Goal: Task Accomplishment & Management: Complete application form

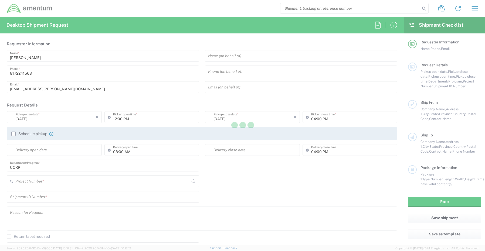
type input "[GEOGRAPHIC_DATA]"
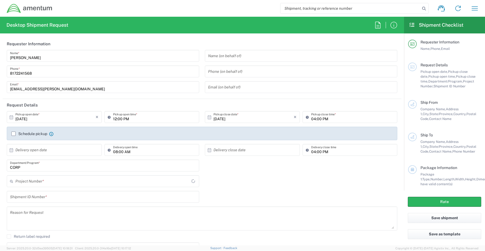
type input "CORP"
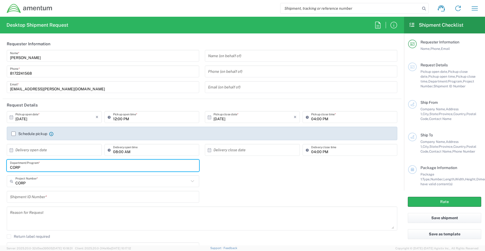
drag, startPoint x: 36, startPoint y: 169, endPoint x: 0, endPoint y: 166, distance: 36.0
click at [1, 166] on form "Requester Information [PERSON_NAME] Name * [PHONE_NUMBER] Phone * [EMAIL_ADDRES…" at bounding box center [202, 142] width 404 height 208
paste input "[PERSON_NAME]"
type input "[PERSON_NAME]"
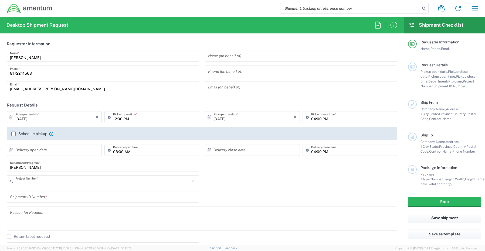
click at [23, 182] on input "text" at bounding box center [101, 181] width 173 height 9
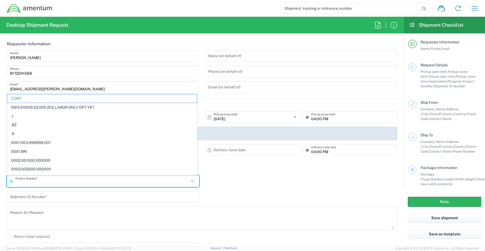
paste input "400X.00.00.F.0000.02"
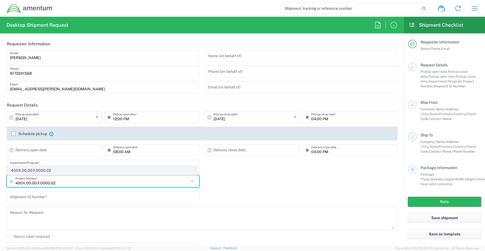
type input "400X.00.00.F.0000.02"
click at [33, 169] on span "400X.00.00.F.0000.02" at bounding box center [101, 170] width 189 height 8
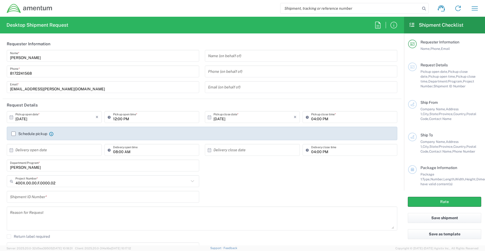
click at [39, 198] on input "text" at bounding box center [103, 196] width 186 height 9
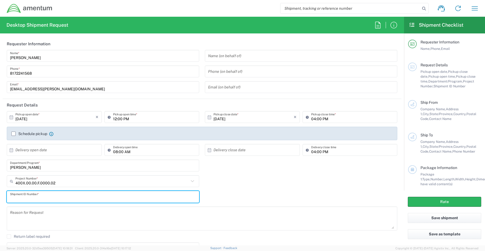
paste input "REQ0241619- [PERSON_NAME]"
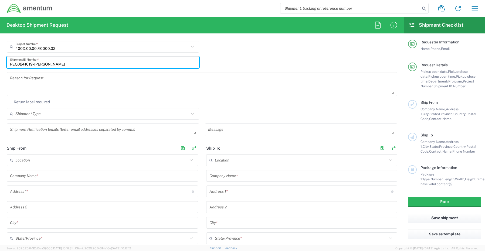
scroll to position [135, 0]
type input "REQ0241619- [PERSON_NAME]"
click at [29, 129] on textarea at bounding box center [103, 129] width 186 height 9
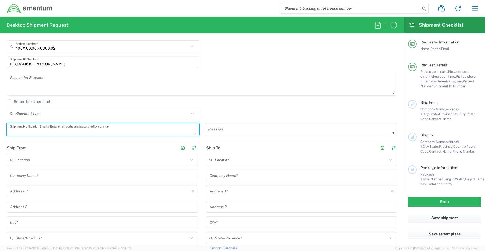
click at [22, 128] on textarea at bounding box center [103, 129] width 186 height 9
paste textarea "[PERSON_NAME][EMAIL_ADDRESS][PERSON_NAME][DOMAIN_NAME]"
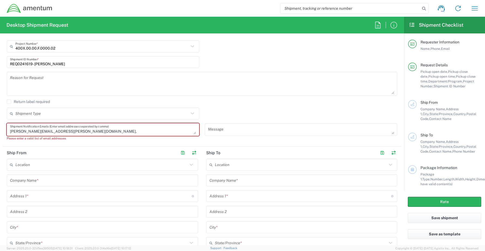
click at [59, 128] on textarea "[PERSON_NAME][EMAIL_ADDRESS][PERSON_NAME][DOMAIN_NAME]," at bounding box center [103, 129] width 186 height 9
click at [74, 130] on textarea "[PERSON_NAME][EMAIL_ADDRESS][PERSON_NAME][DOMAIN_NAME]," at bounding box center [103, 129] width 186 height 9
paste textarea "[EMAIL_ADDRESS][DOMAIN_NAME]"
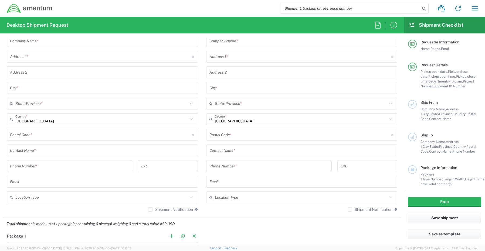
scroll to position [270, 0]
type textarea "[PERSON_NAME][EMAIL_ADDRESS][PERSON_NAME][DOMAIN_NAME], [EMAIL_ADDRESS][DOMAIN_…"
click at [35, 149] on input "text" at bounding box center [102, 150] width 185 height 9
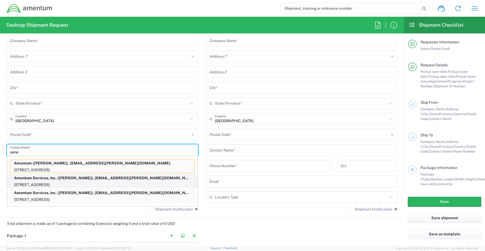
type input "sene"
click at [37, 181] on p "Amentum Services, Inc. ([PERSON_NAME]), [EMAIL_ADDRESS][PERSON_NAME][DOMAIN_NAM…" at bounding box center [102, 178] width 184 height 7
type input "Amentum Services, Inc."
type input "[STREET_ADDRESS]"
type input "[GEOGRAPHIC_DATA]"
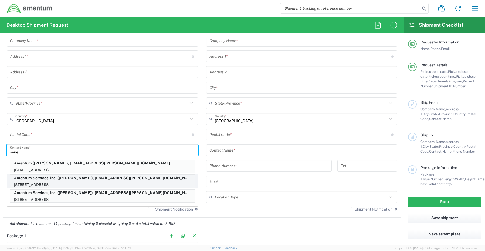
type input "[US_STATE]"
type input "76177"
type input "[PERSON_NAME]"
type input "[PHONE_NUMBER]"
type input "[EMAIL_ADDRESS][PERSON_NAME][DOMAIN_NAME]"
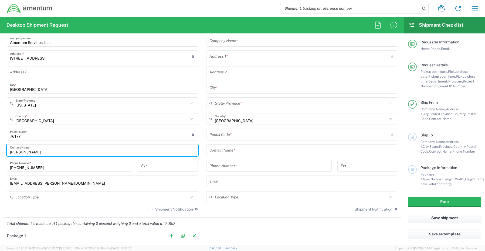
click at [28, 198] on input "text" at bounding box center [101, 197] width 172 height 9
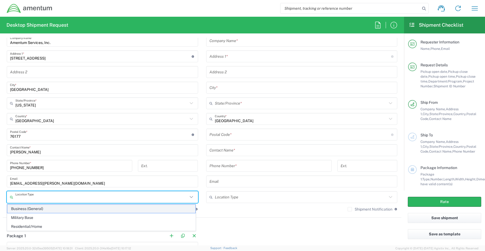
click at [30, 210] on span "Business (General)" at bounding box center [101, 209] width 188 height 8
type input "Business (General)"
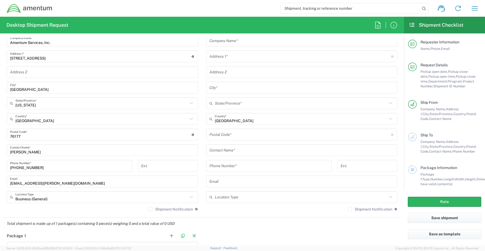
click at [148, 210] on label "Shipment Notification" at bounding box center [170, 209] width 45 height 4
click at [150, 209] on input "Shipment Notification" at bounding box center [150, 209] width 0 height 0
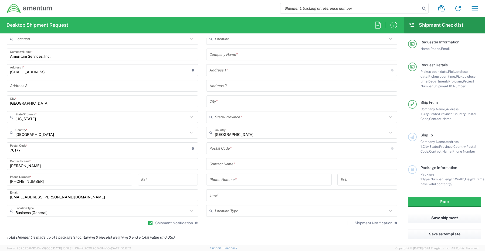
scroll to position [243, 0]
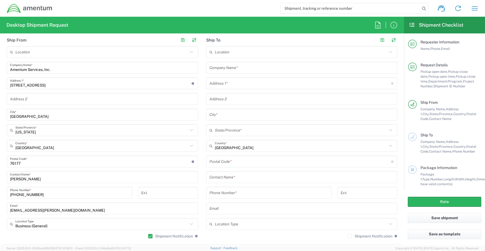
click at [230, 66] on input "text" at bounding box center [301, 67] width 185 height 9
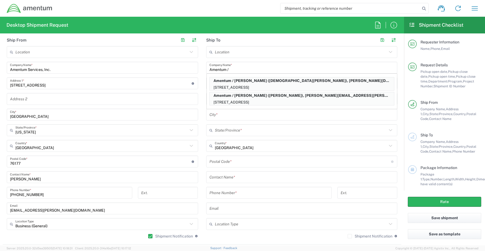
click at [244, 70] on input "Amentum /" at bounding box center [301, 67] width 185 height 9
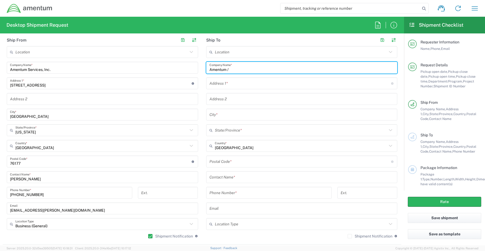
paste input "[PERSON_NAME]"
type input "Amentum / [PERSON_NAME]"
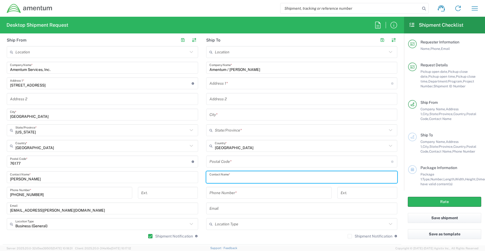
click at [232, 181] on input "text" at bounding box center [301, 177] width 185 height 9
paste input "ATTN To [PERSON_NAME]"
type input "ATTN To [PERSON_NAME]"
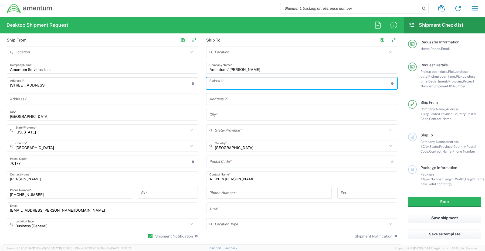
click at [226, 81] on input "text" at bounding box center [299, 83] width 181 height 9
paste input "[STREET_ADDRESS]"
type input "[STREET_ADDRESS]"
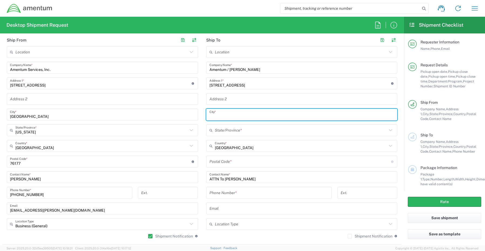
click at [227, 116] on input "text" at bounding box center [301, 114] width 185 height 9
paste input ", Chantilly"
click at [206, 117] on div ", Chantilly City *" at bounding box center [301, 115] width 191 height 12
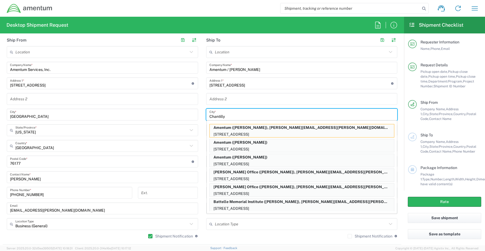
click at [232, 114] on input "Chantilly" at bounding box center [301, 114] width 185 height 9
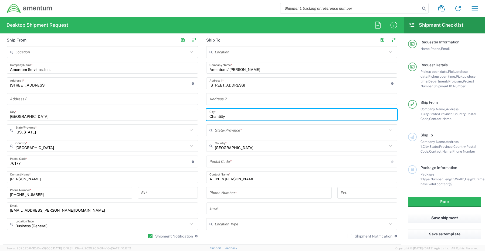
type input "Chantilly"
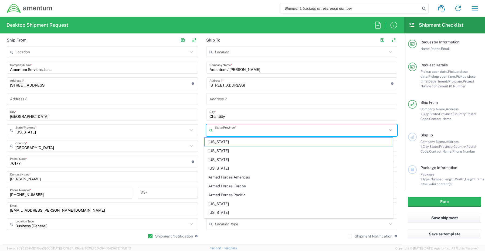
click at [226, 131] on input "text" at bounding box center [301, 130] width 172 height 9
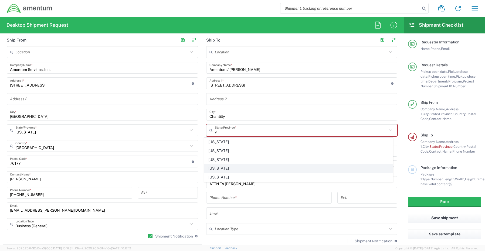
click at [221, 168] on span "[US_STATE]" at bounding box center [298, 168] width 188 height 8
type input "[US_STATE]"
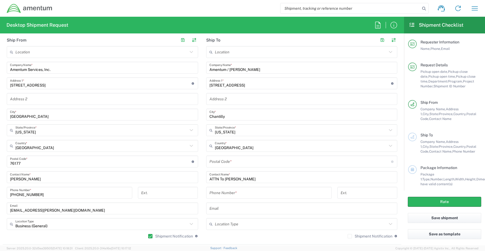
click at [225, 161] on input "undefined" at bounding box center [299, 161] width 181 height 9
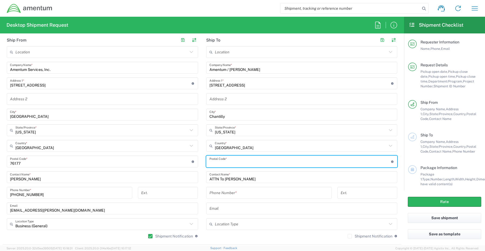
paste input "20151"
type input "20151"
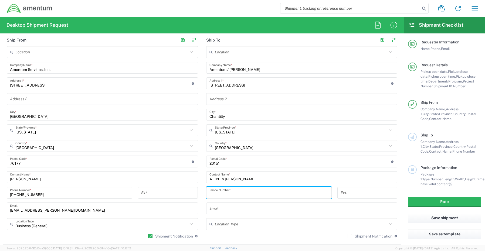
click at [214, 191] on input "tel" at bounding box center [268, 192] width 119 height 9
paste input "[PHONE_NUMBER]"
type input "[PHONE_NUMBER]"
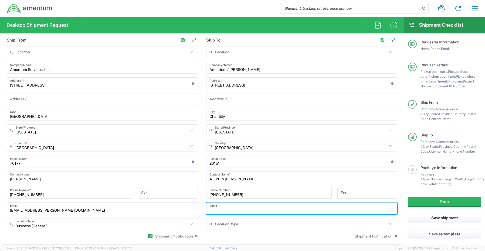
click at [230, 211] on input "text" at bounding box center [301, 208] width 185 height 9
paste input "[PERSON_NAME][EMAIL_ADDRESS][DOMAIN_NAME]"
type input "[PERSON_NAME][EMAIL_ADDRESS][DOMAIN_NAME]"
click at [231, 101] on input "text" at bounding box center [301, 98] width 185 height 9
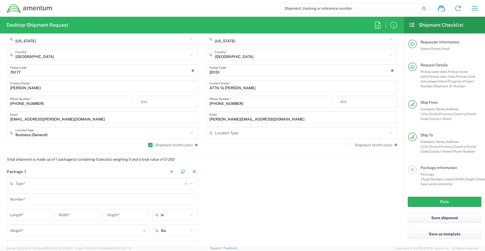
scroll to position [351, 0]
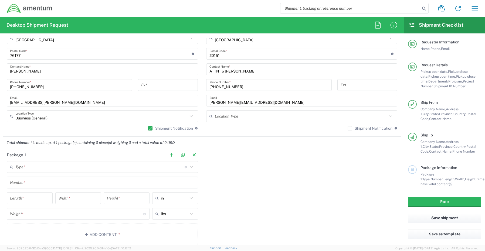
type input "STE 400"
click at [227, 119] on input "text" at bounding box center [301, 116] width 172 height 9
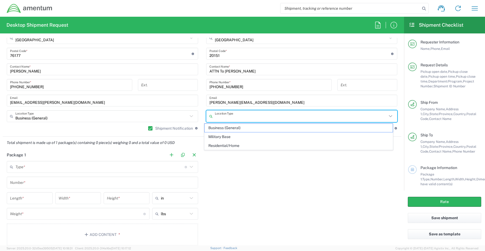
drag, startPoint x: 234, startPoint y: 128, endPoint x: 239, endPoint y: 126, distance: 5.1
click at [234, 128] on span "Business (General)" at bounding box center [298, 128] width 188 height 8
type input "Business (General)"
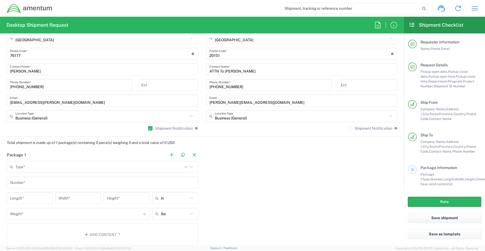
click at [347, 129] on label "Shipment Notification" at bounding box center [369, 128] width 45 height 4
click at [349, 128] on input "Shipment Notification" at bounding box center [349, 128] width 0 height 0
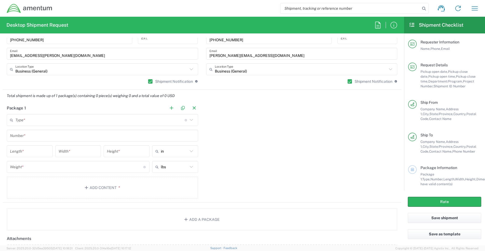
scroll to position [404, 0]
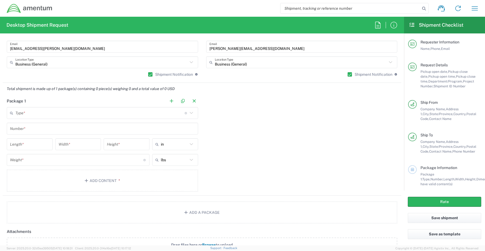
click at [25, 114] on input "text" at bounding box center [99, 112] width 169 height 9
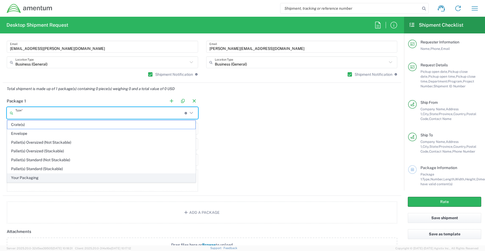
click at [24, 179] on span "Your Packaging" at bounding box center [101, 178] width 188 height 8
type input "Your Packaging"
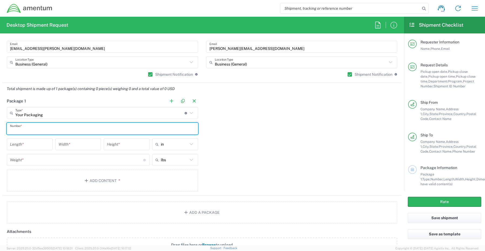
click at [23, 128] on input "text" at bounding box center [102, 128] width 185 height 9
type input "1"
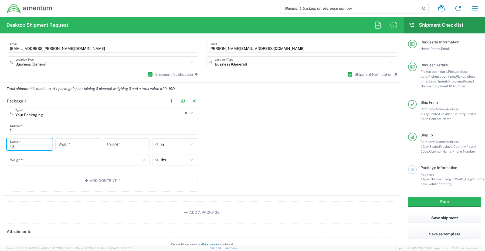
type input "16"
type input "14"
type input "3"
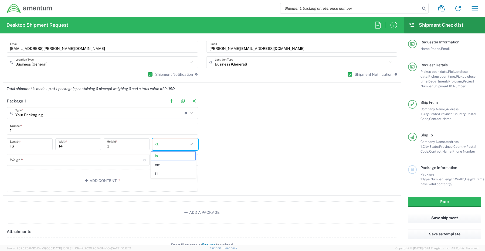
type input "in"
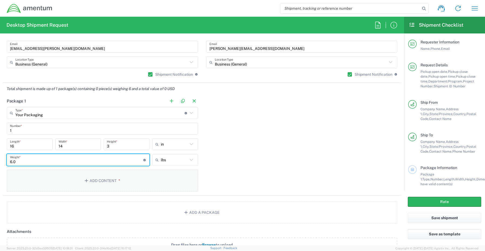
type input "6.0"
click at [95, 179] on button "Add Content *" at bounding box center [102, 181] width 191 height 22
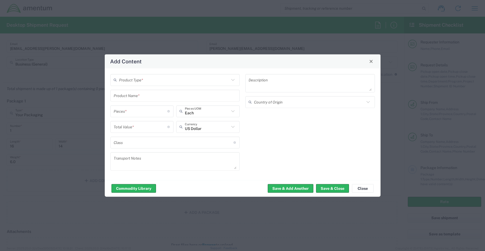
click at [130, 80] on input "text" at bounding box center [174, 79] width 111 height 9
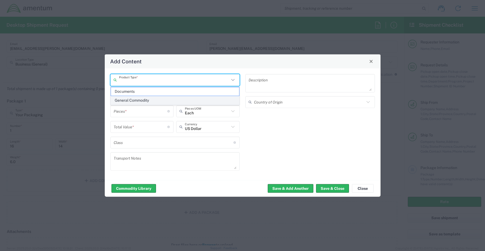
click at [131, 102] on span "General Commodity" at bounding box center [175, 100] width 128 height 8
type input "General Commodity"
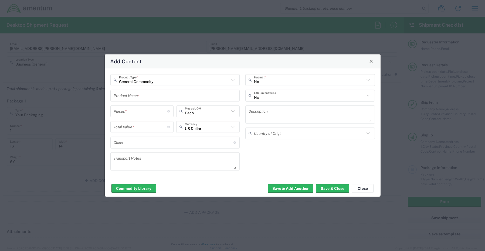
click at [131, 96] on input "text" at bounding box center [175, 95] width 123 height 9
paste input "Laptop- CORP027187 (4FSYMB4)"
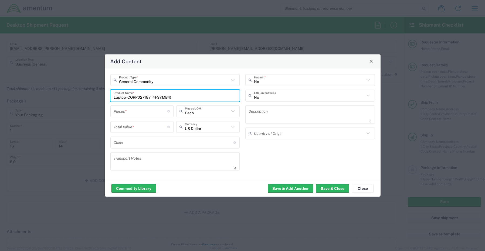
type input "Laptop- CORP027187 (4FSYMB4)"
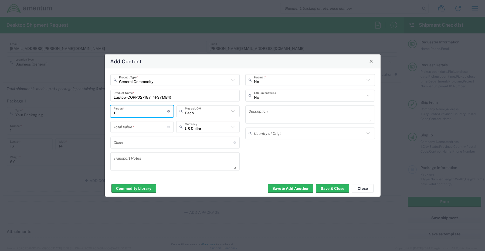
type input "1"
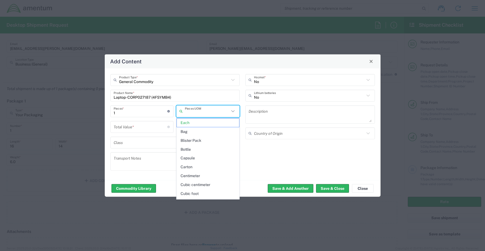
type input "Each"
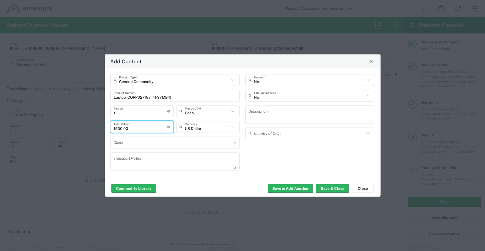
type input "1500.00"
click at [272, 97] on input "text" at bounding box center [309, 95] width 111 height 9
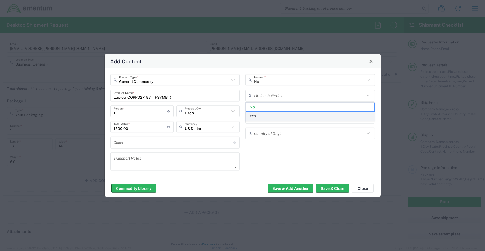
click at [262, 118] on span "Yes" at bounding box center [310, 116] width 128 height 8
type input "Yes"
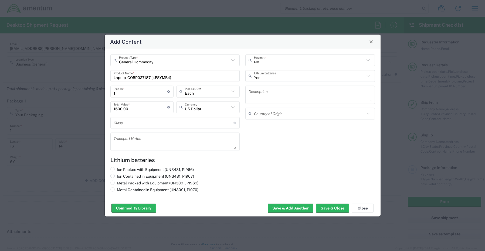
click at [124, 176] on label "Ion Contained in Equipment (UN3481, PI967)" at bounding box center [152, 176] width 84 height 5
click at [120, 176] on input "Ion Contained in Equipment (UN3481, PI967)" at bounding box center [119, 176] width 4 height 4
radio input "true"
click at [330, 207] on button "Save & Close" at bounding box center [332, 208] width 33 height 9
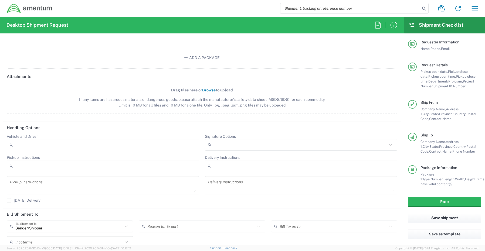
scroll to position [593, 0]
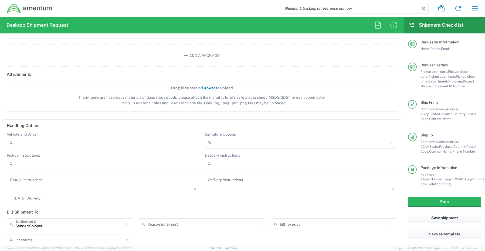
click at [223, 140] on input "Signature Options" at bounding box center [299, 142] width 173 height 9
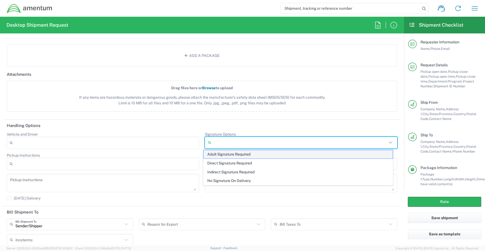
click at [222, 154] on span "Adult Signature Required" at bounding box center [297, 154] width 189 height 8
type input "Adult Signature Required"
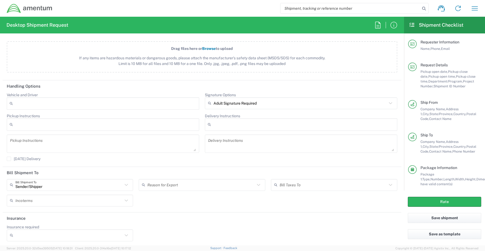
scroll to position [634, 0]
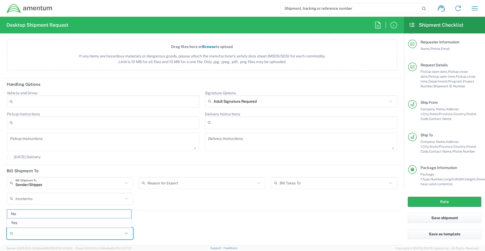
click at [22, 235] on input "Insurance required" at bounding box center [68, 233] width 107 height 9
click at [20, 221] on span "Yes" at bounding box center [69, 223] width 124 height 8
type input "Yes"
click at [158, 236] on input "Insurance Value" at bounding box center [202, 233] width 120 height 9
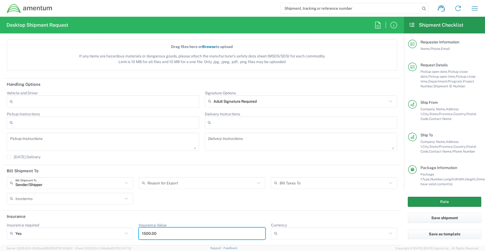
type input "1500.00"
click at [427, 198] on button "Rate" at bounding box center [443, 202] width 73 height 10
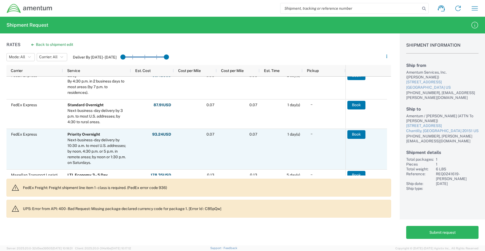
scroll to position [54, 0]
click at [355, 134] on button "Book" at bounding box center [356, 134] width 18 height 9
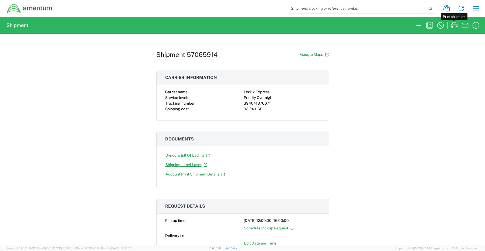
click at [454, 26] on icon "button" at bounding box center [453, 25] width 9 height 9
click at [417, 26] on icon "button" at bounding box center [418, 25] width 9 height 9
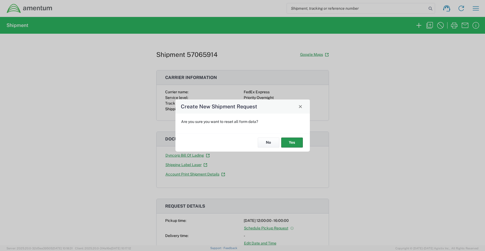
click at [289, 145] on button "Yes" at bounding box center [292, 143] width 22 height 10
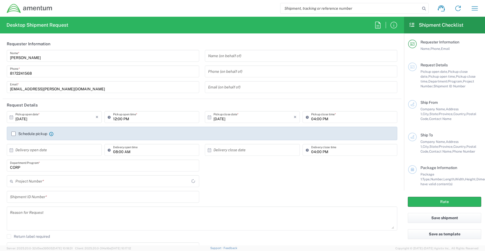
type input "CORP"
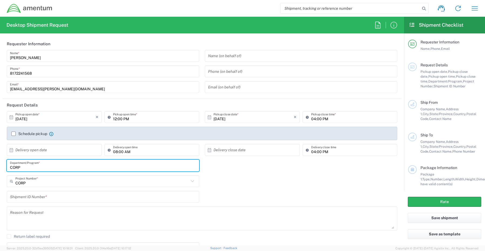
drag, startPoint x: 33, startPoint y: 166, endPoint x: -11, endPoint y: 164, distance: 44.0
click at [0, 164] on html "Shipment request Shipment tracking Shipment estimator Desktop shipment request …" at bounding box center [242, 125] width 485 height 251
paste input "[PERSON_NAME]"
type input "[PERSON_NAME]"
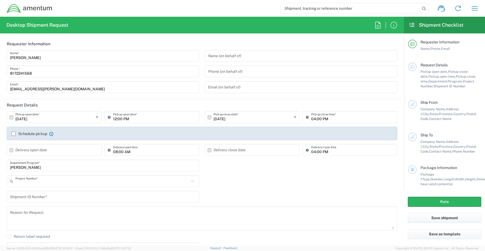
click at [25, 183] on input "text" at bounding box center [101, 181] width 173 height 9
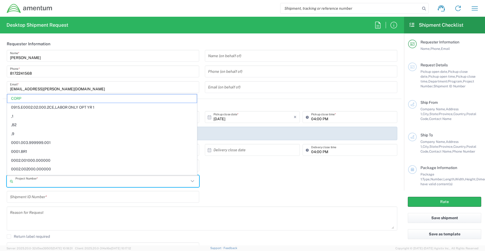
click at [25, 183] on input "text" at bounding box center [101, 181] width 173 height 9
paste input "7515.001.00003.001"
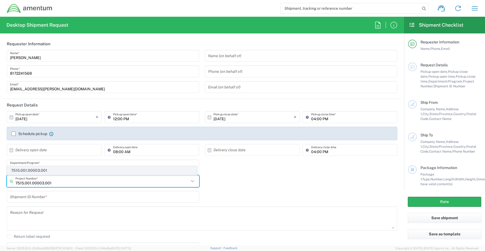
type input "7515.001.00003.001"
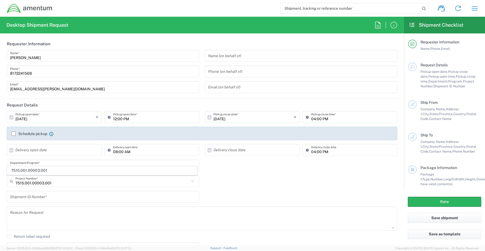
click at [26, 170] on span "7515.001.00003.001" at bounding box center [101, 170] width 189 height 8
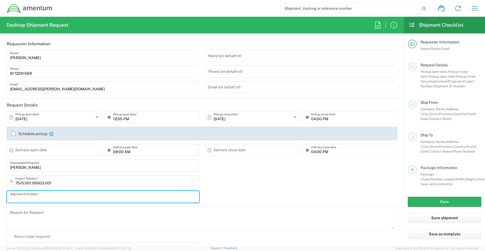
click at [29, 196] on input "text" at bounding box center [103, 196] width 186 height 9
paste input "REQ0242395- [PERSON_NAME]"
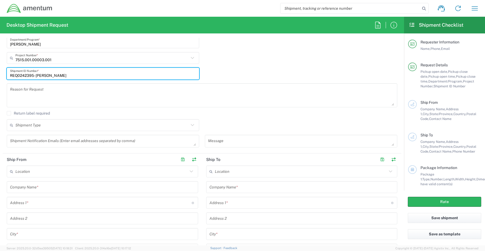
scroll to position [135, 0]
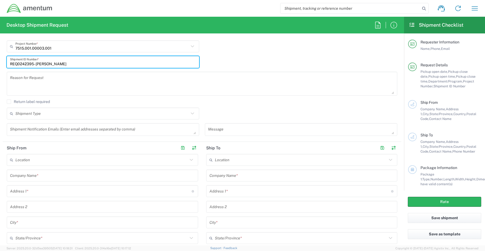
type input "REQ0242395- [PERSON_NAME]"
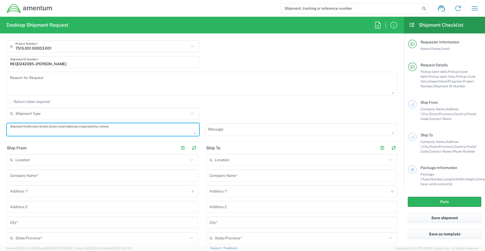
click at [22, 131] on textarea at bounding box center [103, 129] width 186 height 9
click at [29, 126] on textarea at bounding box center [103, 129] width 186 height 9
paste textarea "[PERSON_NAME][EMAIL_ADDRESS][PERSON_NAME][DOMAIN_NAME]"
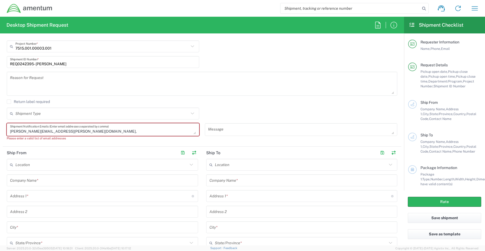
click at [87, 131] on textarea "[PERSON_NAME][EMAIL_ADDRESS][PERSON_NAME][DOMAIN_NAME]," at bounding box center [103, 129] width 186 height 9
paste textarea "[EMAIL_ADDRESS][DOMAIN_NAME]"
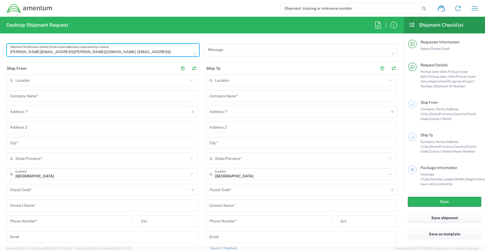
scroll to position [243, 0]
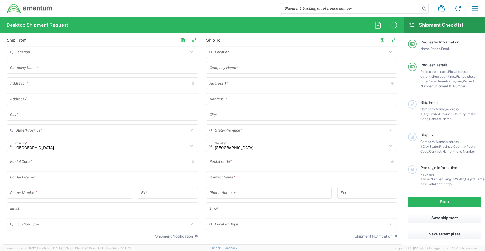
type textarea "[PERSON_NAME][EMAIL_ADDRESS][PERSON_NAME][DOMAIN_NAME], [EMAIL_ADDRESS][DOMAIN_…"
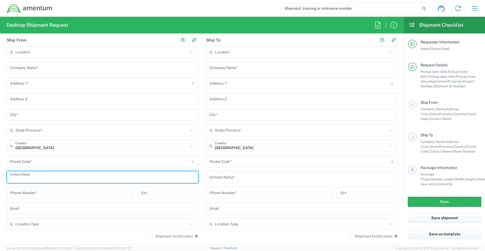
click at [32, 176] on input "text" at bounding box center [102, 177] width 185 height 9
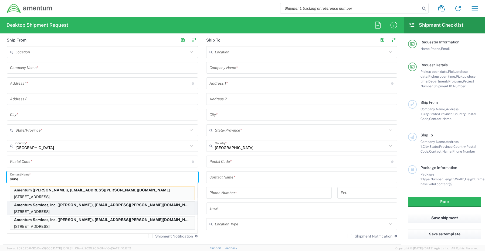
type input "sene"
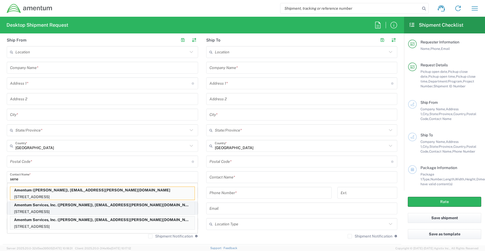
click at [74, 208] on p "Amentum Services, Inc. ([PERSON_NAME]), [EMAIL_ADDRESS][PERSON_NAME][DOMAIN_NAM…" at bounding box center [102, 205] width 184 height 7
type input "Amentum Services, Inc."
type input "[STREET_ADDRESS]"
type input "[GEOGRAPHIC_DATA]"
type input "[US_STATE]"
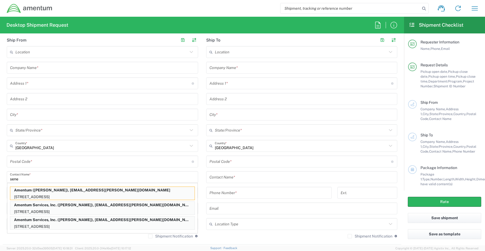
type input "76177"
type input "[PERSON_NAME]"
type input "[PHONE_NUMBER]"
type input "[EMAIL_ADDRESS][PERSON_NAME][DOMAIN_NAME]"
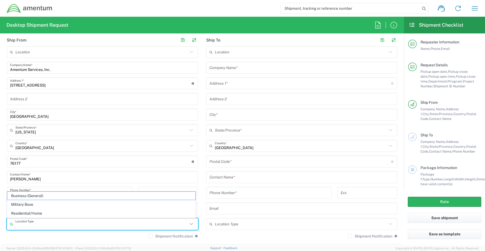
click at [30, 226] on input "text" at bounding box center [101, 223] width 172 height 9
click at [30, 196] on span "Business (General)" at bounding box center [101, 196] width 188 height 8
type input "Business (General)"
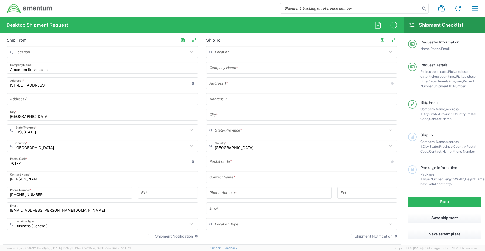
click at [150, 237] on label "Shipment Notification" at bounding box center [170, 236] width 45 height 4
click at [150, 236] on input "Shipment Notification" at bounding box center [150, 236] width 0 height 0
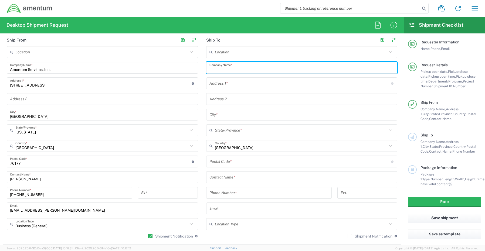
click at [266, 68] on input "text" at bounding box center [301, 67] width 185 height 9
paste input "Amentum,"
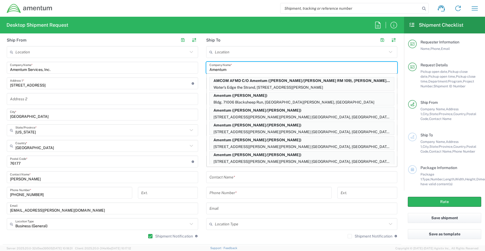
click at [243, 69] on input "Amentum" at bounding box center [301, 67] width 185 height 9
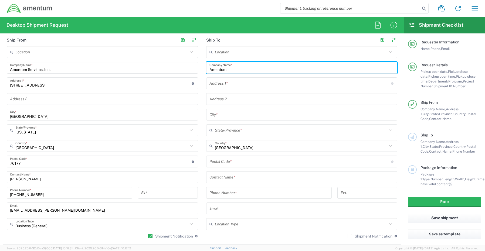
type input "Amentum"
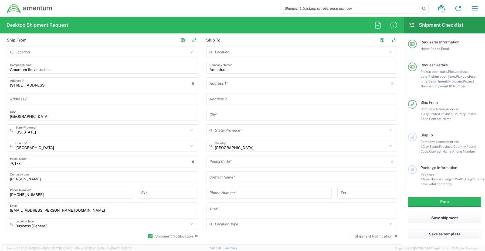
click at [226, 85] on input "text" at bounding box center [299, 83] width 181 height 9
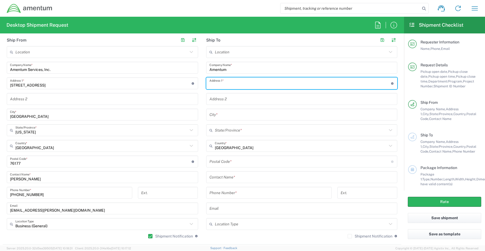
paste input "[STREET_ADDRESS][PERSON_NAME],"
type input "[STREET_ADDRESS][PERSON_NAME]"
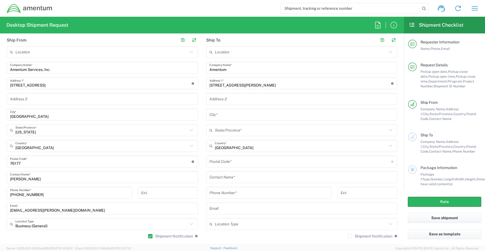
click at [214, 115] on input "text" at bounding box center [301, 114] width 185 height 9
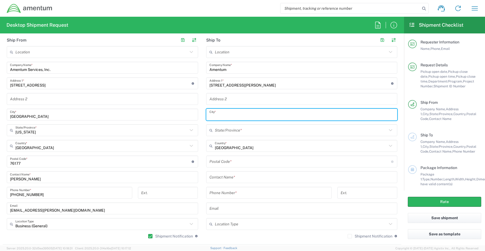
paste input "[GEOGRAPHIC_DATA]"
type input "[GEOGRAPHIC_DATA]"
click at [218, 130] on input "text" at bounding box center [301, 130] width 172 height 9
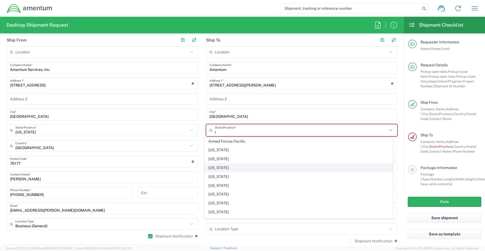
scroll to position [27, 0]
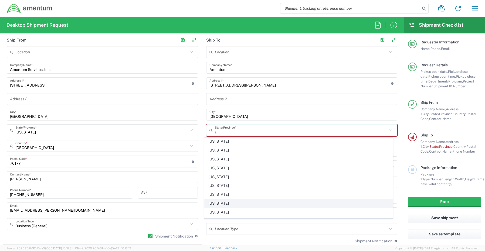
click at [218, 205] on span "[US_STATE]" at bounding box center [298, 203] width 188 height 8
type input "[US_STATE]"
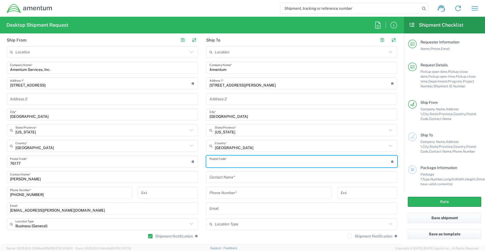
click at [245, 160] on input "undefined" at bounding box center [299, 161] width 181 height 9
paste input "60446"
type input "60446"
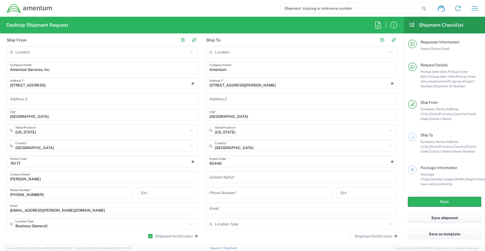
click at [218, 178] on input "text" at bounding box center [301, 177] width 185 height 9
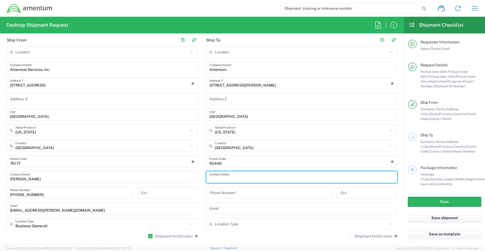
paste input "[PERSON_NAME]"
type input "[PERSON_NAME]"
click at [221, 193] on input "tel" at bounding box center [268, 192] width 119 height 9
paste input "[PHONE_NUMBER]"
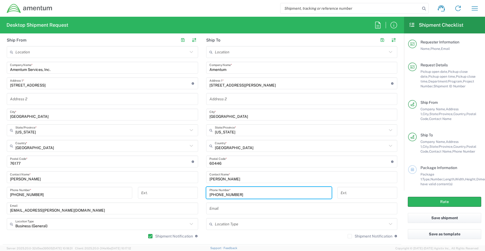
type input "[PHONE_NUMBER]"
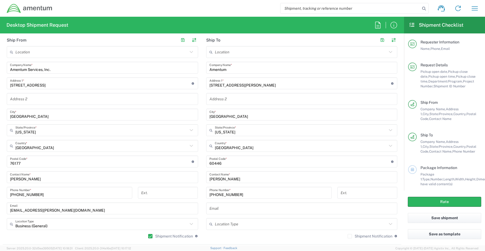
click at [229, 211] on input "text" at bounding box center [301, 208] width 185 height 9
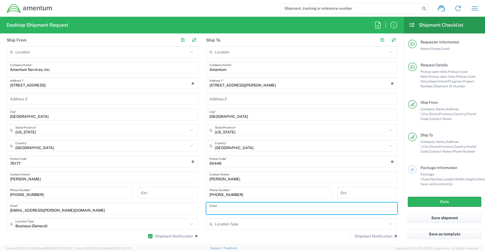
paste input "[EMAIL_ADDRESS][DOMAIN_NAME]"
type input "[EMAIL_ADDRESS][DOMAIN_NAME]"
click at [223, 226] on input "text" at bounding box center [301, 223] width 172 height 9
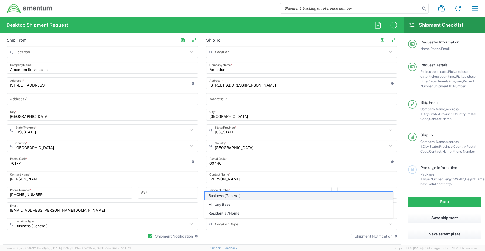
click at [227, 194] on span "Business (General)" at bounding box center [298, 196] width 188 height 8
type input "Business (General)"
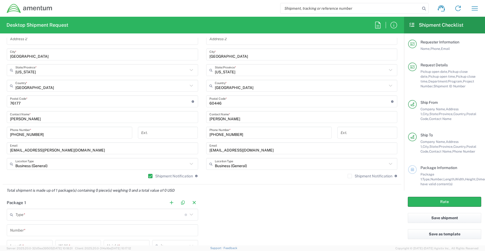
scroll to position [324, 0]
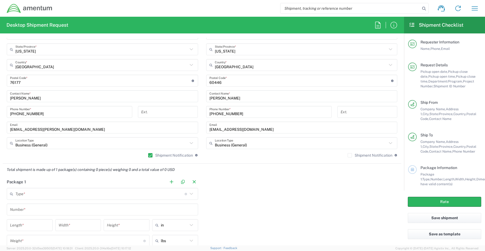
click at [347, 156] on label "Shipment Notification" at bounding box center [369, 155] width 45 height 4
click at [349, 155] on input "Shipment Notification" at bounding box center [349, 155] width 0 height 0
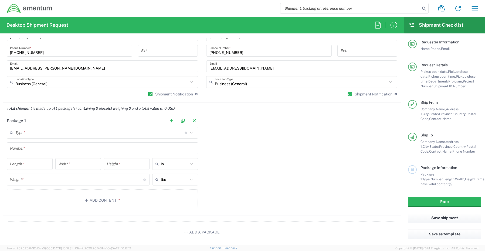
scroll to position [404, 0]
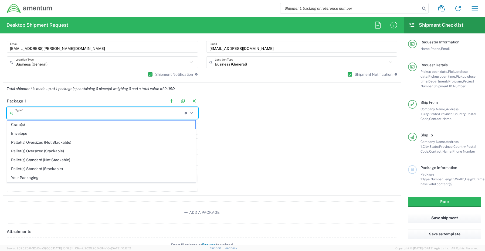
click at [36, 115] on input "text" at bounding box center [99, 112] width 169 height 9
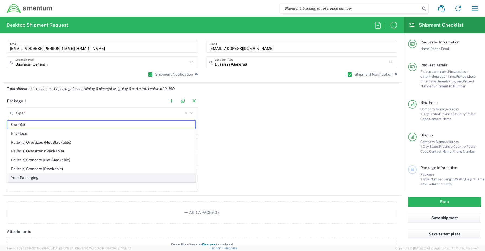
click at [36, 179] on span "Your Packaging" at bounding box center [101, 178] width 188 height 8
type input "Your Packaging"
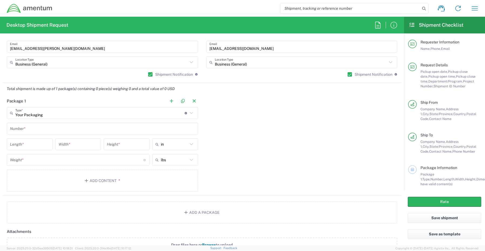
click at [37, 129] on input "text" at bounding box center [102, 128] width 185 height 9
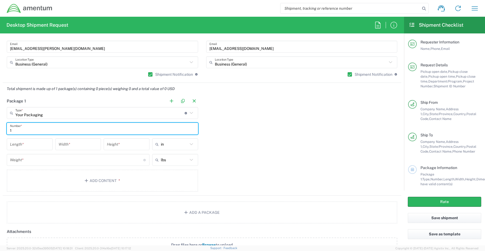
type input "1"
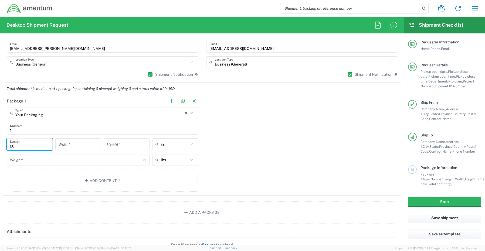
type input "20"
type input "18"
type input "6"
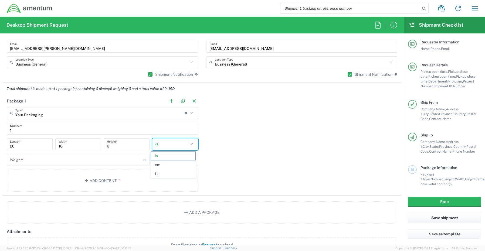
type input "in"
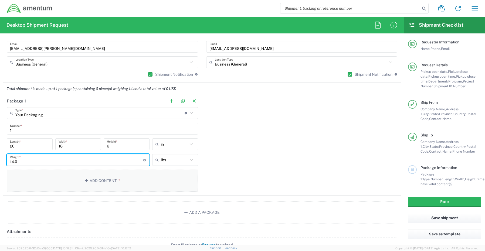
type input "14.0"
click at [106, 179] on button "Add Content *" at bounding box center [102, 181] width 191 height 22
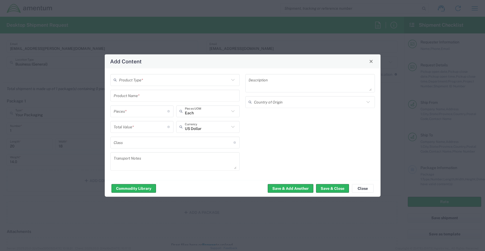
click at [132, 78] on input "text" at bounding box center [174, 79] width 111 height 9
click at [139, 104] on span "General Commodity" at bounding box center [175, 100] width 128 height 8
type input "General Commodity"
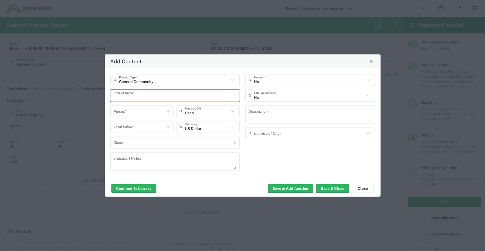
click at [127, 96] on input "text" at bounding box center [175, 95] width 123 height 9
paste input "Laptop- CORP027168 (58NPGB4)"
type input "Laptop- CORP027168 (58NPGB4)"
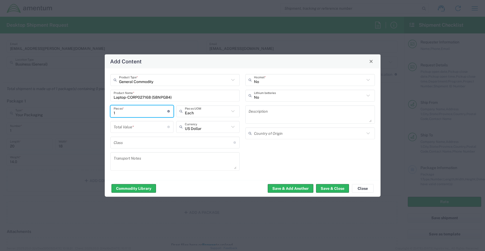
type input "1"
type input "Each"
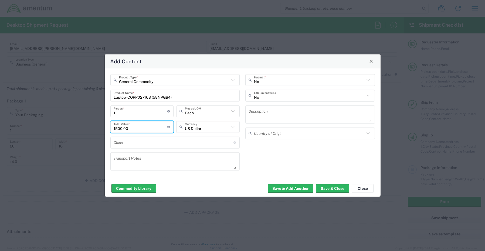
type input "1500.00"
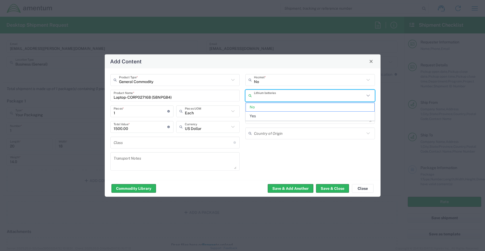
click at [268, 99] on input "text" at bounding box center [309, 95] width 111 height 9
click at [257, 115] on span "Yes" at bounding box center [310, 116] width 128 height 8
type input "Yes"
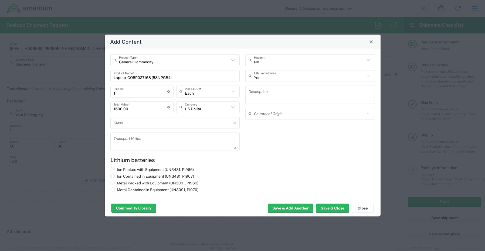
click at [122, 176] on label "Ion Contained in Equipment (UN3481, PI967)" at bounding box center [152, 176] width 84 height 5
click at [120, 176] on input "Ion Contained in Equipment (UN3481, PI967)" at bounding box center [119, 176] width 4 height 4
radio input "true"
click at [121, 209] on button "Commodity Library" at bounding box center [133, 208] width 44 height 9
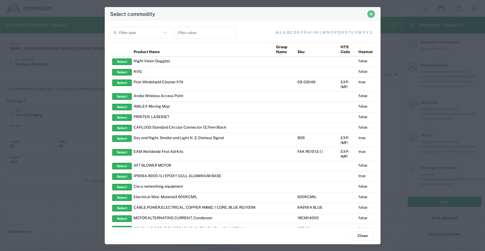
click at [372, 15] on span "Close" at bounding box center [371, 14] width 4 height 4
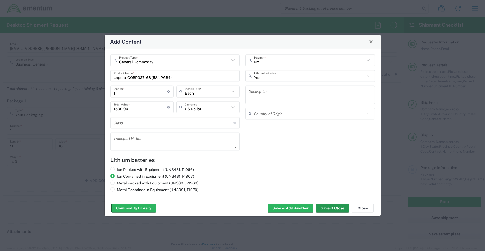
click at [337, 208] on button "Save & Close" at bounding box center [332, 208] width 33 height 9
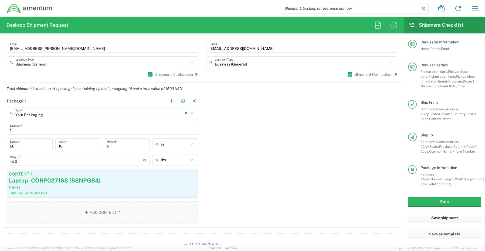
click at [103, 213] on button "Add Content *" at bounding box center [102, 212] width 191 height 22
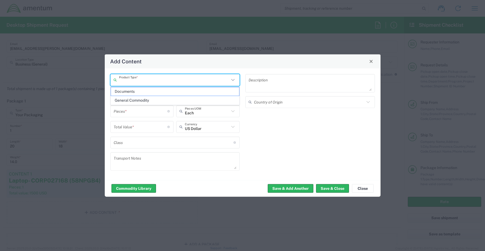
click at [140, 78] on input "text" at bounding box center [174, 79] width 111 height 9
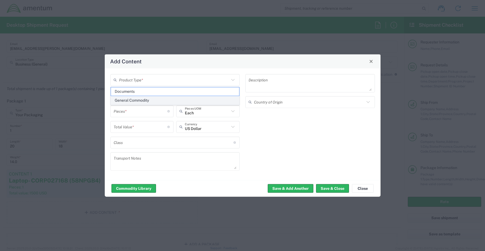
click at [144, 101] on span "General Commodity" at bounding box center [175, 100] width 128 height 8
type input "General Commodity"
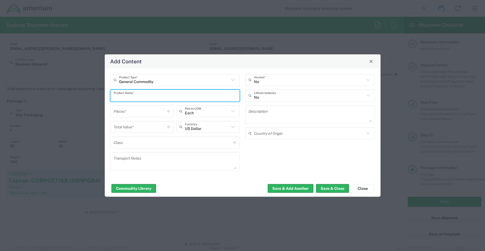
click at [129, 98] on input "text" at bounding box center [175, 95] width 123 height 9
paste input "Dock- 52MQG24"
click at [160, 97] on input "Dock- 52MQG24" at bounding box center [175, 95] width 123 height 9
paste input "KBM Combo"
type input "Dock- 52MQG24 KBM Combo"
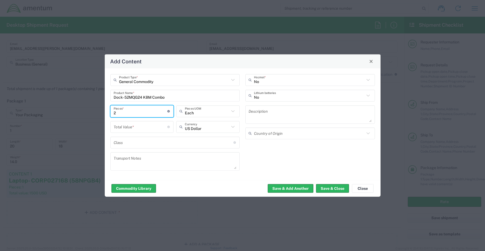
type input "2"
type input "Each"
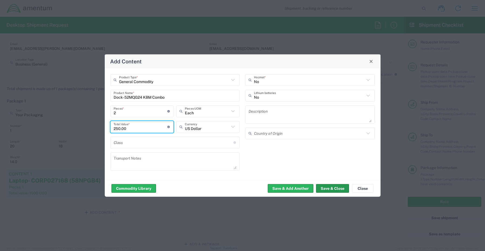
type input "250.00"
click at [323, 187] on button "Save & Close" at bounding box center [332, 188] width 33 height 9
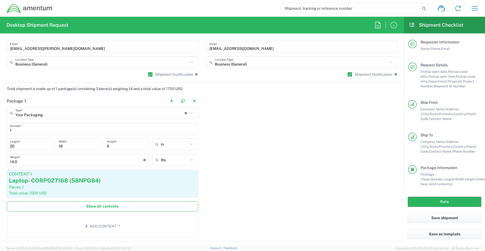
click at [107, 206] on span "Show all contents" at bounding box center [102, 206] width 32 height 5
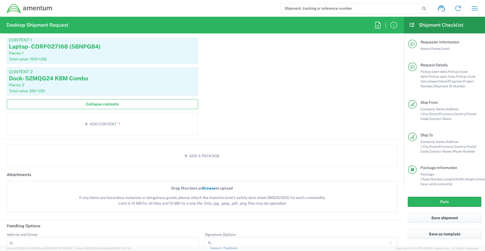
scroll to position [539, 0]
click at [198, 154] on button "Add a Package" at bounding box center [202, 155] width 390 height 22
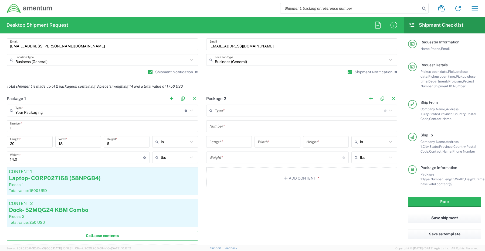
scroll to position [404, 0]
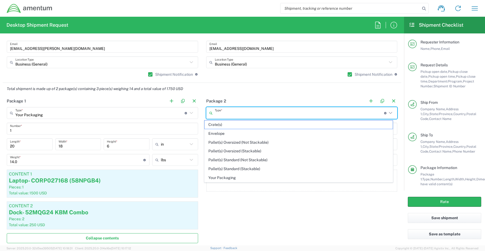
click at [225, 115] on input "text" at bounding box center [299, 112] width 169 height 9
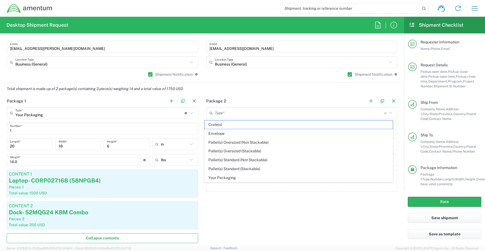
drag, startPoint x: 218, startPoint y: 178, endPoint x: 219, endPoint y: 167, distance: 11.2
click at [217, 177] on span "Your Packaging" at bounding box center [298, 178] width 188 height 8
type input "Your Packaging"
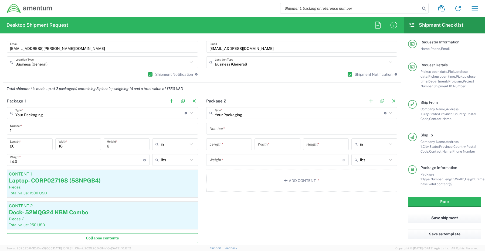
click at [223, 134] on div "Number *" at bounding box center [301, 129] width 191 height 12
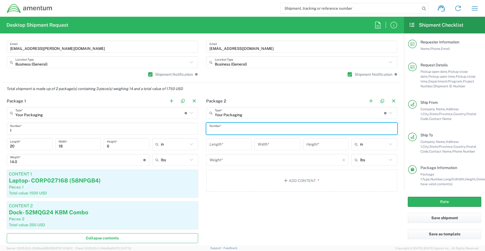
click at [224, 130] on input "text" at bounding box center [301, 128] width 185 height 9
type input "1"
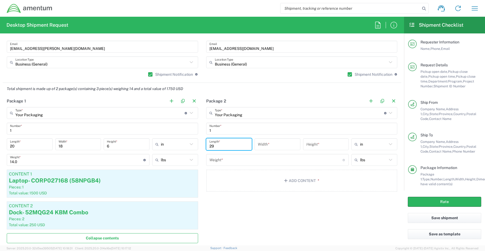
type input "29"
type input "16"
type input "5"
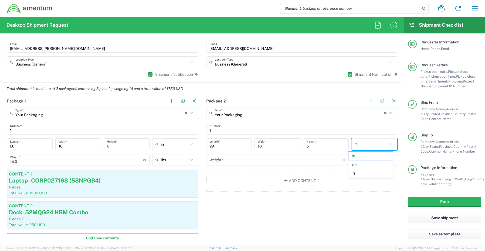
type input "in"
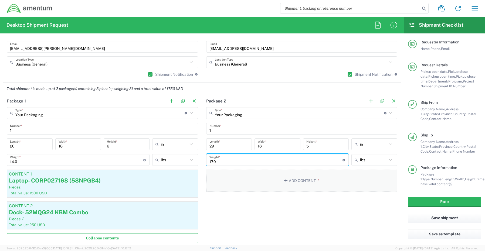
type input "17.0"
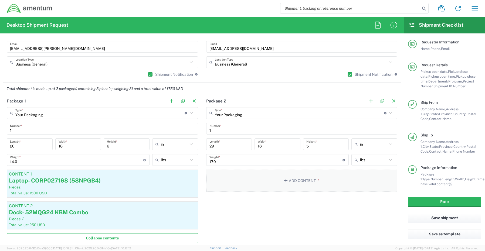
click at [296, 179] on button "Add Content *" at bounding box center [301, 181] width 191 height 22
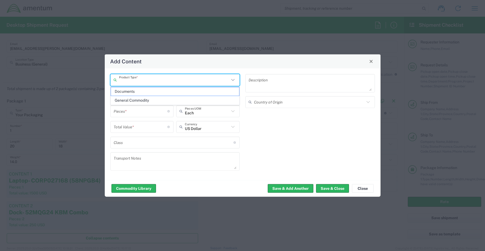
click at [125, 82] on input "text" at bounding box center [174, 79] width 111 height 9
click at [129, 98] on span "General Commodity" at bounding box center [175, 100] width 128 height 8
type input "General Commodity"
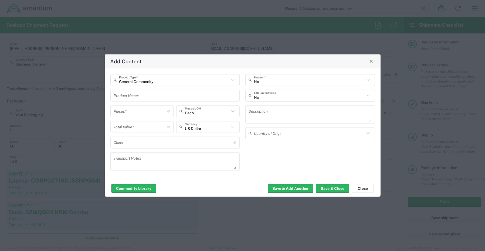
click at [124, 96] on input "text" at bounding box center [175, 95] width 123 height 9
paste input "Monitor- 2W1X5Z3"
type input "Monitor- 2W1X5Z3"
type input "1"
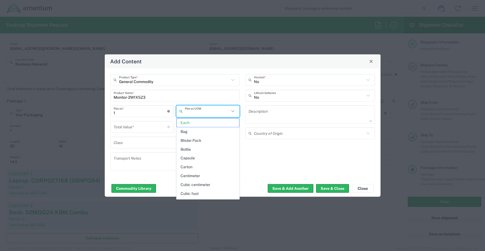
type input "Each"
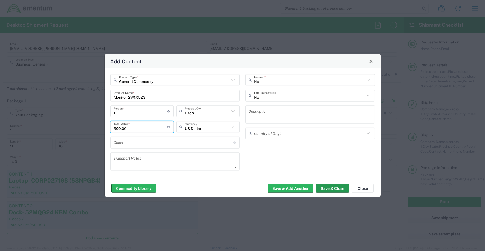
type input "300.00"
click at [334, 191] on button "Save & Close" at bounding box center [332, 188] width 33 height 9
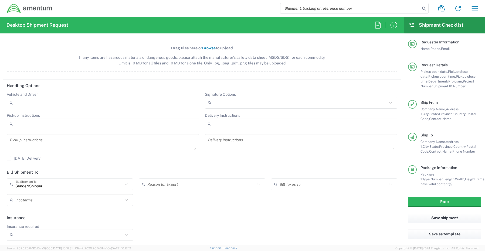
scroll to position [680, 0]
click at [213, 101] on input "Signature Options" at bounding box center [299, 101] width 173 height 9
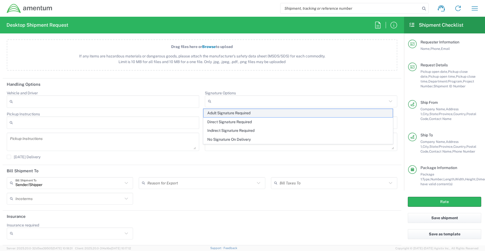
click at [220, 114] on span "Adult Signature Required" at bounding box center [297, 113] width 189 height 8
type input "Adult Signature Required"
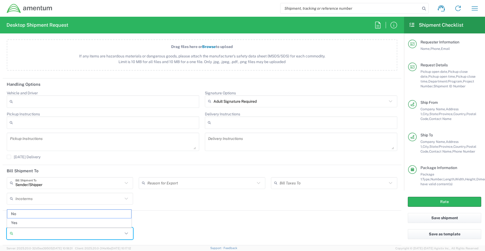
click at [41, 236] on input "Insurance required" at bounding box center [68, 233] width 107 height 9
click at [28, 221] on span "Yes" at bounding box center [69, 223] width 124 height 8
type input "Yes"
click at [157, 232] on input "Insurance Value" at bounding box center [202, 233] width 120 height 9
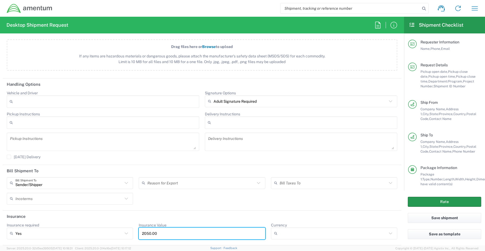
type input "2050.00"
click at [415, 201] on button "Rate" at bounding box center [443, 202] width 73 height 10
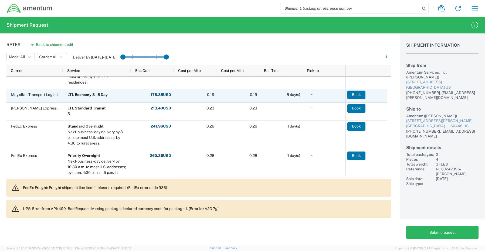
scroll to position [81, 0]
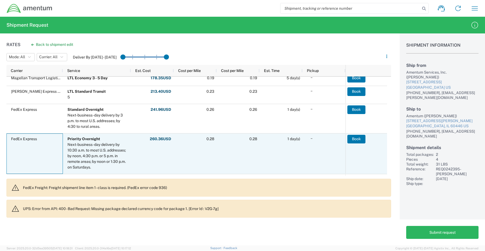
click at [36, 148] on div "FedEx Express" at bounding box center [34, 153] width 56 height 40
click at [355, 139] on button "Book" at bounding box center [356, 139] width 18 height 9
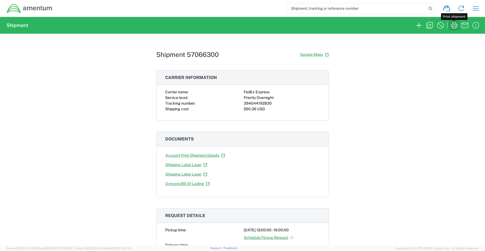
click at [453, 28] on icon "button" at bounding box center [453, 25] width 9 height 9
click at [417, 26] on icon "button" at bounding box center [418, 25] width 9 height 9
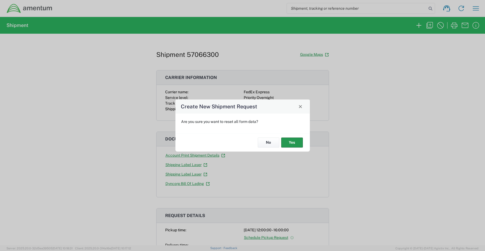
click at [294, 142] on button "Yes" at bounding box center [292, 143] width 22 height 10
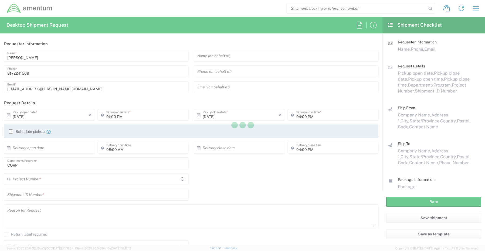
type input "CORP"
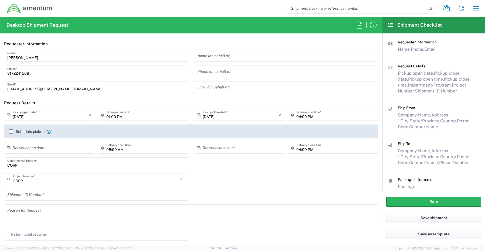
click at [31, 165] on input "CORP" at bounding box center [96, 163] width 178 height 9
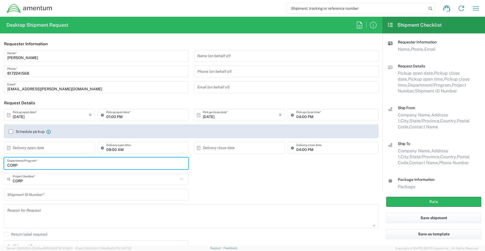
paste input "[PERSON_NAME]"
drag, startPoint x: 57, startPoint y: 163, endPoint x: -15, endPoint y: 163, distance: 72.3
click at [0, 163] on html "Shipment request Shipment tracking Shipment estimator Desktop shipment request …" at bounding box center [242, 125] width 485 height 251
paste input "text"
type input "[PERSON_NAME]"
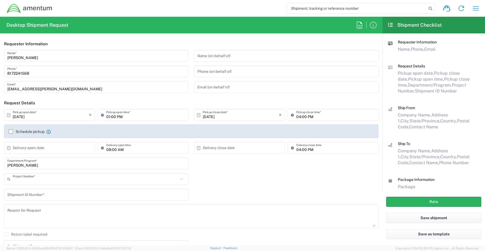
click at [22, 179] on input "text" at bounding box center [95, 178] width 165 height 9
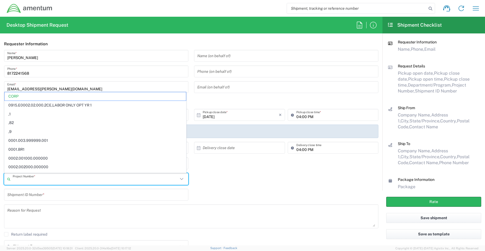
paste input "ADMN.100123.3RNCX"
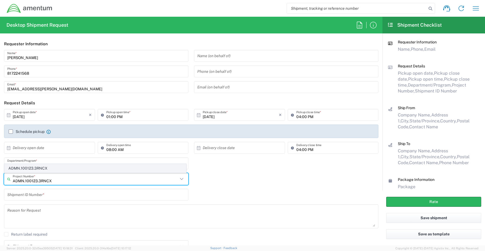
type input "ADMN.100123.3RNCX"
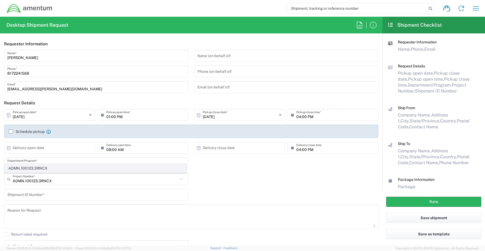
click at [26, 169] on span "ADMN.100123.3RNCX" at bounding box center [95, 168] width 181 height 8
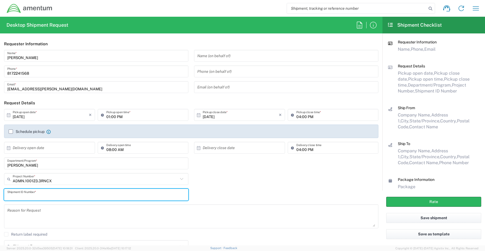
click at [29, 194] on input "text" at bounding box center [96, 194] width 178 height 9
paste input "REQ0238122- [PERSON_NAME]"
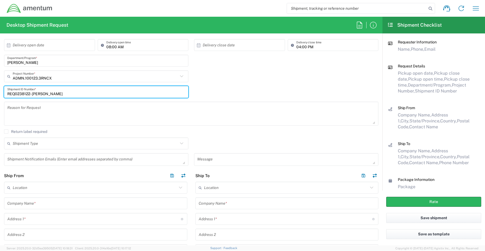
scroll to position [135, 0]
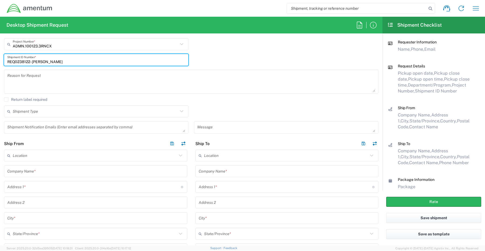
type input "REQ0238122- [PERSON_NAME]"
click at [20, 128] on textarea at bounding box center [96, 127] width 178 height 9
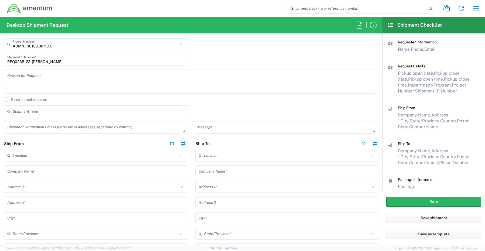
click at [14, 126] on textarea at bounding box center [96, 127] width 178 height 9
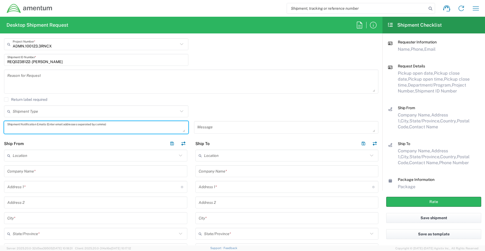
paste textarea "[PERSON_NAME][EMAIL_ADDRESS][PERSON_NAME][DOMAIN_NAME]"
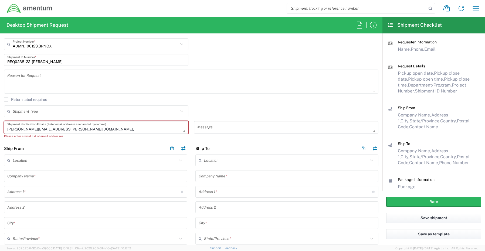
click at [74, 129] on textarea "[PERSON_NAME][EMAIL_ADDRESS][PERSON_NAME][DOMAIN_NAME]," at bounding box center [96, 127] width 178 height 9
paste textarea "[EMAIL_ADDRESS][DOMAIN_NAME]"
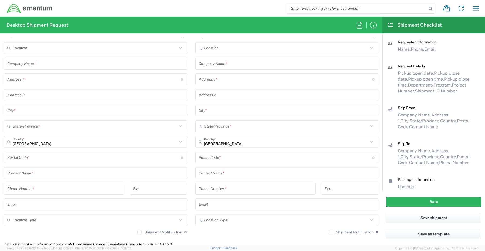
scroll to position [243, 0]
type textarea "[PERSON_NAME][EMAIL_ADDRESS][PERSON_NAME][DOMAIN_NAME], [EMAIL_ADDRESS][DOMAIN_…"
click at [30, 173] on input "text" at bounding box center [95, 172] width 177 height 9
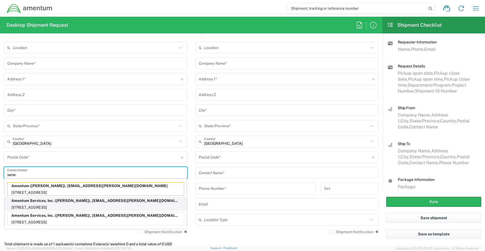
type input "sene"
click at [34, 208] on p "[STREET_ADDRESS]" at bounding box center [96, 207] width 176 height 7
type input "Amentum Services, Inc."
type input "[STREET_ADDRESS]"
type input "[GEOGRAPHIC_DATA]"
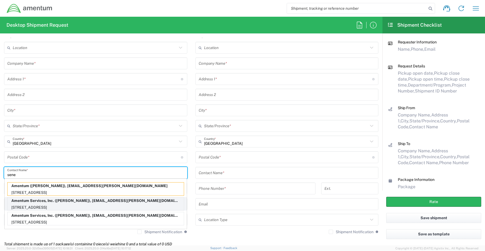
type input "[US_STATE]"
type input "76177"
type input "[PERSON_NAME]"
type input "[PHONE_NUMBER]"
type input "[EMAIL_ADDRESS][PERSON_NAME][DOMAIN_NAME]"
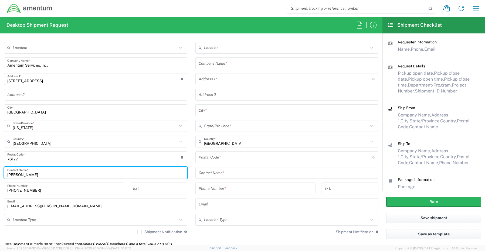
click at [26, 221] on input "text" at bounding box center [95, 219] width 164 height 9
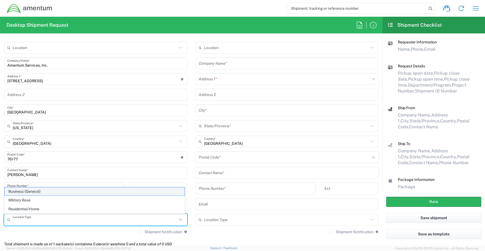
click at [23, 190] on span "Business (General)" at bounding box center [95, 191] width 180 height 8
type input "Business (General)"
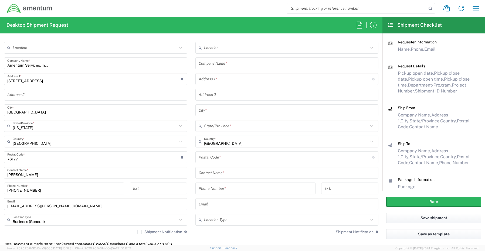
click at [137, 232] on label "Shipment Notification" at bounding box center [159, 232] width 45 height 4
click at [139, 232] on input "Shipment Notification" at bounding box center [139, 232] width 0 height 0
click at [225, 64] on input "text" at bounding box center [286, 63] width 177 height 9
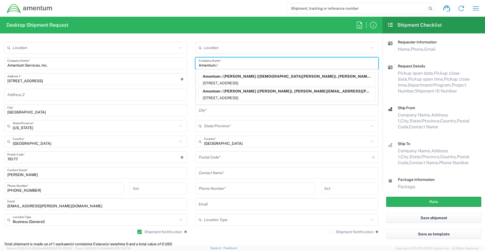
click at [226, 67] on input "Amentum /" at bounding box center [286, 63] width 177 height 9
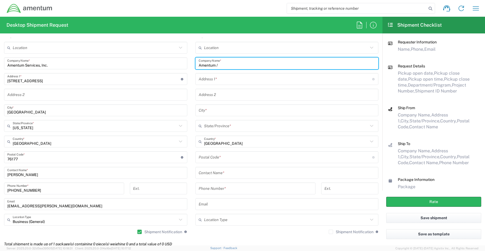
paste input "[PERSON_NAME]"
type input "Amentum / [PERSON_NAME]"
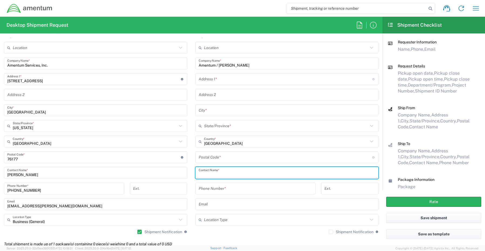
click at [217, 170] on input "text" at bounding box center [286, 172] width 177 height 9
paste input "[PERSON_NAME]"
type input "[PERSON_NAME]"
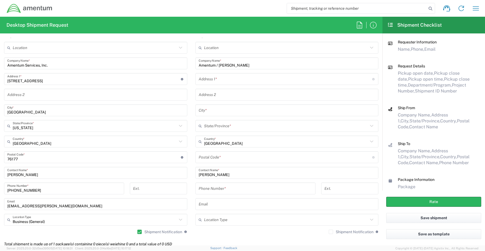
click at [215, 80] on input "text" at bounding box center [284, 78] width 173 height 9
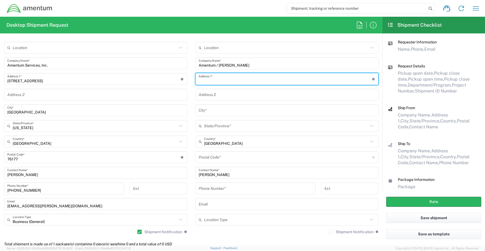
paste input "[STREET_ADDRESS][PERSON_NAME],"
type input "[STREET_ADDRESS][PERSON_NAME]"
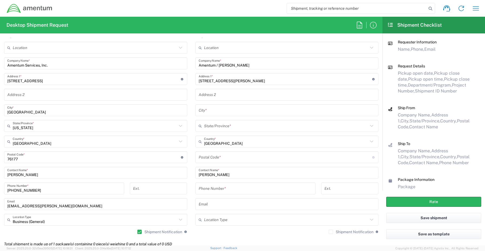
click at [214, 111] on input "text" at bounding box center [286, 110] width 177 height 9
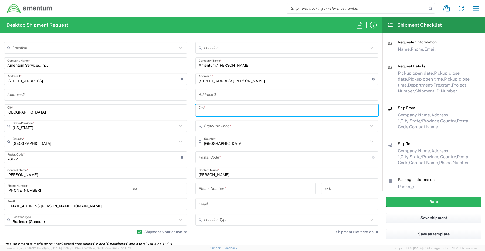
paste input "Cypress,"
type input "Cypress"
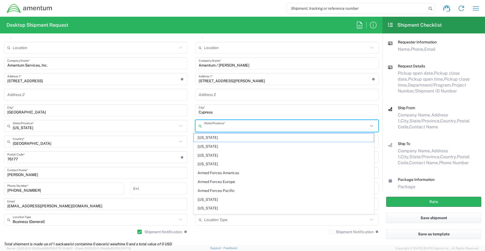
click at [232, 126] on input "text" at bounding box center [286, 125] width 164 height 9
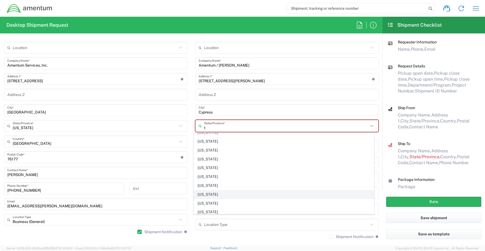
scroll to position [54, 0]
click at [207, 190] on span "[US_STATE]" at bounding box center [284, 190] width 180 height 8
type input "[US_STATE]"
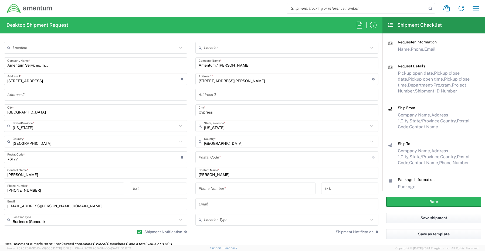
click at [215, 157] on input "undefined" at bounding box center [284, 157] width 173 height 9
paste input "77429"
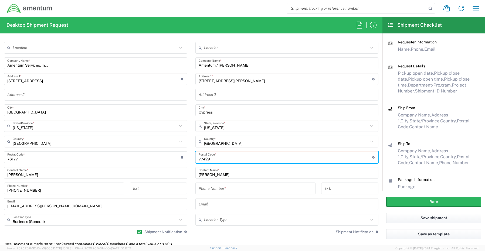
type input "77429"
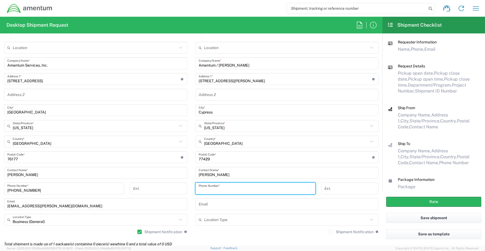
click at [216, 189] on input "tel" at bounding box center [255, 188] width 114 height 9
paste input "[PHONE_NUMBER]"
type input "[PHONE_NUMBER]"
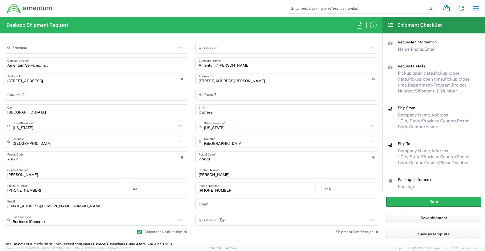
click at [204, 203] on input "text" at bounding box center [286, 204] width 177 height 9
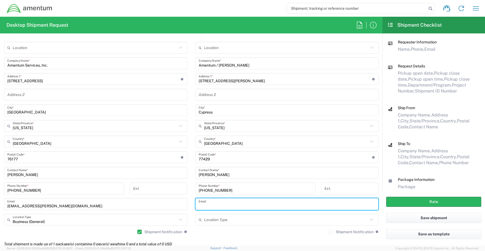
paste input "[PERSON_NAME][EMAIL_ADDRESS][PERSON_NAME][DOMAIN_NAME]"
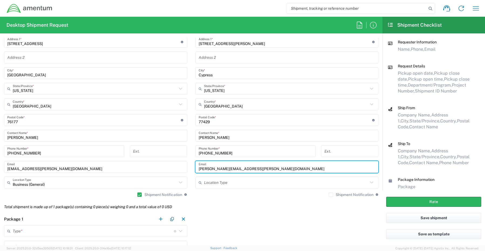
scroll to position [297, 0]
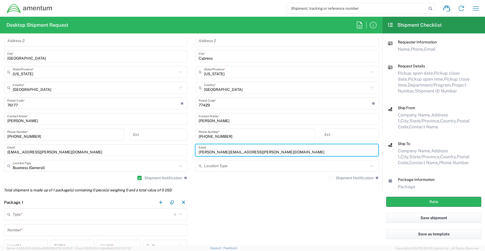
type input "[PERSON_NAME][EMAIL_ADDRESS][PERSON_NAME][DOMAIN_NAME]"
click at [328, 177] on label "Shipment Notification" at bounding box center [350, 178] width 45 height 4
click at [331, 178] on input "Shipment Notification" at bounding box center [331, 178] width 0 height 0
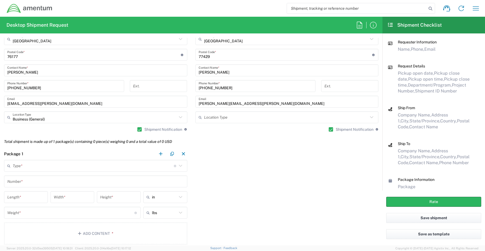
scroll to position [351, 0]
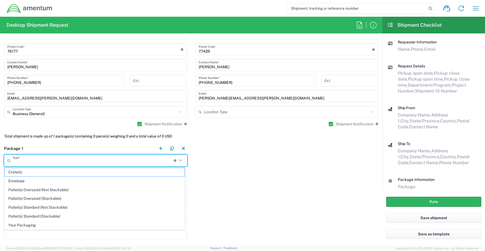
click at [17, 161] on input "text" at bounding box center [93, 160] width 161 height 9
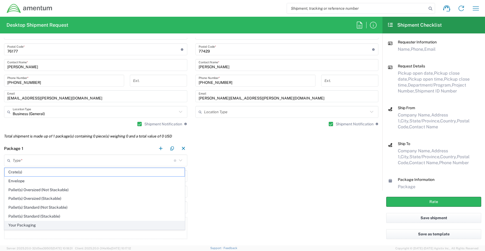
click at [24, 225] on span "Your Packaging" at bounding box center [95, 225] width 180 height 8
type input "Your Packaging"
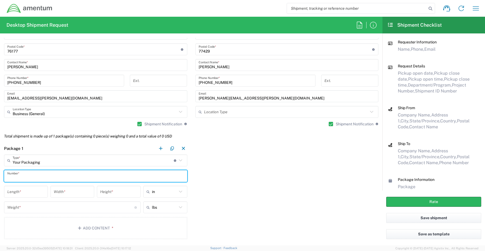
click at [16, 174] on input "text" at bounding box center [95, 175] width 177 height 9
type input "1"
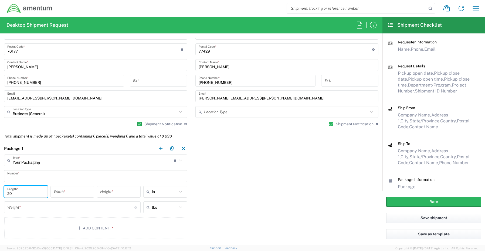
type input "20"
type input "18"
type input "6"
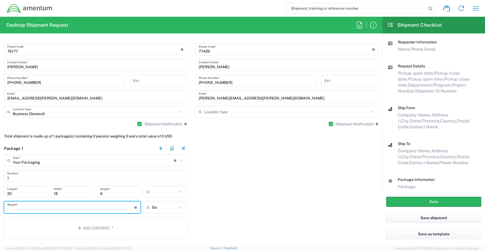
type input "in"
type input "14.0"
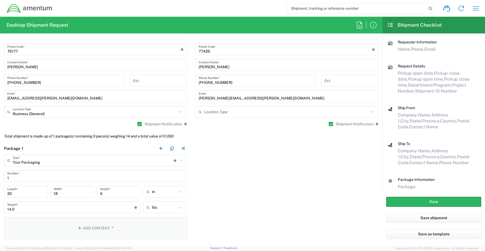
click at [87, 227] on button "Add Content *" at bounding box center [95, 228] width 183 height 22
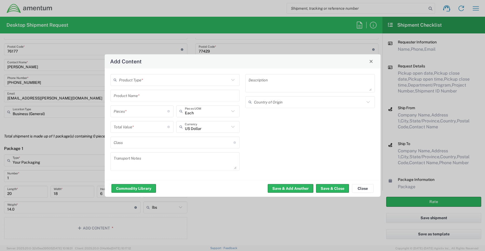
click at [138, 80] on input "text" at bounding box center [174, 79] width 111 height 9
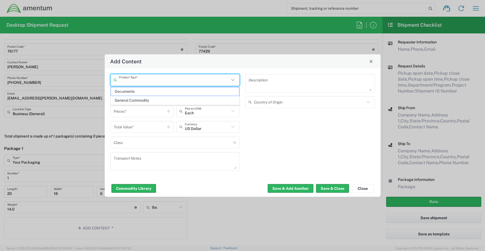
click at [141, 101] on span "General Commodity" at bounding box center [175, 100] width 128 height 8
type input "General Commodity"
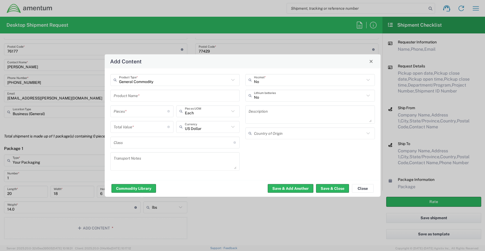
click at [140, 92] on input "text" at bounding box center [175, 95] width 123 height 9
paste input "Laptop- CORP027169 (1LSYMB4)"
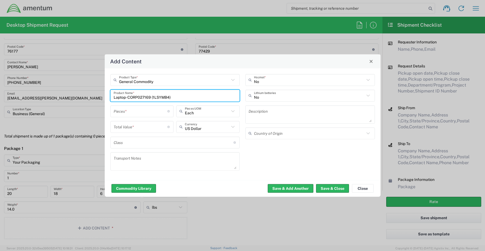
type input "Laptop- CORP027169 (1LSYMB4)"
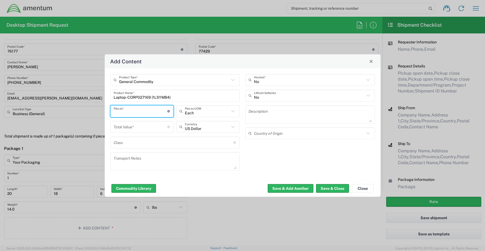
click at [144, 109] on input "number" at bounding box center [141, 111] width 54 height 9
type input "1"
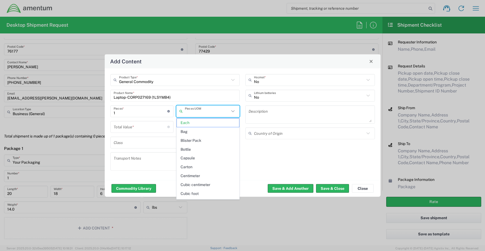
type input "Each"
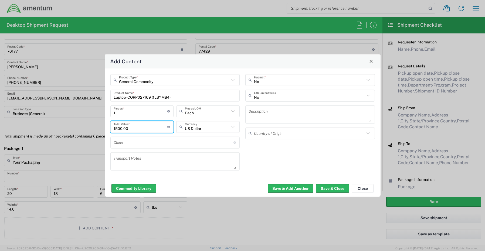
type input "1500.00"
click at [269, 98] on input "text" at bounding box center [309, 95] width 111 height 9
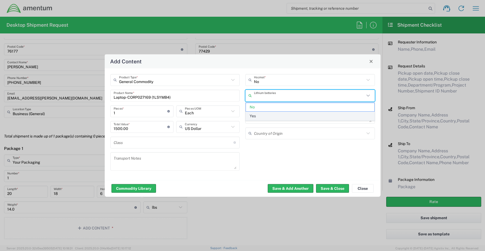
click at [263, 115] on span "Yes" at bounding box center [310, 116] width 128 height 8
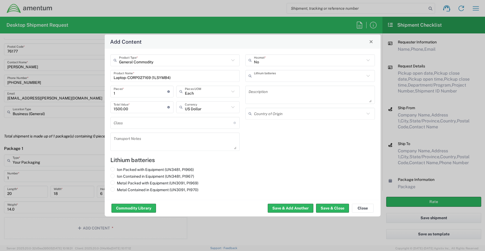
type input "Yes"
click at [118, 175] on input "Ion Contained in Equipment (UN3481, PI967)" at bounding box center [119, 176] width 4 height 4
radio input "true"
click at [334, 210] on button "Save & Close" at bounding box center [332, 208] width 33 height 9
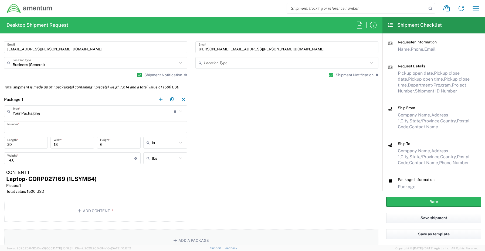
scroll to position [431, 0]
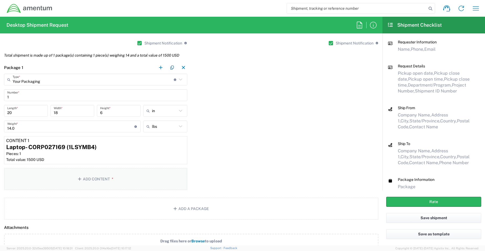
click at [93, 181] on button "Add Content *" at bounding box center [95, 179] width 183 height 22
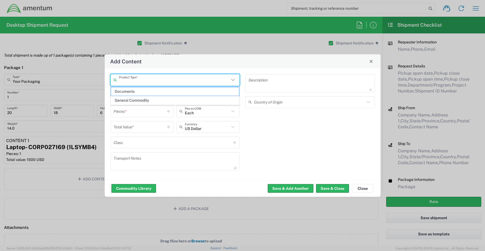
click at [136, 79] on input "text" at bounding box center [174, 79] width 111 height 9
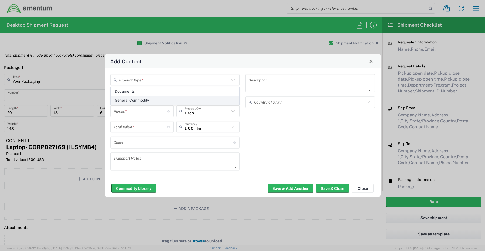
click at [142, 101] on span "General Commodity" at bounding box center [175, 100] width 128 height 8
type input "General Commodity"
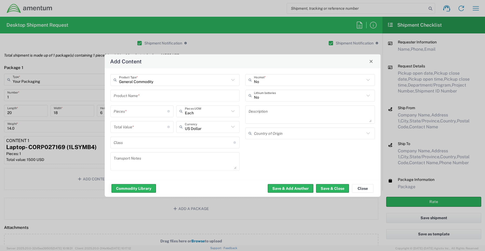
click at [139, 96] on input "text" at bounding box center [175, 95] width 123 height 9
paste input "Dock- 22PQG24"
click at [160, 97] on input "Dock- 22PQG24" at bounding box center [175, 95] width 123 height 9
paste input "KBM Combo"
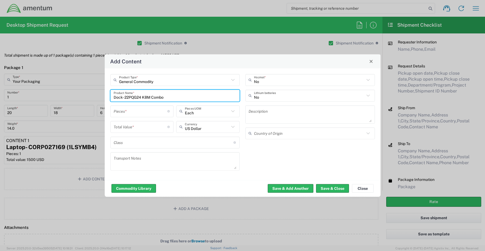
type input "Dock- 22PQG24 KBM Combo"
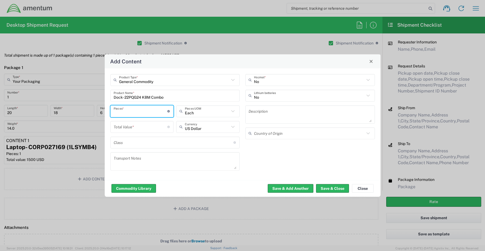
click at [150, 112] on input "number" at bounding box center [141, 111] width 54 height 9
type input "2"
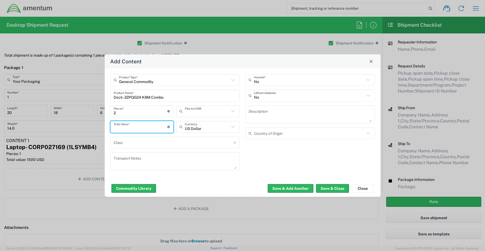
type input "Each"
type input "250.00"
click at [321, 187] on button "Save & Close" at bounding box center [332, 188] width 33 height 9
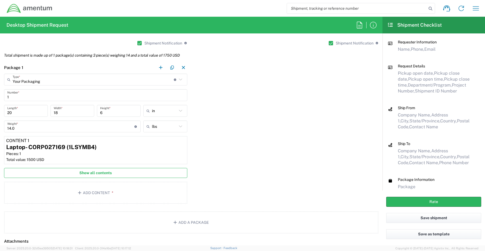
click at [92, 171] on span "Show all contents" at bounding box center [95, 172] width 32 height 5
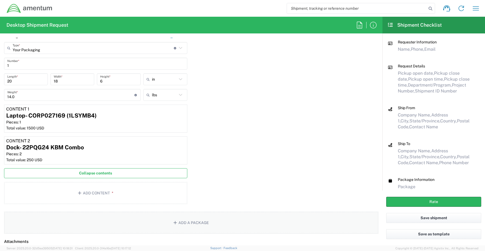
scroll to position [512, 0]
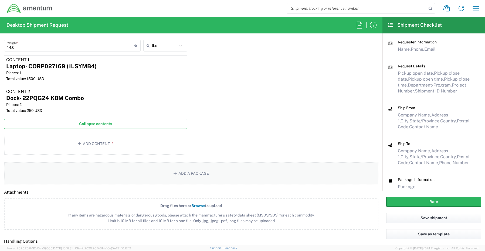
click at [189, 175] on button "Add a Package" at bounding box center [191, 173] width 374 height 22
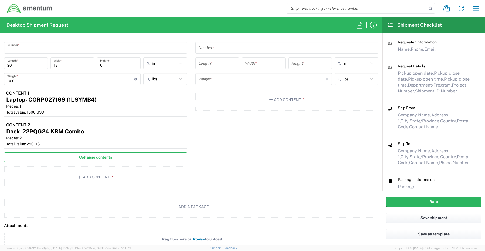
scroll to position [404, 0]
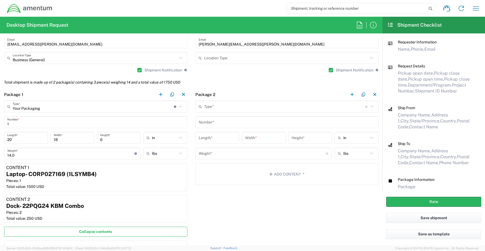
click at [212, 107] on input "text" at bounding box center [284, 106] width 161 height 9
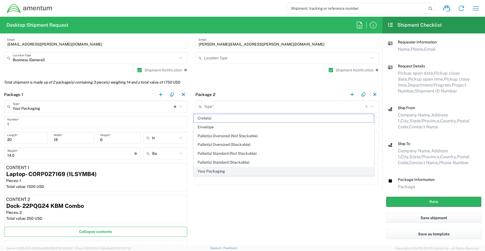
click at [207, 171] on span "Your Packaging" at bounding box center [284, 171] width 180 height 8
type input "Your Packaging"
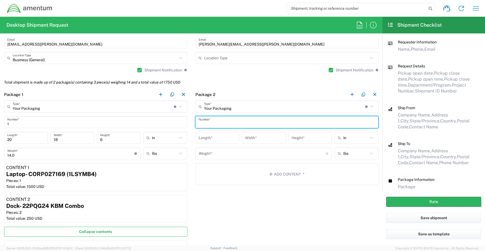
click at [219, 123] on input "text" at bounding box center [286, 122] width 177 height 9
type input "1"
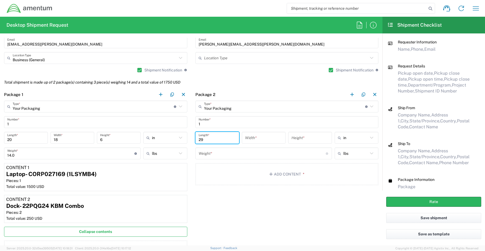
type input "29"
type input "16"
type input "5"
type input "in"
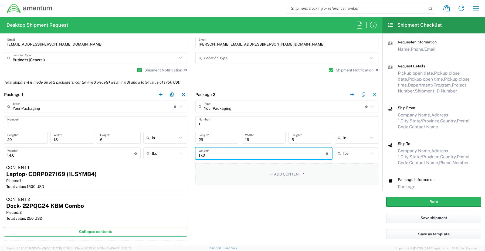
type input "17.0"
click at [288, 175] on button "Add Content *" at bounding box center [286, 174] width 183 height 22
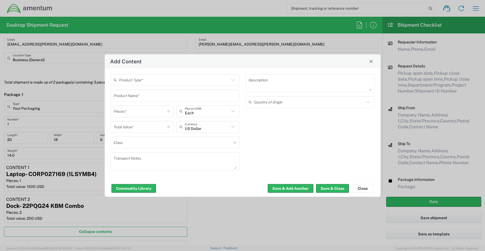
click at [140, 80] on input "text" at bounding box center [174, 79] width 111 height 9
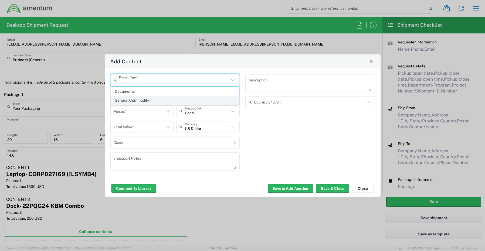
click at [138, 100] on span "General Commodity" at bounding box center [175, 100] width 128 height 8
type input "General Commodity"
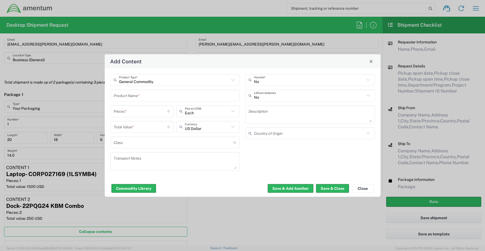
click at [141, 95] on input "text" at bounding box center [175, 95] width 123 height 9
paste input "Monitor- 5LZW5Z3"
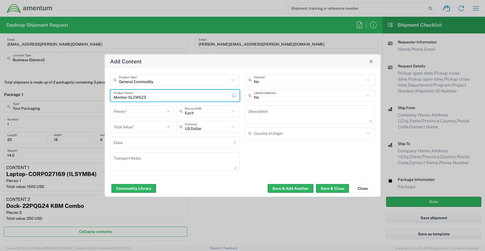
type input "Monitor- 5LZW5Z3"
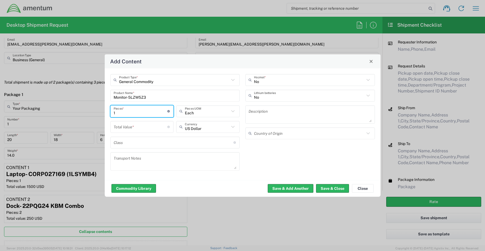
type input "1"
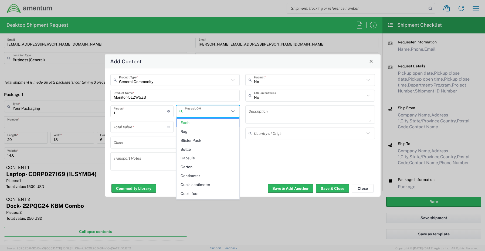
type input "Each"
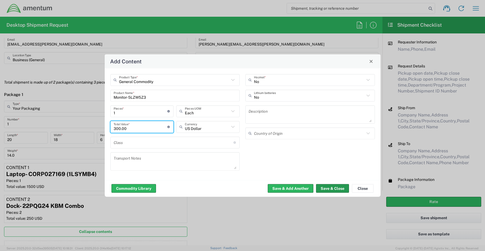
type input "300.00"
click at [325, 188] on button "Save & Close" at bounding box center [332, 188] width 33 height 9
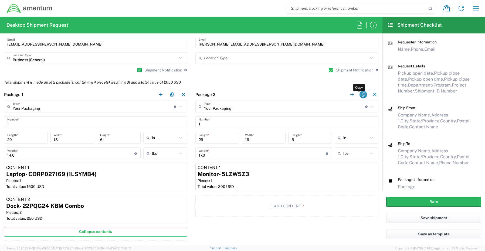
click at [359, 94] on button "button" at bounding box center [363, 95] width 8 height 8
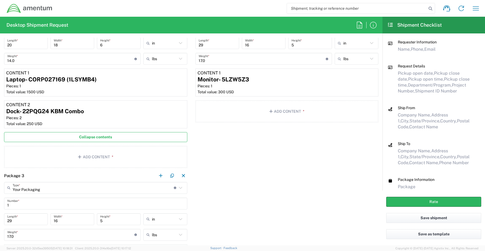
scroll to position [566, 0]
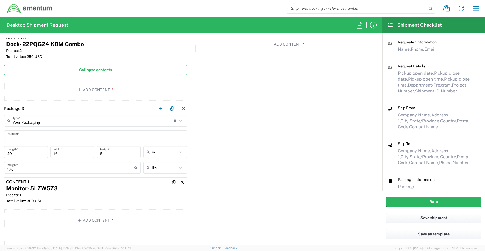
click at [75, 195] on div "Pieces: 1" at bounding box center [95, 195] width 179 height 5
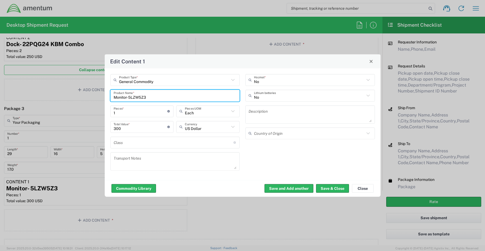
drag, startPoint x: 155, startPoint y: 98, endPoint x: 91, endPoint y: 99, distance: 63.9
click at [91, 99] on div "Edit Content 1 General Commodity Product Type * Monitor- 5LZW5Z3 Product Name *…" at bounding box center [242, 125] width 485 height 251
paste input "JD1X"
type input "Monitor- JD1X5Z3"
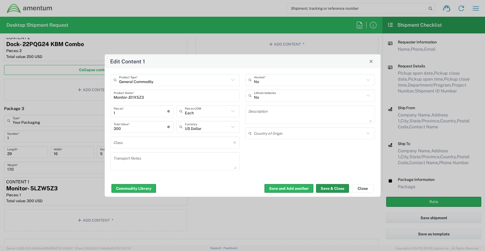
click at [325, 189] on button "Save & Close" at bounding box center [332, 188] width 33 height 9
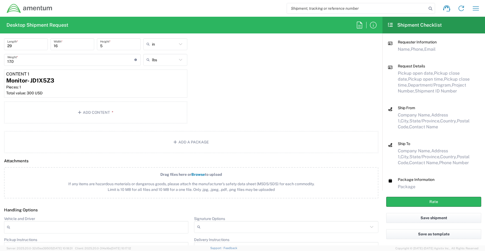
scroll to position [728, 0]
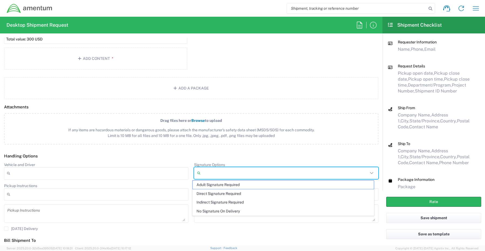
click at [220, 173] on input "Signature Options" at bounding box center [285, 173] width 165 height 9
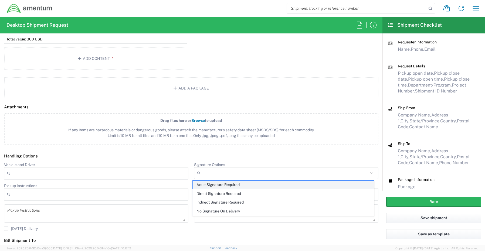
click at [207, 183] on span "Adult Signature Required" at bounding box center [283, 185] width 181 height 8
type input "Adult Signature Required"
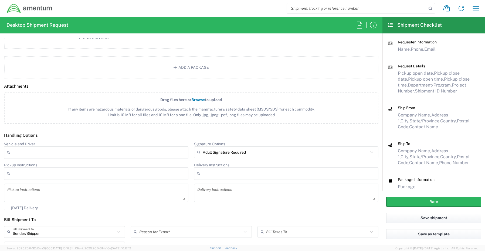
scroll to position [793, 0]
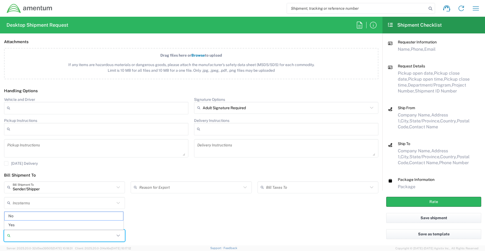
click at [29, 236] on input "Insurance required" at bounding box center [64, 235] width 102 height 9
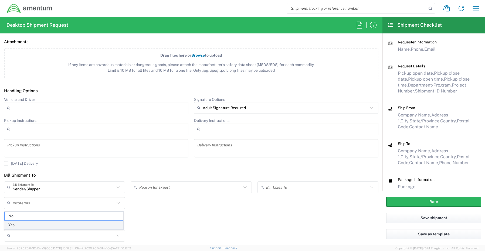
click at [27, 223] on span "Yes" at bounding box center [64, 225] width 118 height 8
type input "Yes"
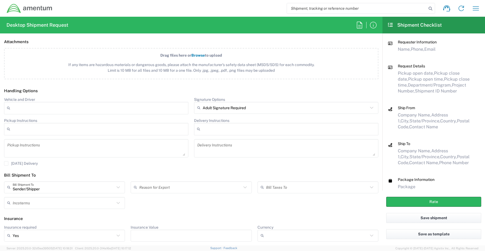
click at [151, 237] on input "Insurance Value" at bounding box center [191, 235] width 114 height 9
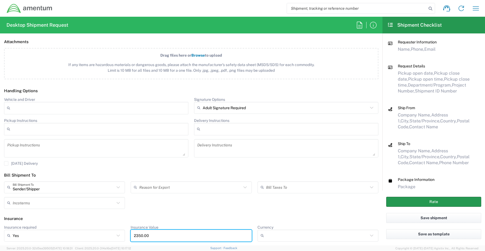
type input "2350.00"
click at [400, 202] on button "Rate" at bounding box center [433, 202] width 95 height 10
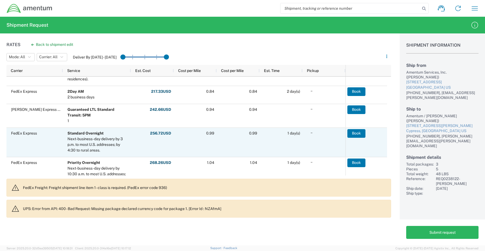
scroll to position [108, 0]
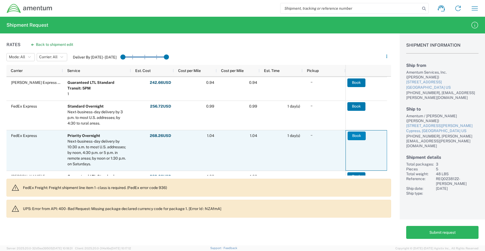
click at [357, 137] on button "Book" at bounding box center [356, 136] width 18 height 9
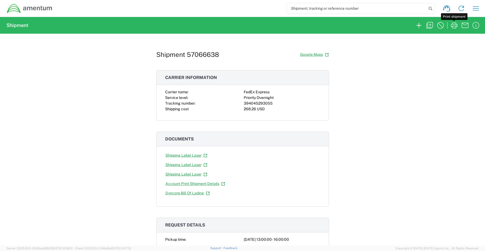
click at [452, 23] on icon "button" at bounding box center [453, 25] width 9 height 9
click at [418, 24] on icon "button" at bounding box center [418, 25] width 9 height 9
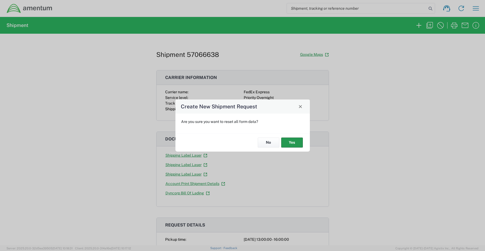
click at [286, 144] on button "Yes" at bounding box center [292, 143] width 22 height 10
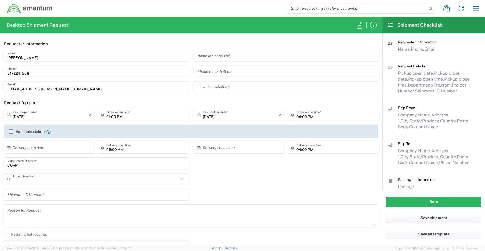
type input "CORP"
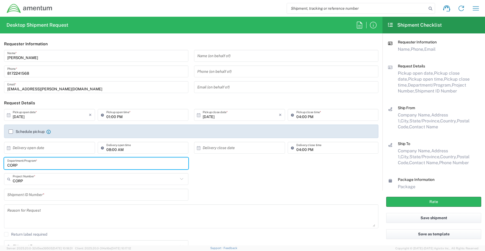
drag, startPoint x: 40, startPoint y: 165, endPoint x: -16, endPoint y: 162, distance: 56.7
click at [0, 162] on html "Shipment request Shipment tracking Shipment estimator Desktop shipment request …" at bounding box center [242, 125] width 485 height 251
paste input "[PERSON_NAME]"
type input "[PERSON_NAME]"
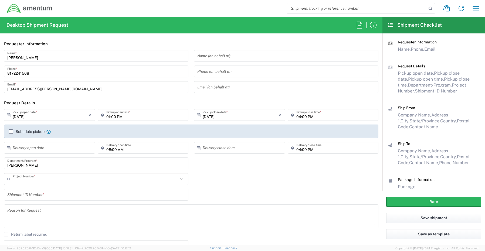
click at [27, 182] on input "text" at bounding box center [95, 178] width 165 height 9
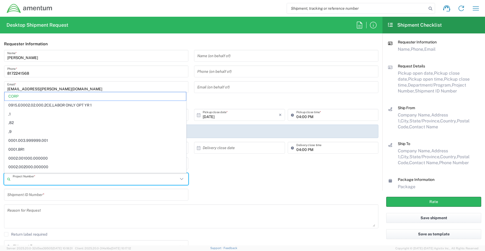
paste input "6097.5.000.00.F.00.0.00W.000"
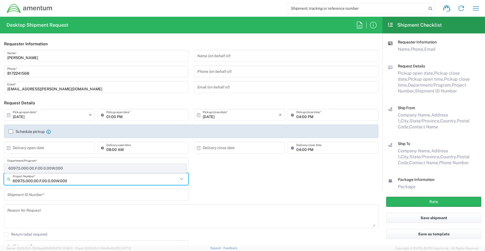
type input "6097.5.000.00.F.00.0.00W.000"
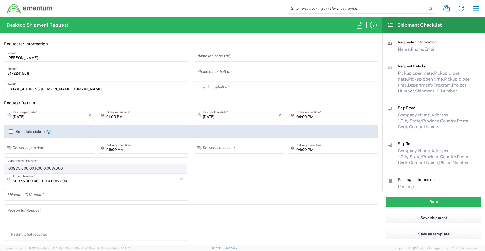
click at [30, 169] on span "6097.5.000.00.F.00.0.00W.000" at bounding box center [95, 168] width 181 height 8
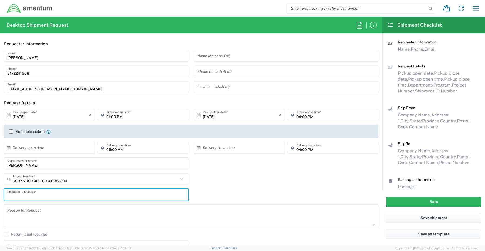
click at [27, 195] on input "text" at bounding box center [96, 194] width 178 height 9
paste input "Server Shipping"
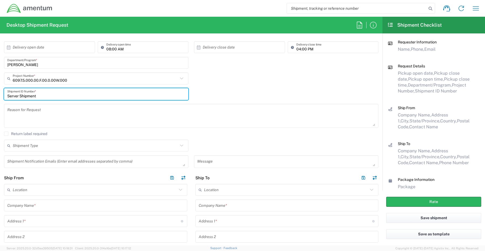
scroll to position [108, 0]
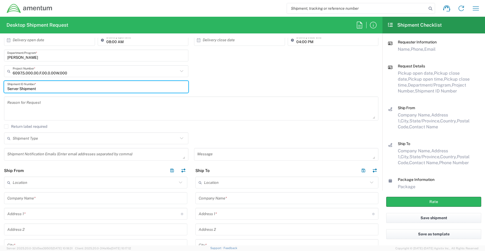
type input "Server Shipment"
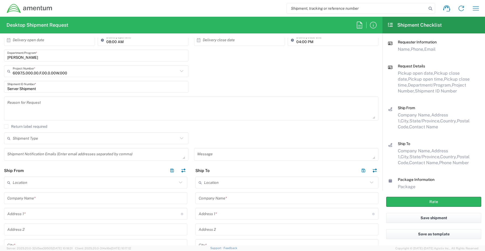
click at [30, 156] on textarea at bounding box center [96, 154] width 178 height 9
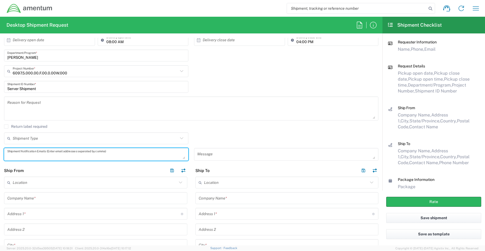
paste textarea "[EMAIL_ADDRESS][DOMAIN_NAME]"
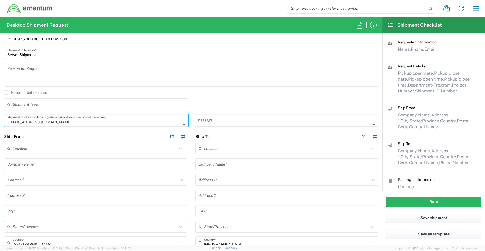
scroll to position [216, 0]
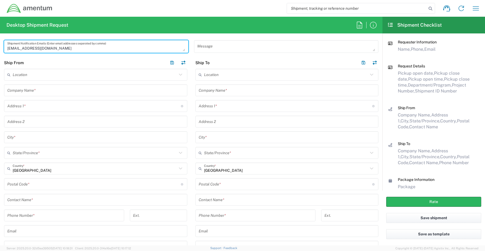
type textarea "[EMAIL_ADDRESS][DOMAIN_NAME]"
click at [52, 201] on input "text" at bounding box center [95, 199] width 177 height 9
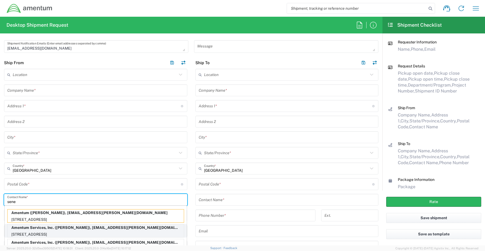
type input "sene"
click at [45, 232] on p "[STREET_ADDRESS]" at bounding box center [96, 234] width 176 height 7
type input "Amentum Services, Inc."
type input "[STREET_ADDRESS]"
type input "[GEOGRAPHIC_DATA]"
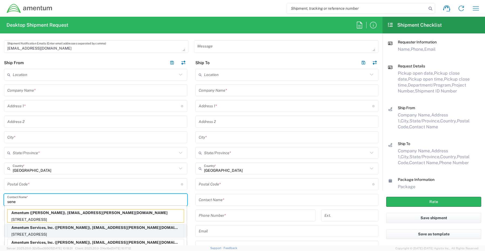
type input "[US_STATE]"
type input "76177"
type input "[PERSON_NAME]"
type input "[PHONE_NUMBER]"
type input "[EMAIL_ADDRESS][PERSON_NAME][DOMAIN_NAME]"
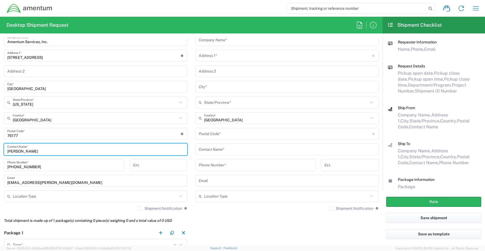
scroll to position [270, 0]
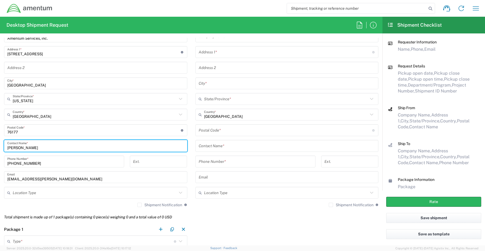
click at [33, 193] on input "text" at bounding box center [95, 192] width 164 height 9
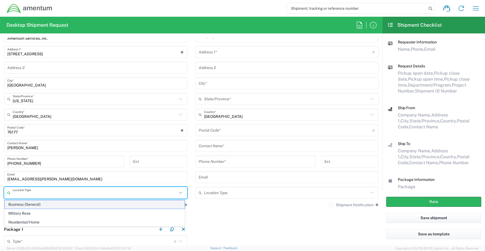
click at [23, 206] on span "Business (General)" at bounding box center [95, 204] width 180 height 8
type input "Business (General)"
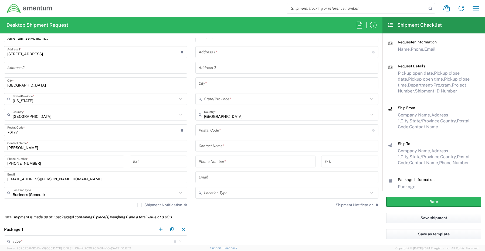
click at [137, 205] on label "Shipment Notification" at bounding box center [159, 205] width 45 height 4
click at [139, 205] on input "Shipment Notification" at bounding box center [139, 205] width 0 height 0
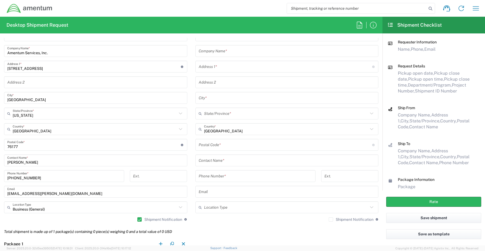
scroll to position [243, 0]
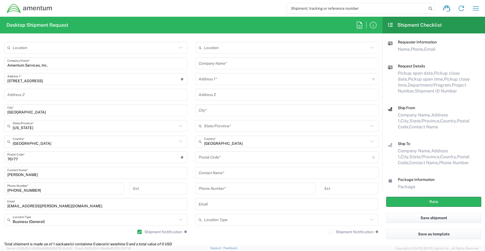
click at [222, 58] on div "Company Name *" at bounding box center [286, 63] width 183 height 12
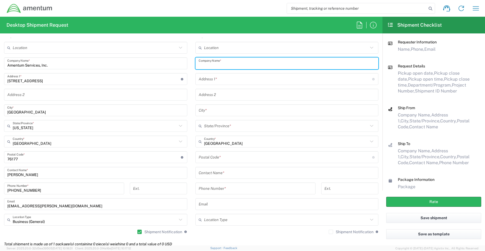
click at [224, 63] on input "text" at bounding box center [286, 63] width 177 height 9
paste input "Amentum"
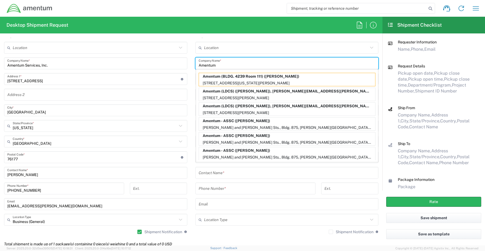
type input "Amentum"
click at [217, 175] on input "text" at bounding box center [286, 172] width 177 height 9
paste input "[PERSON_NAME]"
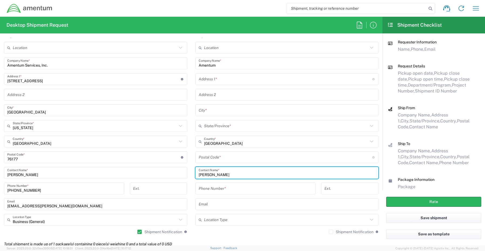
type input "[PERSON_NAME]"
click at [215, 80] on input "text" at bounding box center [284, 78] width 173 height 9
paste input "[STREET_ADDRESS]"
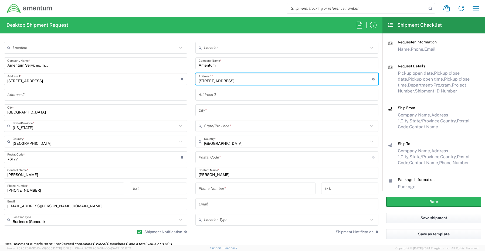
type input "[STREET_ADDRESS]"
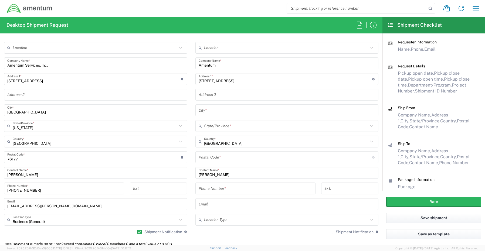
click at [225, 110] on input "text" at bounding box center [286, 110] width 177 height 9
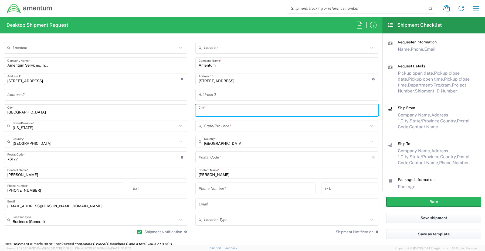
paste input "[PERSON_NAME]"
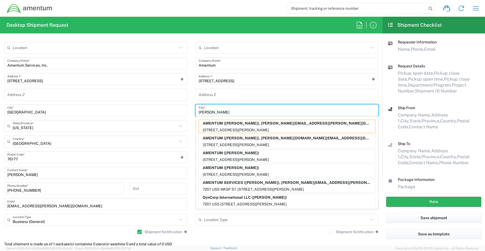
click at [218, 109] on input "[PERSON_NAME]" at bounding box center [286, 110] width 177 height 9
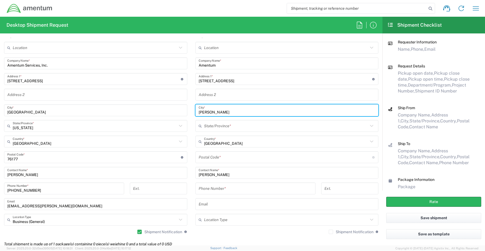
type input "[PERSON_NAME]"
click at [207, 127] on input "text" at bounding box center [286, 125] width 164 height 9
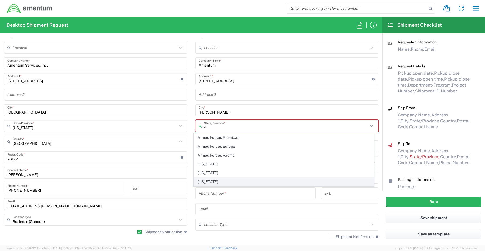
click at [207, 184] on span "[US_STATE]" at bounding box center [284, 182] width 180 height 8
type input "[US_STATE]"
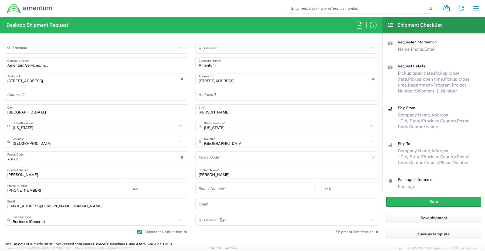
click at [218, 161] on input "undefined" at bounding box center [284, 157] width 173 height 9
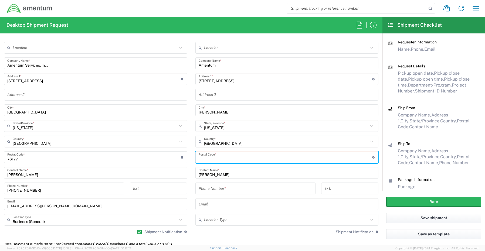
paste input "32570"
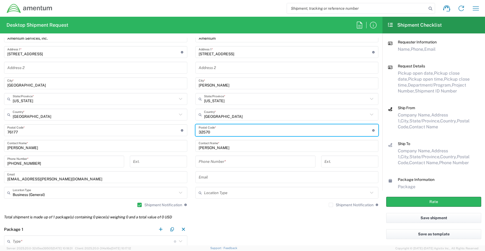
type input "32570"
click at [210, 159] on input "tel" at bounding box center [255, 161] width 114 height 9
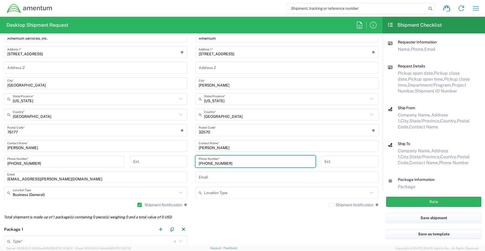
type input "[PHONE_NUMBER]"
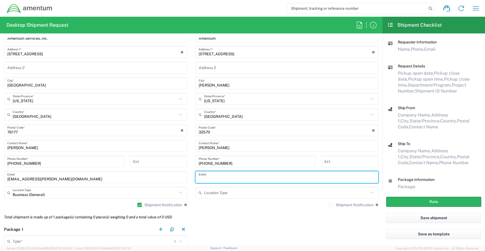
click at [222, 177] on input "text" at bounding box center [286, 177] width 177 height 9
paste input "[PERSON_NAME][EMAIL_ADDRESS][PERSON_NAME][DOMAIN_NAME]"
type input "[PERSON_NAME][EMAIL_ADDRESS][PERSON_NAME][DOMAIN_NAME]"
click at [328, 207] on div "Shipment Notification If checked, a shipment notification email will be sent to…" at bounding box center [286, 207] width 183 height 9
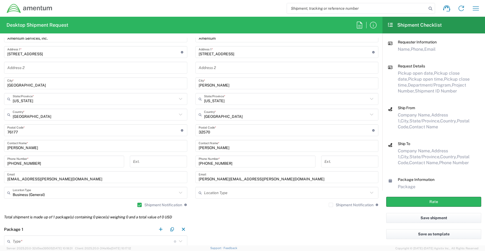
click at [328, 205] on label "Shipment Notification" at bounding box center [350, 205] width 45 height 4
click at [331, 205] on input "Shipment Notification" at bounding box center [331, 205] width 0 height 0
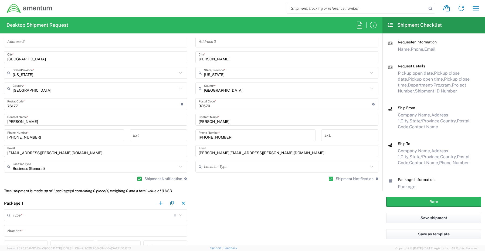
scroll to position [377, 0]
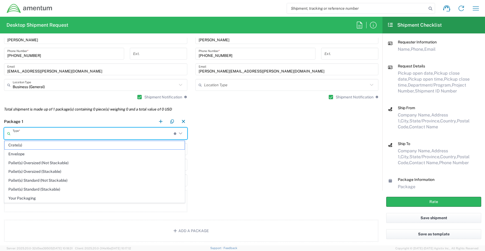
click at [41, 135] on input "text" at bounding box center [93, 133] width 161 height 9
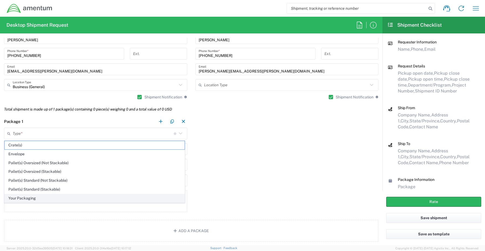
click at [31, 201] on span "Your Packaging" at bounding box center [95, 198] width 180 height 8
type input "Your Packaging"
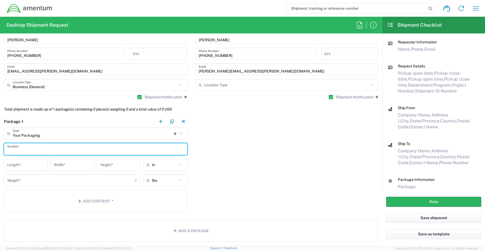
click at [26, 150] on input "text" at bounding box center [95, 149] width 177 height 9
type input "1"
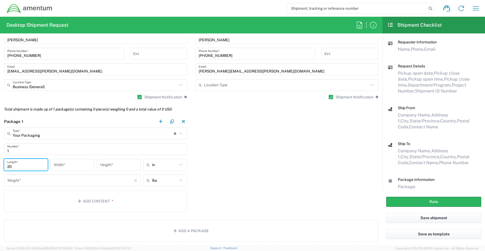
type input "20"
type input "18"
type input "6"
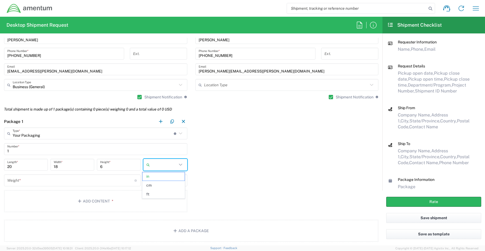
type input "in"
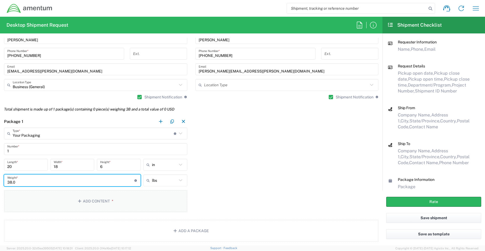
type input "38.0"
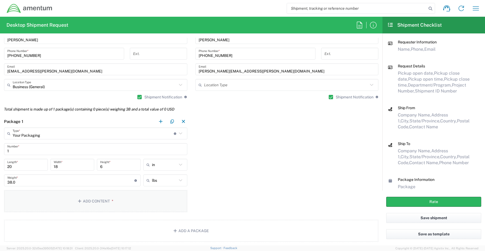
click at [90, 201] on button "Add Content *" at bounding box center [95, 201] width 183 height 22
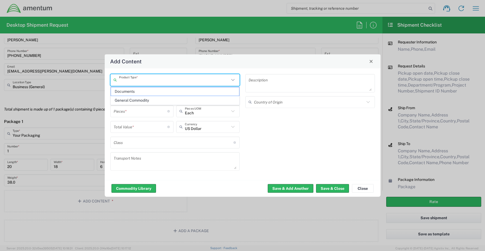
click at [141, 79] on input "text" at bounding box center [174, 79] width 111 height 9
click at [141, 101] on span "General Commodity" at bounding box center [175, 100] width 128 height 8
type input "General Commodity"
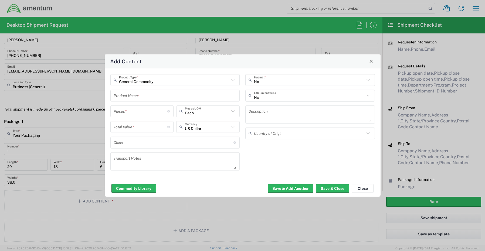
click at [121, 97] on input "text" at bounding box center [175, 95] width 123 height 9
paste input "C9200-48P N/A C9300-48P N/A"
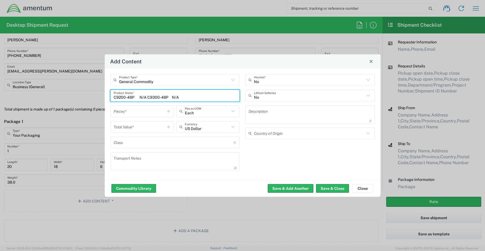
type input "C9200-48P N/A C9300-48P N/A"
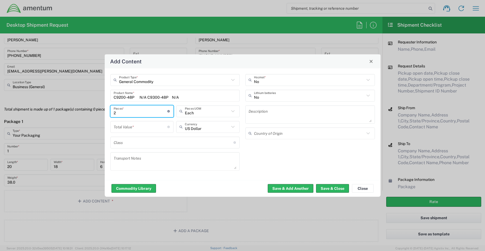
type input "2"
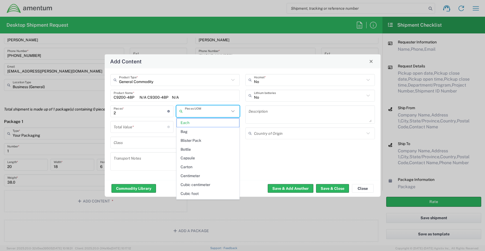
type input "Each"
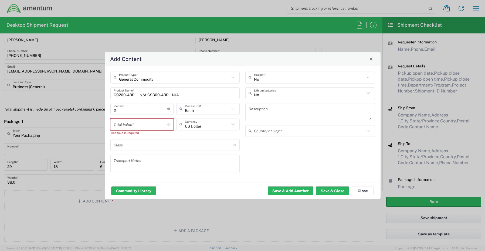
click at [320, 240] on div "Add Content General Commodity Product Type * C9200-48P N/A C9300-48P N/A Produc…" at bounding box center [242, 125] width 485 height 251
click at [116, 121] on input "number" at bounding box center [141, 124] width 54 height 9
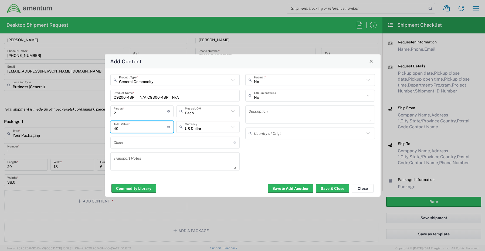
type input "4"
type input "10785"
click at [330, 189] on button "Save & Close" at bounding box center [332, 188] width 33 height 9
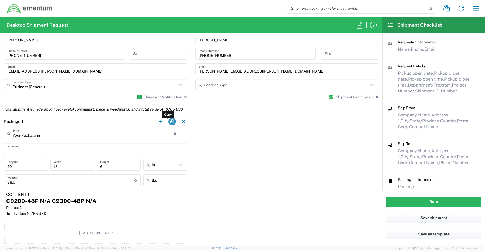
click at [170, 121] on button "button" at bounding box center [172, 122] width 8 height 8
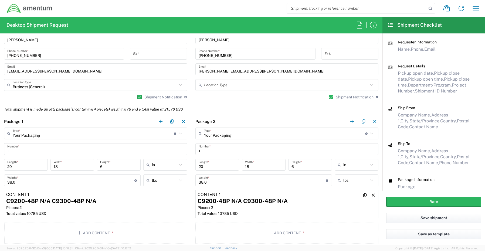
click at [263, 208] on div "Pieces: 2" at bounding box center [286, 207] width 179 height 5
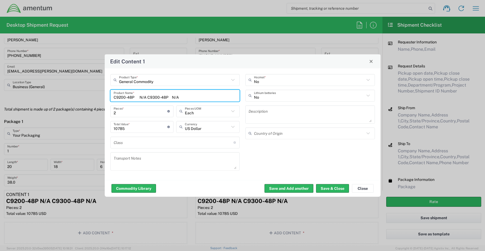
drag, startPoint x: 180, startPoint y: 98, endPoint x: 112, endPoint y: 95, distance: 68.0
click at [112, 95] on div "C9200-48P N/A C9300-48P N/A Product Name *" at bounding box center [174, 96] width 129 height 12
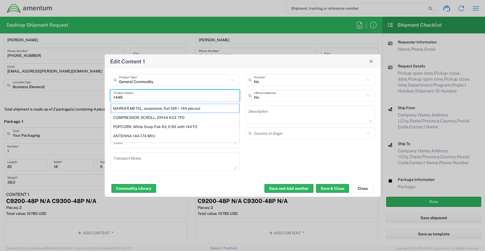
type input "14496"
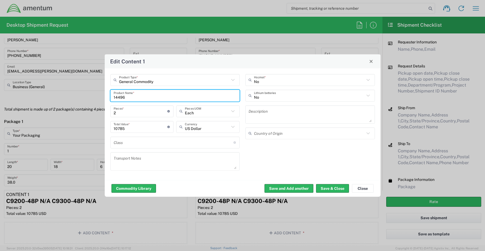
drag, startPoint x: 128, startPoint y: 97, endPoint x: 103, endPoint y: 95, distance: 25.5
click at [103, 95] on div "Edit Content 1 General Commodity Product Type * 14496 Product Name * 2 Pieces *…" at bounding box center [242, 125] width 485 height 251
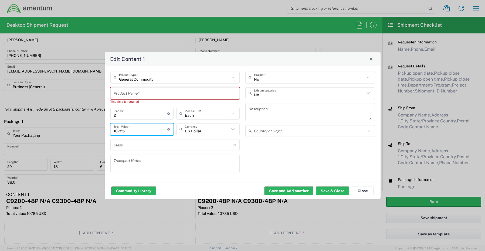
drag, startPoint x: 131, startPoint y: 128, endPoint x: 106, endPoint y: 125, distance: 25.1
click at [106, 125] on div "General Commodity Product Type * Product Name * This field is required 2 Pieces…" at bounding box center [243, 124] width 276 height 116
type input "14496"
click at [127, 92] on input "text" at bounding box center [175, 92] width 123 height 9
click at [146, 94] on input "text" at bounding box center [175, 92] width 123 height 9
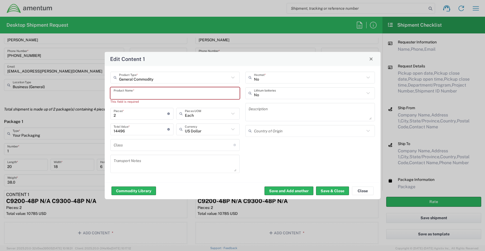
paste input "C9300-48P N/A C9300-48P N/A"
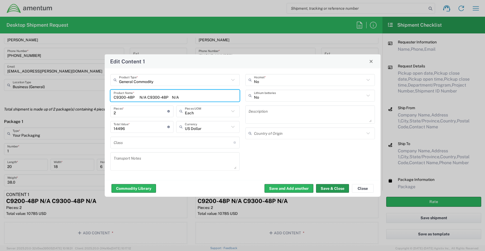
type input "C9300-48P N/A C9300-48P N/A"
click at [328, 186] on button "Save & Close" at bounding box center [332, 188] width 33 height 9
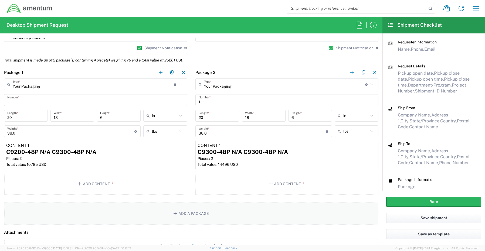
scroll to position [431, 0]
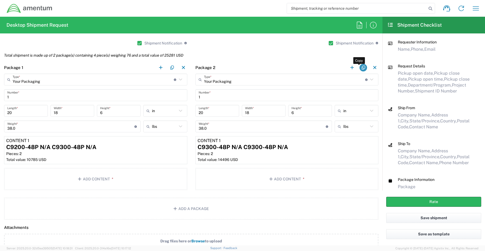
click at [361, 67] on button "button" at bounding box center [363, 68] width 8 height 8
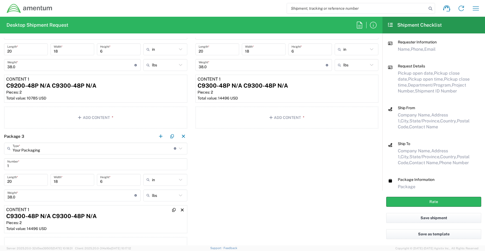
scroll to position [539, 0]
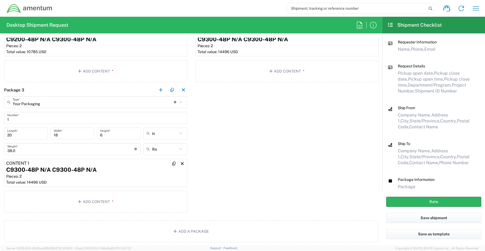
click at [68, 179] on article "Content 1 C9300-48P N/A C9300-48P N/A Pieces: 2 Total value: 14496 USD" at bounding box center [95, 173] width 183 height 28
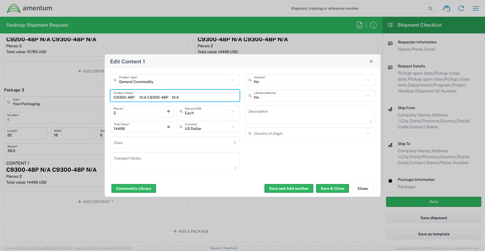
drag, startPoint x: 183, startPoint y: 97, endPoint x: 103, endPoint y: 97, distance: 79.8
click at [103, 97] on div "Edit Content 1 General Commodity Product Type * C9300-48P N/A C9300-48P N/A Pro…" at bounding box center [242, 125] width 485 height 251
paste input "C9300-NM-8X C9300-48P C9300-NM-8X"
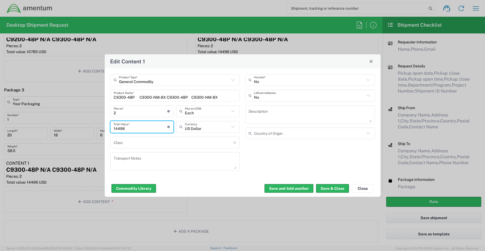
drag, startPoint x: 129, startPoint y: 128, endPoint x: 89, endPoint y: 128, distance: 40.2
click at [89, 128] on div "Edit Content 1 General Commodity Product Type * C9300-48P C9300-NM-8X C9300-48P…" at bounding box center [242, 125] width 485 height 251
click at [325, 187] on button "Save & Close" at bounding box center [332, 188] width 33 height 9
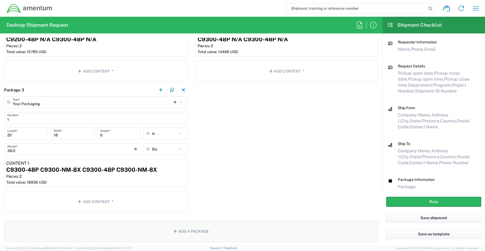
click at [190, 232] on button "Add a Package" at bounding box center [191, 231] width 374 height 22
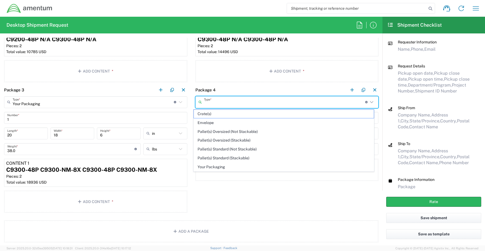
click at [213, 101] on input "text" at bounding box center [284, 101] width 161 height 9
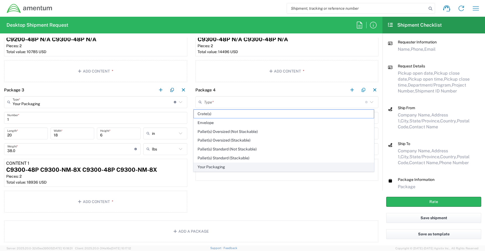
click at [212, 167] on span "Your Packaging" at bounding box center [284, 167] width 180 height 8
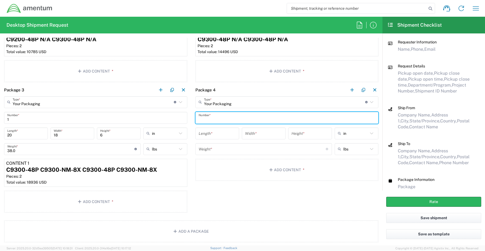
click at [221, 119] on input "text" at bounding box center [286, 117] width 177 height 9
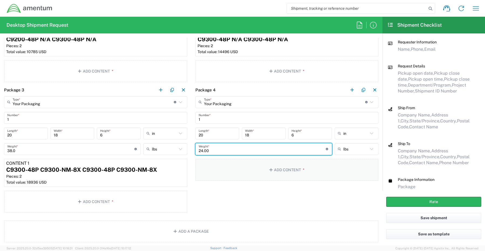
click at [281, 169] on button "Add Content *" at bounding box center [286, 170] width 183 height 22
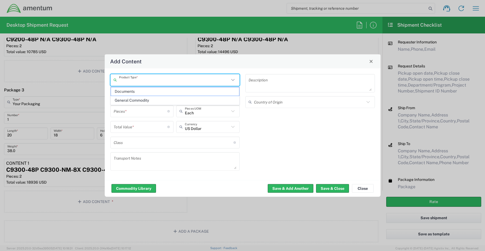
drag, startPoint x: 135, startPoint y: 80, endPoint x: 137, endPoint y: 84, distance: 4.4
click at [135, 79] on input "text" at bounding box center [174, 79] width 111 height 9
click at [142, 99] on span "General Commodity" at bounding box center [175, 100] width 128 height 8
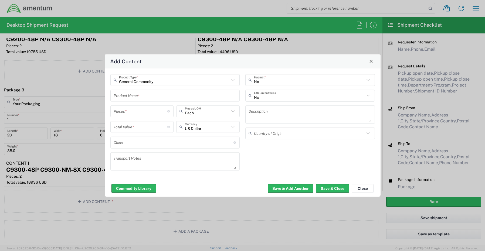
click at [133, 94] on input "text" at bounding box center [175, 95] width 123 height 9
paste input "C9300-48P C9300-NM-8X"
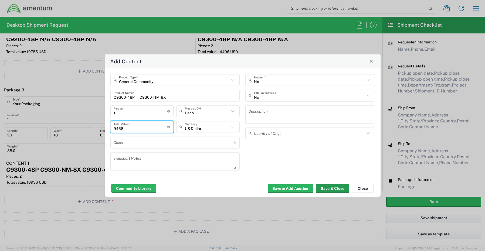
click at [326, 189] on button "Save & Close" at bounding box center [332, 188] width 33 height 9
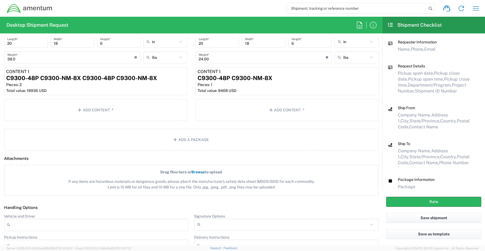
scroll to position [647, 0]
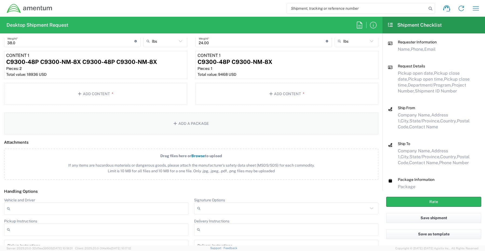
click at [183, 123] on button "Add a Package" at bounding box center [191, 123] width 374 height 22
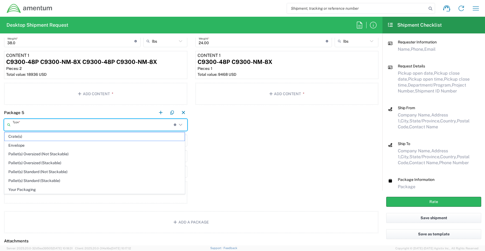
click at [26, 126] on input "text" at bounding box center [93, 124] width 161 height 9
click at [18, 190] on span "Your Packaging" at bounding box center [95, 190] width 180 height 8
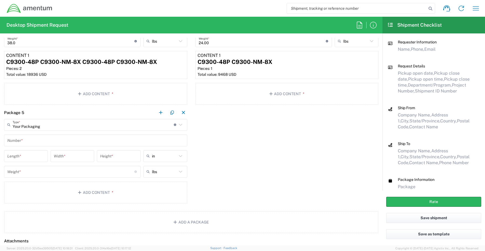
click at [24, 142] on input "text" at bounding box center [95, 140] width 177 height 9
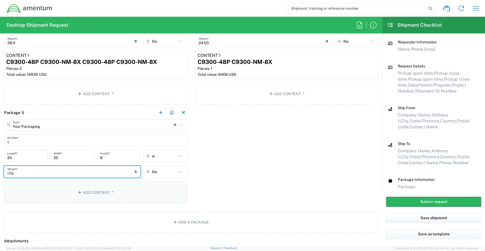
click at [90, 192] on button "Add Content *" at bounding box center [95, 192] width 183 height 22
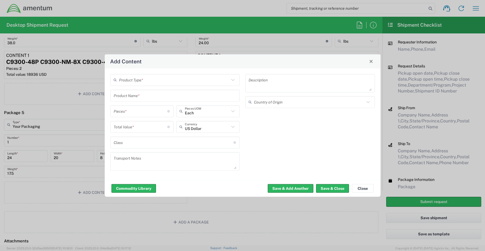
click at [132, 76] on input "text" at bounding box center [174, 79] width 111 height 9
click at [137, 100] on span "General Commodity" at bounding box center [175, 100] width 128 height 8
click at [138, 94] on input "text" at bounding box center [175, 95] width 123 height 9
paste input "C9300-24P"
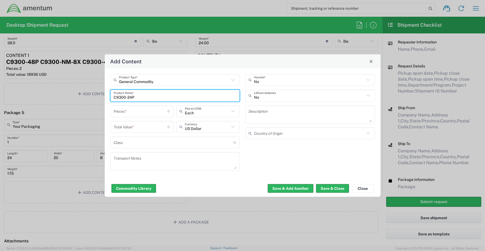
click at [140, 113] on input "number" at bounding box center [141, 111] width 54 height 9
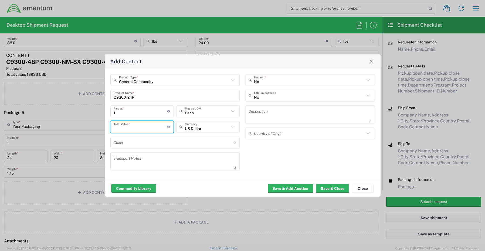
click at [141, 128] on input "number" at bounding box center [141, 126] width 54 height 9
click at [335, 190] on button "Save & Close" at bounding box center [332, 188] width 33 height 9
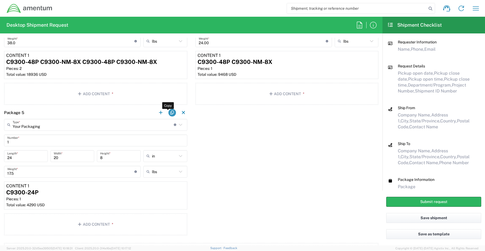
click at [170, 113] on button "button" at bounding box center [172, 113] width 8 height 8
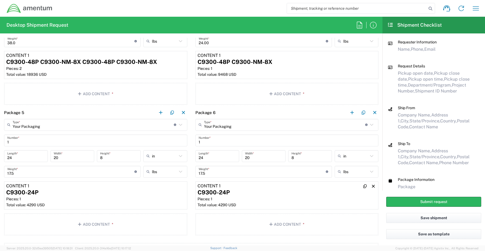
click at [254, 200] on div "Pieces: 1" at bounding box center [286, 199] width 179 height 5
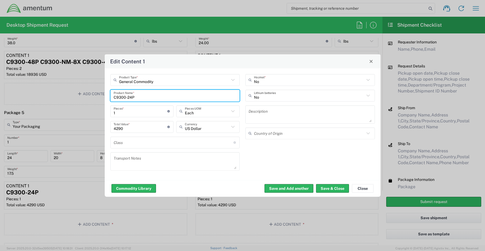
drag, startPoint x: 153, startPoint y: 98, endPoint x: 103, endPoint y: 99, distance: 49.3
click at [105, 99] on div "General Commodity Product Type * C9300-24P Product Name * 1 Pieces * Number of …" at bounding box center [243, 124] width 276 height 112
paste input "200L-48P-4G-E N/A"
click at [328, 189] on button "Save & Close" at bounding box center [332, 188] width 33 height 9
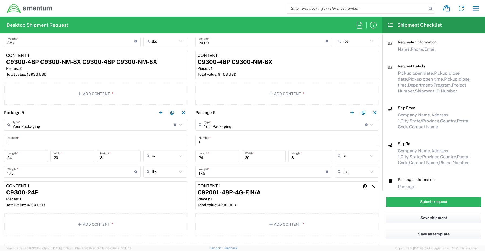
click at [292, 195] on div "C9200L-48P-4G-E N/A" at bounding box center [286, 192] width 179 height 8
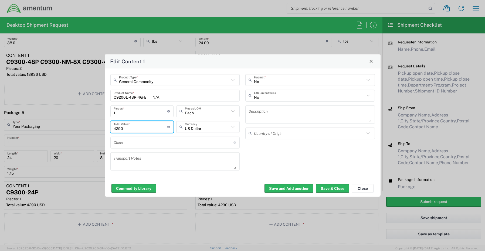
drag, startPoint x: 126, startPoint y: 127, endPoint x: 97, endPoint y: 125, distance: 28.9
click at [97, 125] on div "Edit Content 1 General Commodity Product Type * C9200L-48P-4G-E N/A Product Nam…" at bounding box center [242, 125] width 485 height 251
click at [323, 188] on button "Save & Close" at bounding box center [332, 188] width 33 height 9
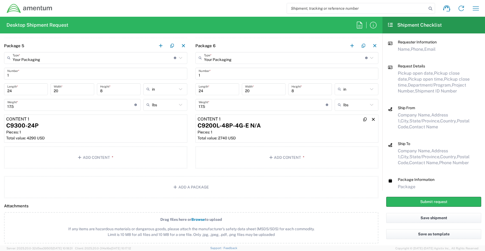
scroll to position [701, 0]
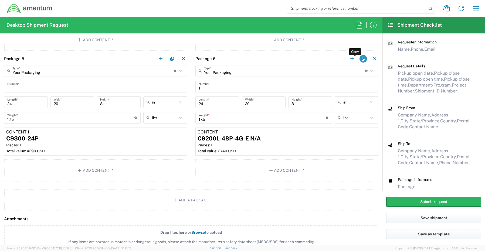
click at [359, 59] on button "button" at bounding box center [363, 59] width 8 height 8
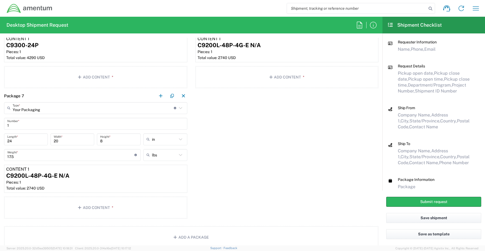
scroll to position [809, 0]
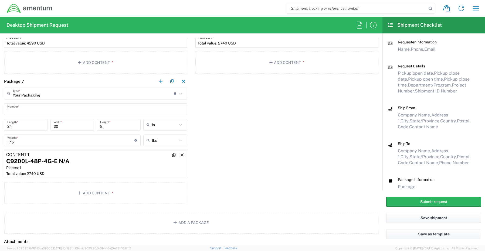
click at [95, 166] on div "Pieces: 1" at bounding box center [95, 167] width 179 height 5
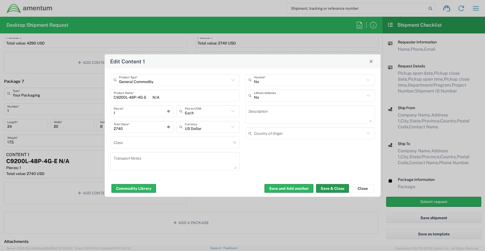
click at [327, 191] on button "Save & Close" at bounding box center [332, 188] width 33 height 9
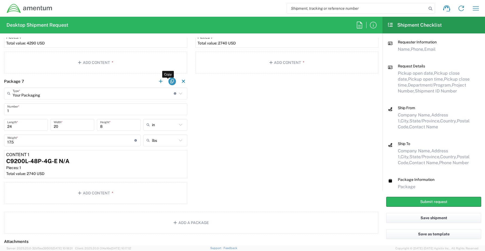
click at [170, 80] on button "button" at bounding box center [172, 82] width 8 height 8
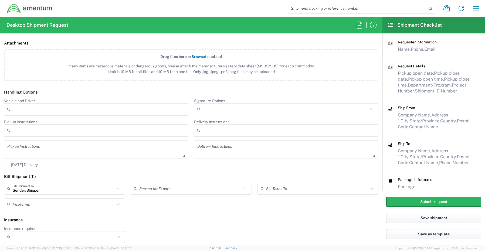
scroll to position [1009, 0]
click at [205, 106] on input "Signature Options" at bounding box center [285, 108] width 165 height 9
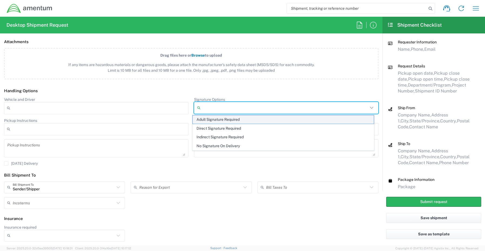
click at [205, 118] on span "Adult Signature Required" at bounding box center [283, 119] width 181 height 8
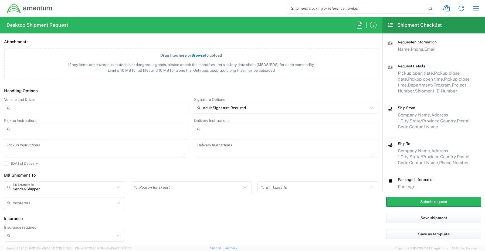
click at [24, 236] on input "Insurance required" at bounding box center [64, 235] width 102 height 9
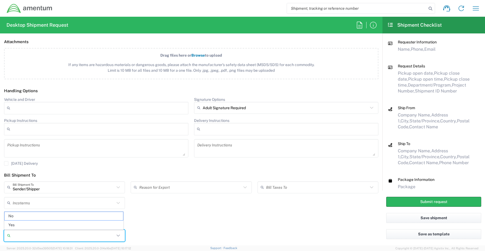
click at [23, 224] on span "Yes" at bounding box center [64, 225] width 118 height 8
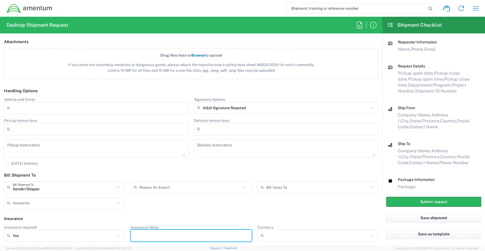
click at [142, 238] on input "Insurance Value" at bounding box center [191, 235] width 114 height 9
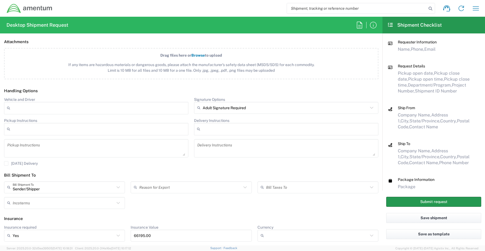
click at [409, 200] on button "Submit request" at bounding box center [433, 202] width 95 height 10
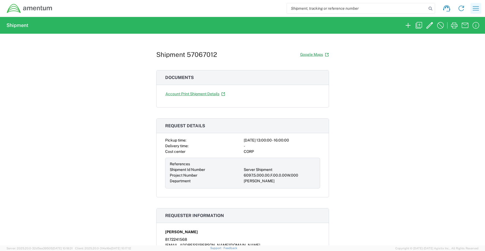
click at [473, 8] on icon "button" at bounding box center [475, 8] width 9 height 9
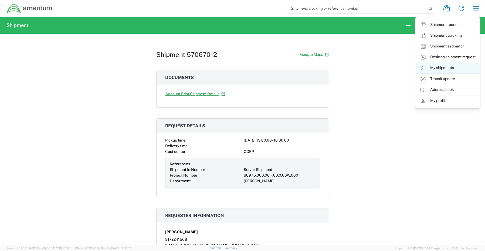
click at [439, 67] on link "My shipments" at bounding box center [447, 68] width 64 height 11
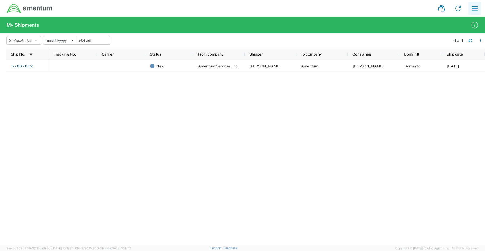
click at [474, 6] on icon "button" at bounding box center [474, 8] width 6 height 4
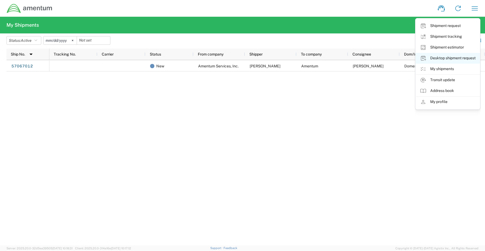
click at [451, 58] on link "Desktop shipment request" at bounding box center [447, 58] width 64 height 11
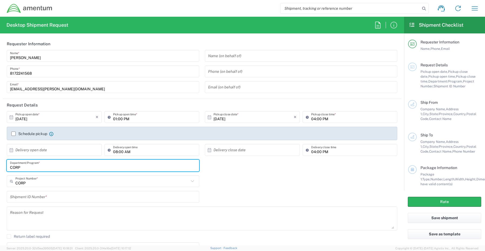
drag, startPoint x: 29, startPoint y: 166, endPoint x: -13, endPoint y: 166, distance: 41.5
click at [0, 166] on html "Shipment request Shipment tracking Shipment estimator Desktop shipment request …" at bounding box center [242, 125] width 485 height 251
paste input "[PERSON_NAME]"
click at [37, 183] on input "text" at bounding box center [101, 181] width 173 height 9
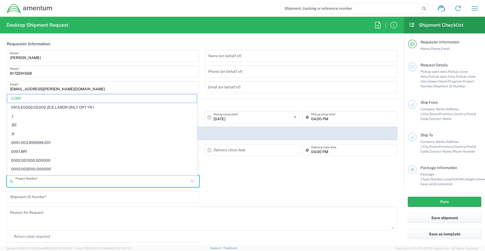
paste input "OVHD.705101.[PERSON_NAME]"
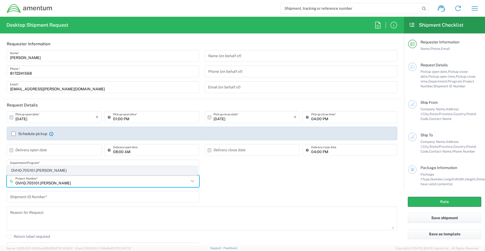
click at [37, 170] on span "OVHD.705101.[PERSON_NAME]" at bounding box center [101, 170] width 189 height 8
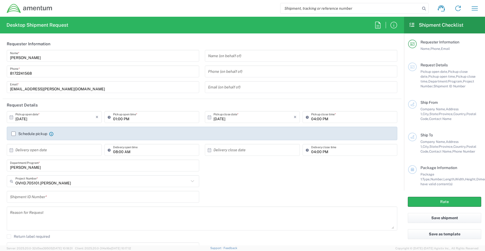
click at [24, 196] on input "text" at bounding box center [103, 196] width 186 height 9
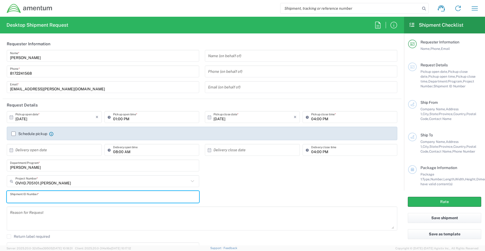
paste input "[PERSON_NAME] - REQ0236635"
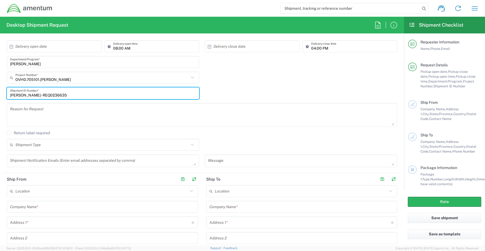
scroll to position [108, 0]
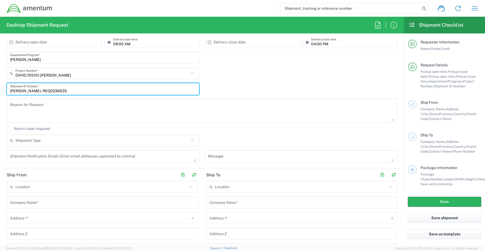
click at [27, 157] on textarea at bounding box center [103, 156] width 186 height 9
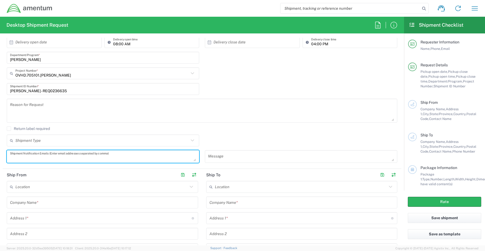
click at [25, 155] on textarea at bounding box center [103, 156] width 186 height 9
paste textarea "[PERSON_NAME] - REQ0236635"
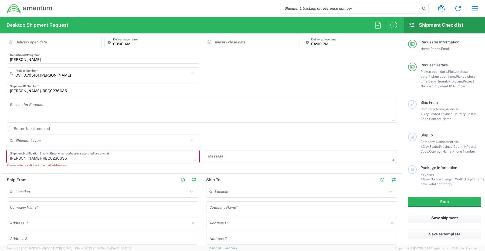
drag, startPoint x: 66, startPoint y: 159, endPoint x: -19, endPoint y: 153, distance: 85.7
click at [0, 153] on html "Shipment request Shipment tracking Shipment estimator Desktop shipment request …" at bounding box center [242, 125] width 485 height 251
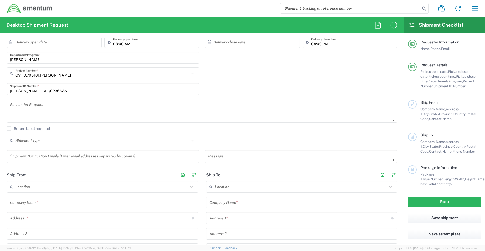
click at [23, 158] on textarea at bounding box center [103, 156] width 186 height 9
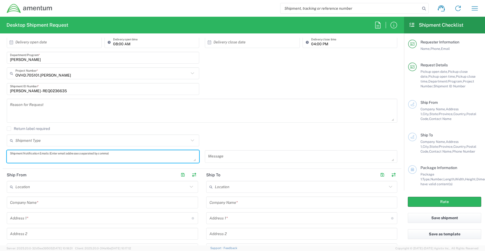
paste textarea "[PERSON_NAME][EMAIL_ADDRESS][PERSON_NAME][DOMAIN_NAME]"
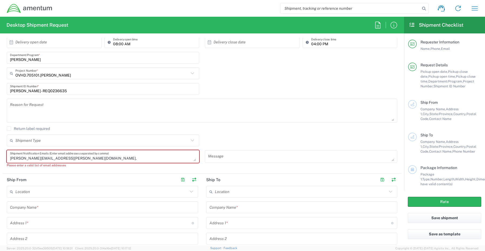
click at [68, 157] on textarea "[PERSON_NAME][EMAIL_ADDRESS][PERSON_NAME][DOMAIN_NAME]," at bounding box center [103, 156] width 186 height 9
paste textarea "[EMAIL_ADDRESS][DOMAIN_NAME]"
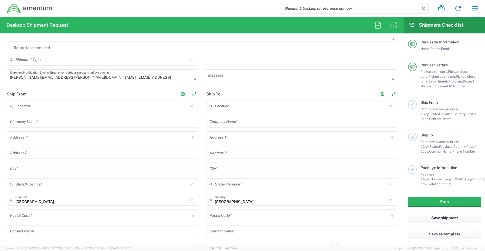
scroll to position [216, 0]
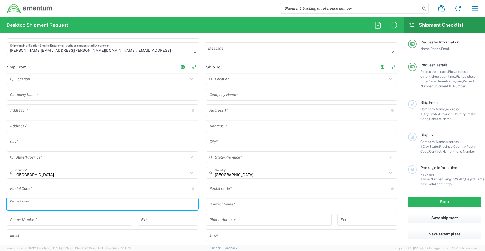
click at [40, 204] on input "text" at bounding box center [102, 204] width 185 height 9
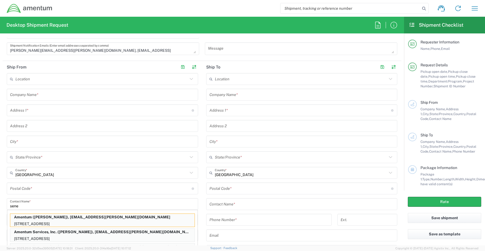
click at [45, 235] on p "[STREET_ADDRESS]" at bounding box center [102, 238] width 184 height 7
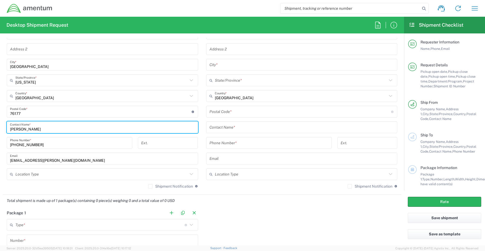
scroll to position [297, 0]
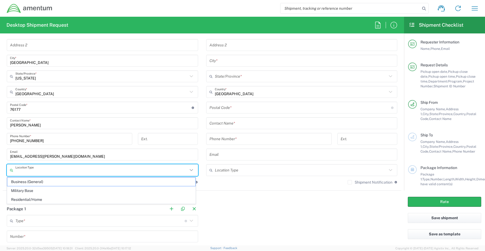
click at [29, 171] on input "text" at bounding box center [101, 170] width 172 height 9
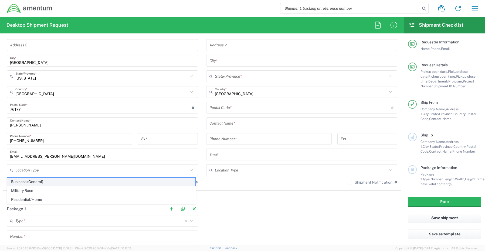
click at [29, 181] on span "Business (General)" at bounding box center [101, 182] width 188 height 8
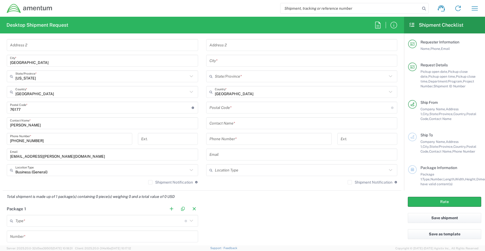
click at [148, 181] on label "Shipment Notification" at bounding box center [170, 182] width 45 height 4
click at [150, 182] on input "Shipment Notification" at bounding box center [150, 182] width 0 height 0
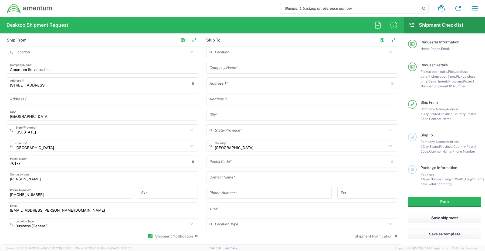
scroll to position [216, 0]
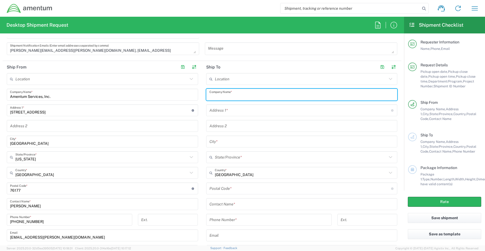
click at [235, 93] on input "text" at bounding box center [301, 94] width 185 height 9
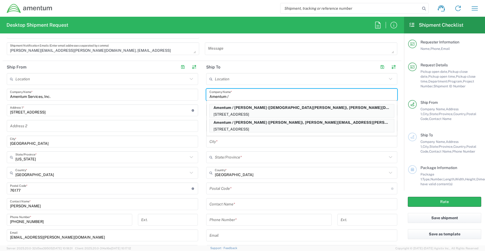
click at [244, 94] on input "Amentum /" at bounding box center [301, 94] width 185 height 9
paste input "[PERSON_NAME]"
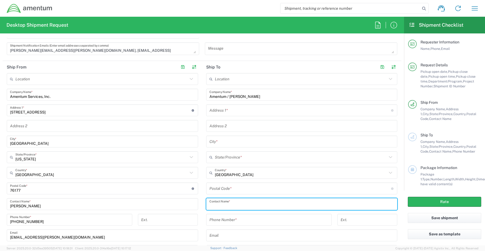
click at [228, 203] on input "text" at bounding box center [301, 204] width 185 height 9
paste input "[PERSON_NAME]"
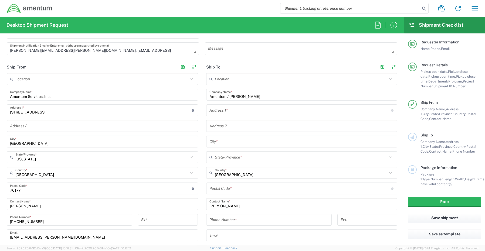
click at [218, 110] on input "text" at bounding box center [299, 110] width 181 height 9
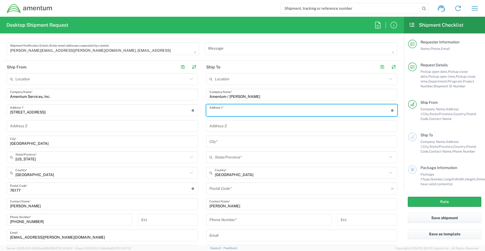
paste input "[STREET_ADDRESS]"
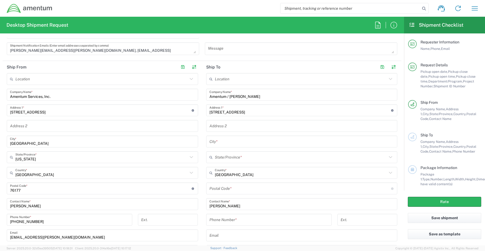
click at [228, 140] on input "text" at bounding box center [301, 141] width 185 height 9
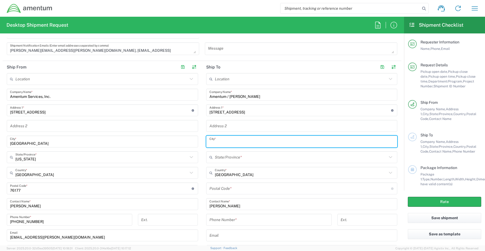
paste input "Vail,"
click at [222, 156] on input "text" at bounding box center [301, 157] width 172 height 9
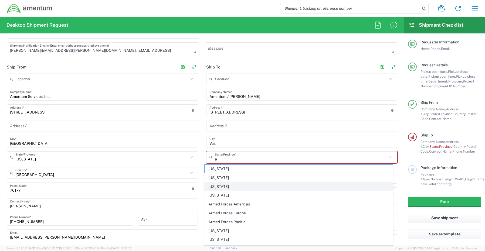
click at [222, 187] on span "[US_STATE]" at bounding box center [298, 187] width 188 height 8
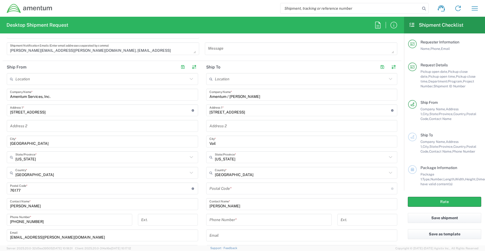
click at [249, 191] on input "undefined" at bounding box center [299, 188] width 181 height 9
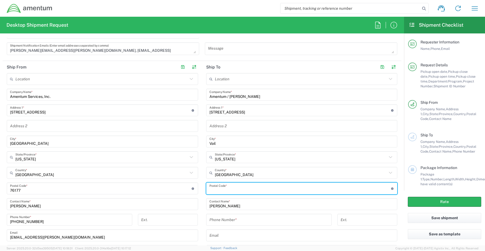
paste input "85641"
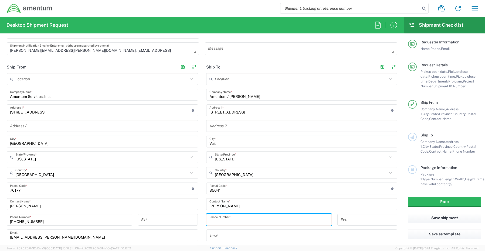
click at [232, 218] on input "tel" at bounding box center [268, 219] width 119 height 9
paste input "[PHONE_NUMBER]"
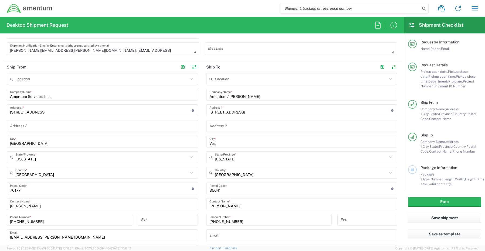
click at [233, 235] on input "text" at bounding box center [301, 235] width 185 height 9
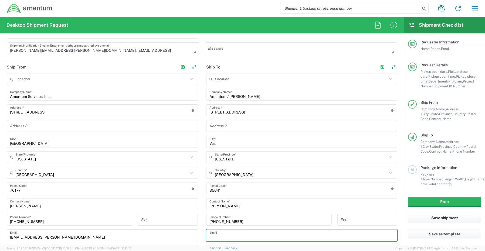
paste input "[PERSON_NAME][EMAIL_ADDRESS][PERSON_NAME][DOMAIN_NAME]"
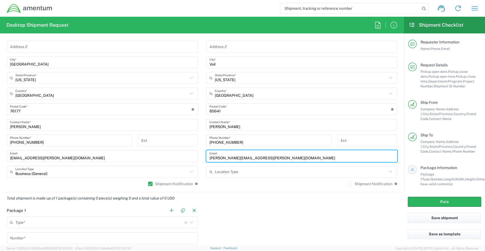
scroll to position [324, 0]
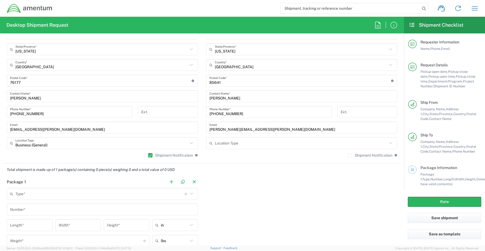
click at [347, 155] on label "Shipment Notification" at bounding box center [369, 155] width 45 height 4
click at [349, 155] on input "Shipment Notification" at bounding box center [349, 155] width 0 height 0
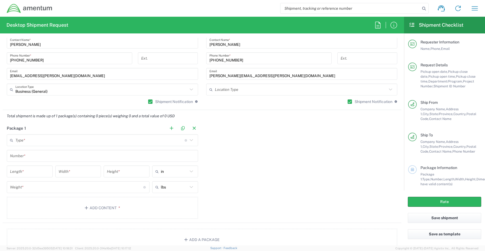
scroll to position [404, 0]
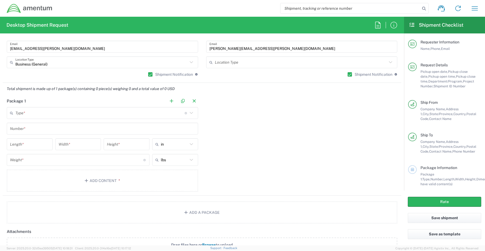
click at [26, 112] on input "text" at bounding box center [99, 112] width 169 height 9
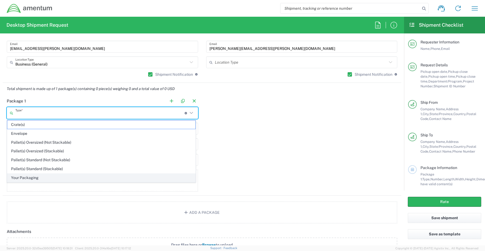
click at [22, 179] on span "Your Packaging" at bounding box center [101, 178] width 188 height 8
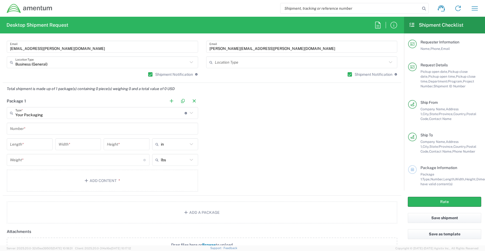
click at [30, 131] on input "text" at bounding box center [102, 128] width 185 height 9
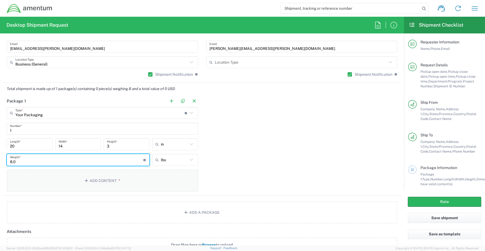
click at [94, 178] on button "Add Content *" at bounding box center [102, 181] width 191 height 22
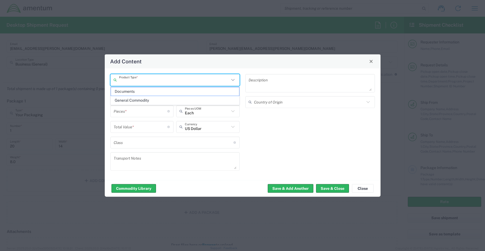
click at [130, 79] on input "text" at bounding box center [174, 79] width 111 height 9
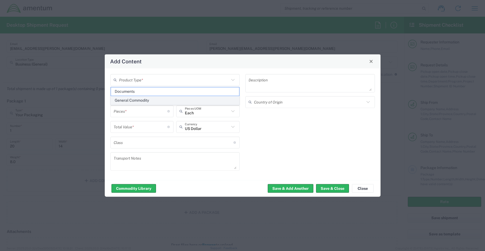
click at [126, 100] on span "General Commodity" at bounding box center [175, 100] width 128 height 8
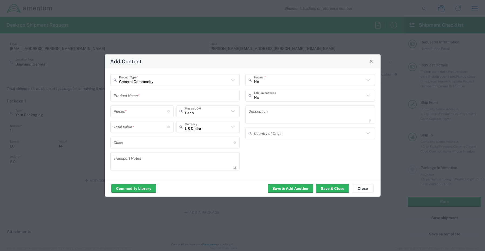
click at [126, 95] on input "text" at bounding box center [175, 95] width 123 height 9
paste input "Laptop - SCTASK0256653 10-Key Dell – CORP027229 service tag GPPTVB4"
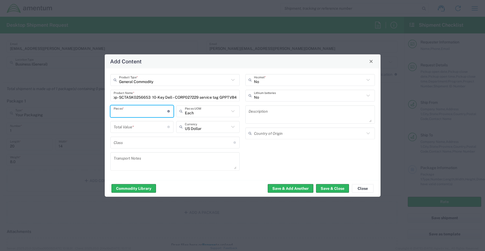
scroll to position [0, 0]
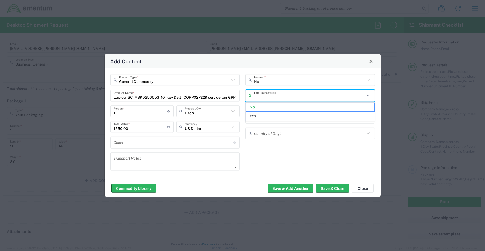
drag, startPoint x: 266, startPoint y: 95, endPoint x: 265, endPoint y: 98, distance: 2.8
click at [265, 95] on input "text" at bounding box center [309, 95] width 111 height 9
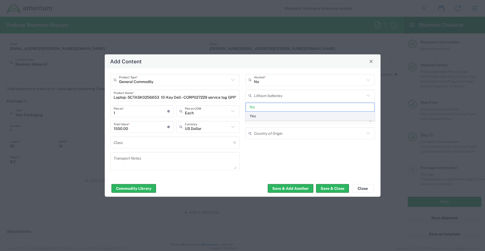
click at [262, 119] on span "Yes" at bounding box center [310, 116] width 128 height 8
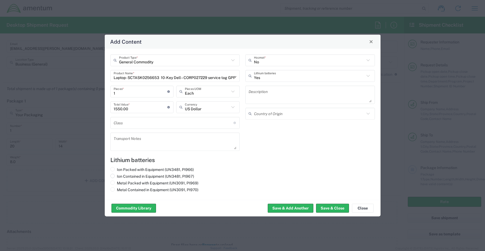
click at [123, 177] on label "Ion Contained in Equipment (UN3481, PI967)" at bounding box center [152, 176] width 84 height 5
click at [120, 177] on input "Ion Contained in Equipment (UN3481, PI967)" at bounding box center [119, 176] width 4 height 4
click at [328, 210] on button "Save & Close" at bounding box center [332, 208] width 33 height 9
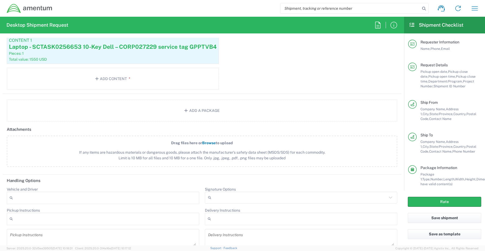
scroll to position [539, 0]
click at [222, 194] on input "Signature Options" at bounding box center [299, 196] width 173 height 9
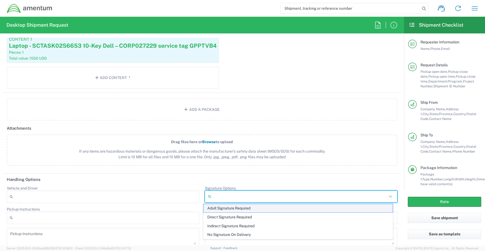
click at [215, 209] on span "Adult Signature Required" at bounding box center [297, 208] width 189 height 8
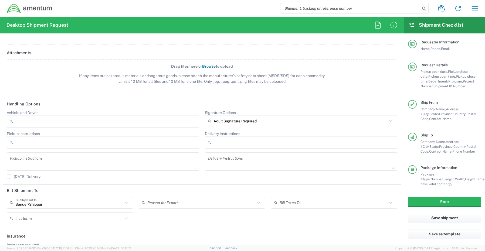
scroll to position [634, 0]
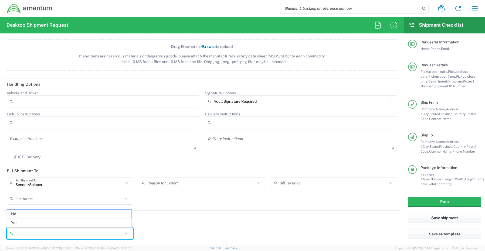
click at [37, 232] on input "Insurance required" at bounding box center [68, 233] width 107 height 9
click at [28, 222] on span "Yes" at bounding box center [69, 223] width 124 height 8
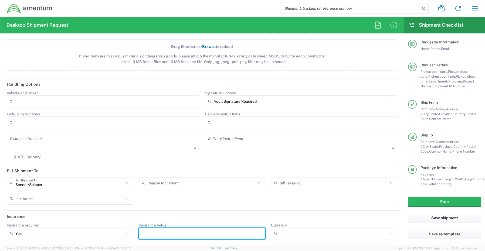
click at [150, 234] on input "Insurance Value" at bounding box center [202, 233] width 120 height 9
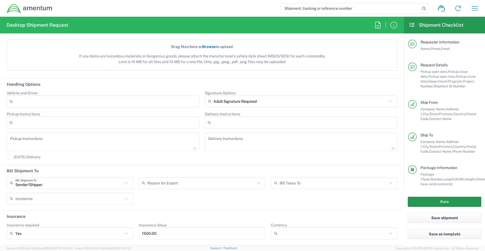
click at [417, 199] on button "Rate" at bounding box center [443, 202] width 73 height 10
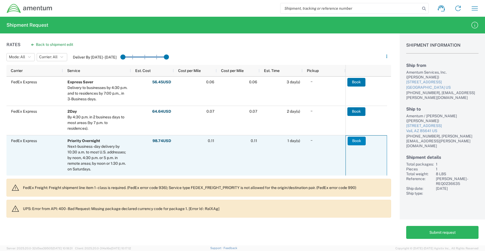
click at [359, 142] on button "Book" at bounding box center [356, 141] width 18 height 9
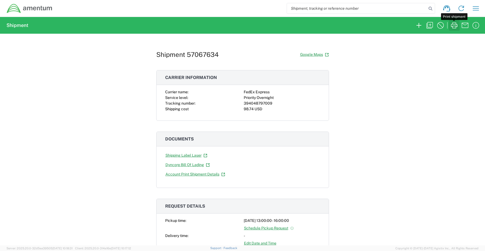
click at [454, 25] on icon "button" at bounding box center [453, 25] width 9 height 9
click at [419, 26] on icon "button" at bounding box center [418, 25] width 9 height 9
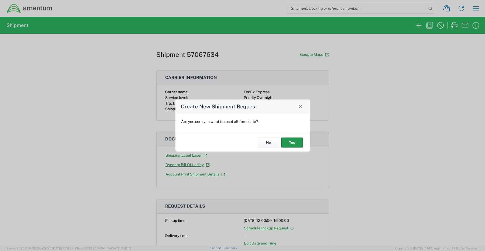
click at [300, 141] on button "Yes" at bounding box center [292, 143] width 22 height 10
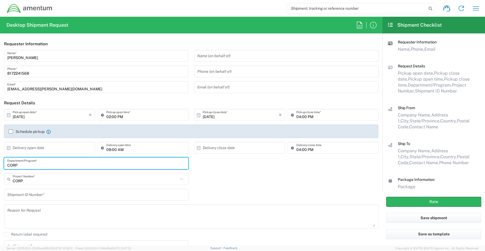
drag, startPoint x: 27, startPoint y: 164, endPoint x: -36, endPoint y: 160, distance: 63.2
click at [0, 160] on html "Shipment request Shipment tracking Shipment estimator Desktop shipment request …" at bounding box center [242, 125] width 485 height 251
paste input "[PERSON_NAME]"
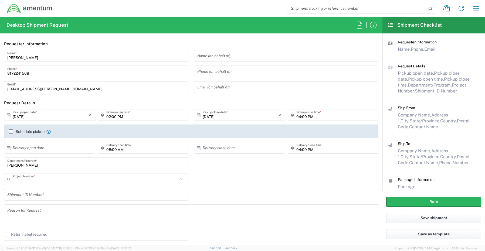
click at [22, 180] on input "text" at bounding box center [95, 178] width 165 height 9
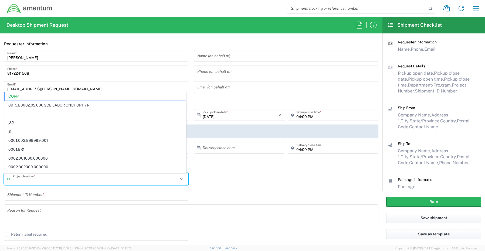
paste input "4944.FP.00.F.ODCS.2024"
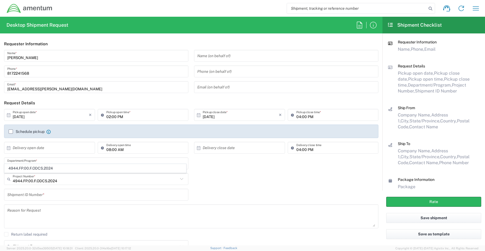
click at [35, 168] on span "4944.FP.00.F.ODCS.2024" at bounding box center [95, 168] width 181 height 8
click at [24, 194] on input "text" at bounding box center [96, 194] width 178 height 9
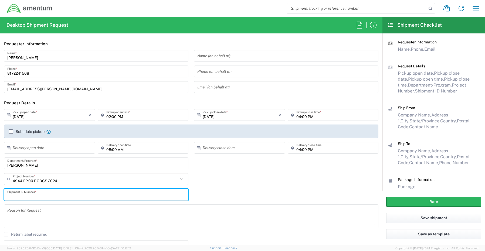
paste input "[PERSON_NAME] - REQ0235889"
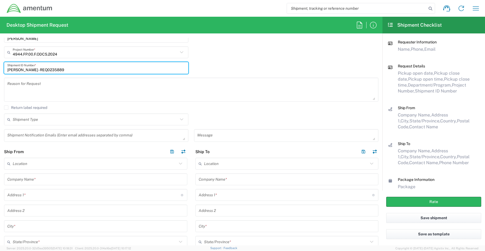
scroll to position [135, 0]
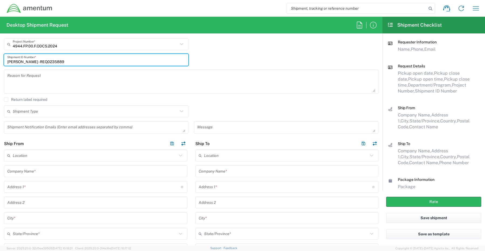
click at [16, 127] on textarea at bounding box center [96, 127] width 178 height 9
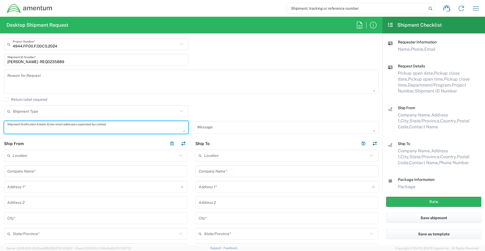
click at [14, 126] on textarea at bounding box center [96, 127] width 178 height 9
paste textarea "[PERSON_NAME][EMAIL_ADDRESS][PERSON_NAME][DOMAIN_NAME]"
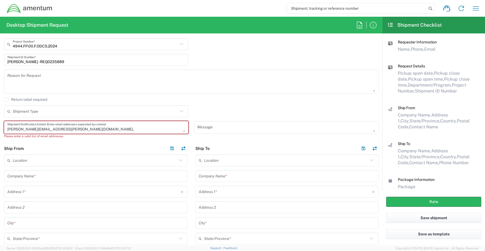
click at [69, 126] on textarea "[PERSON_NAME][EMAIL_ADDRESS][PERSON_NAME][DOMAIN_NAME]," at bounding box center [96, 127] width 178 height 9
paste textarea "[EMAIL_ADDRESS][DOMAIN_NAME]"
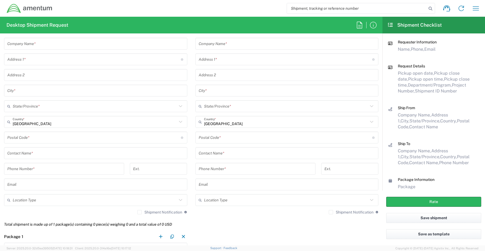
scroll to position [270, 0]
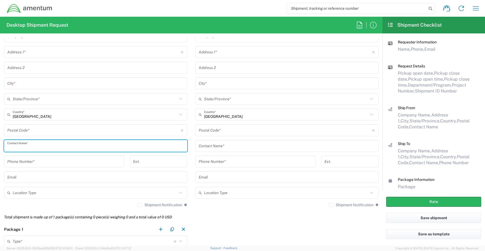
click at [30, 148] on input "text" at bounding box center [95, 145] width 177 height 9
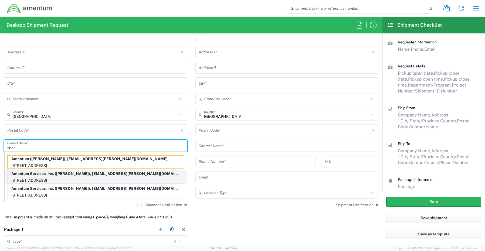
click at [42, 183] on p "[STREET_ADDRESS]" at bounding box center [96, 180] width 176 height 7
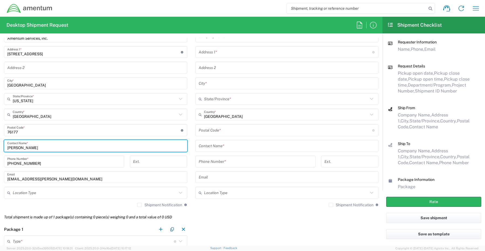
click at [18, 193] on input "text" at bounding box center [95, 192] width 164 height 9
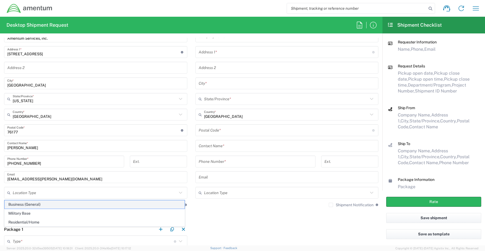
click at [19, 204] on span "Business (General)" at bounding box center [95, 204] width 180 height 8
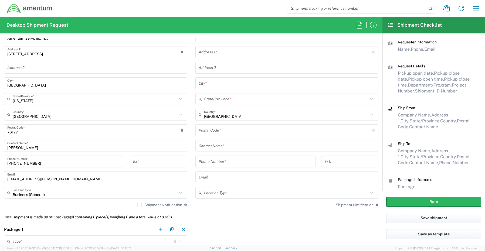
click at [137, 206] on label "Shipment Notification" at bounding box center [159, 205] width 45 height 4
click at [139, 205] on input "Shipment Notification" at bounding box center [139, 205] width 0 height 0
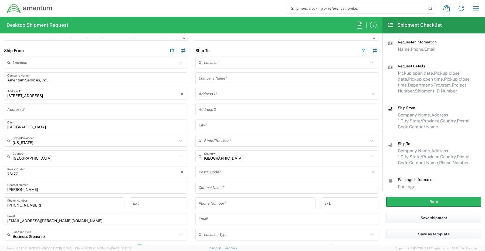
scroll to position [216, 0]
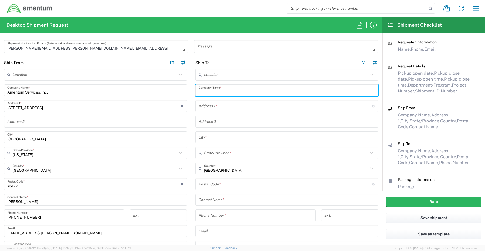
click at [219, 90] on input "text" at bounding box center [286, 90] width 177 height 9
paste input "Sable Offshore"
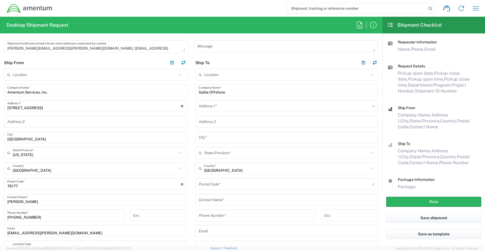
click at [212, 202] on input "text" at bounding box center [286, 199] width 177 height 9
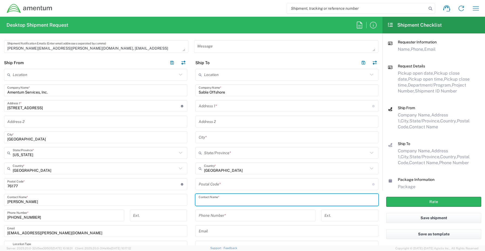
paste input "[PERSON_NAME]"
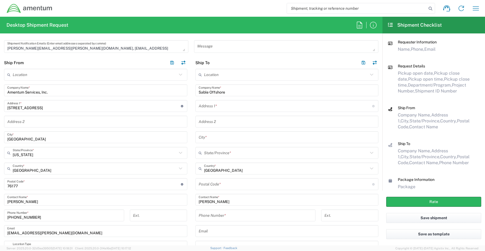
click at [212, 108] on input "text" at bounding box center [284, 105] width 173 height 9
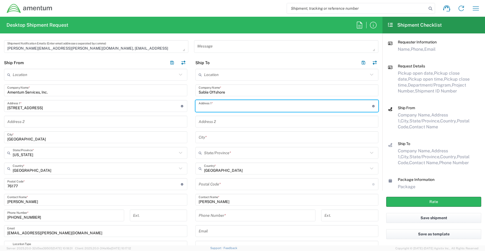
paste input "[STREET_ADDRESS]"
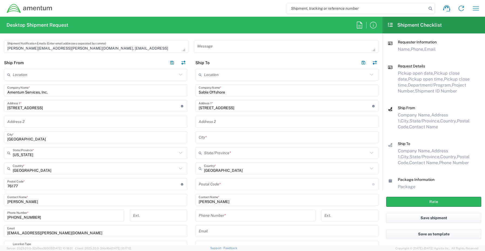
click at [225, 141] on input "text" at bounding box center [286, 137] width 177 height 9
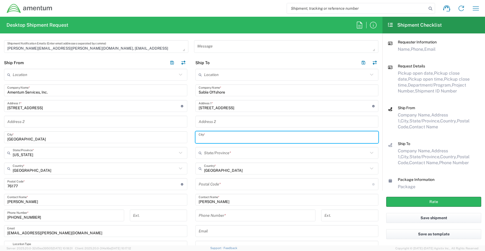
paste input "Oxnard"
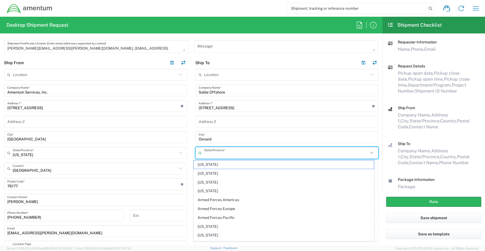
click at [209, 153] on input "text" at bounding box center [286, 152] width 164 height 9
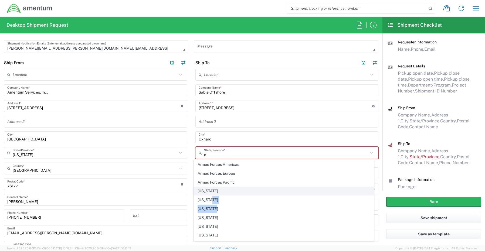
drag, startPoint x: 215, startPoint y: 208, endPoint x: 210, endPoint y: 193, distance: 15.6
click at [210, 194] on ul "Armed Forces [DEMOGRAPHIC_DATA] Armed Forces Europe Armed Forces Pacific [US_ST…" at bounding box center [283, 226] width 180 height 133
click at [211, 192] on span "[US_STATE]" at bounding box center [284, 191] width 180 height 8
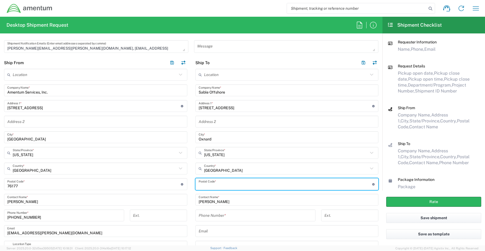
drag, startPoint x: 200, startPoint y: 187, endPoint x: 204, endPoint y: 184, distance: 5.5
click at [201, 187] on input "undefined" at bounding box center [284, 184] width 173 height 9
paste input "93033"
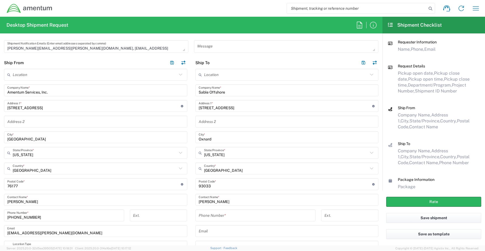
click at [211, 216] on input "tel" at bounding box center [255, 215] width 114 height 9
paste input "[PHONE_NUMBER]"
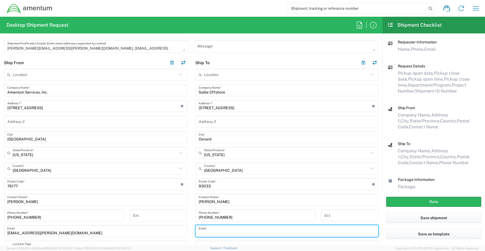
click at [211, 233] on input "text" at bounding box center [286, 230] width 177 height 9
paste input "[EMAIL_ADDRESS][PERSON_NAME][DOMAIN_NAME]"
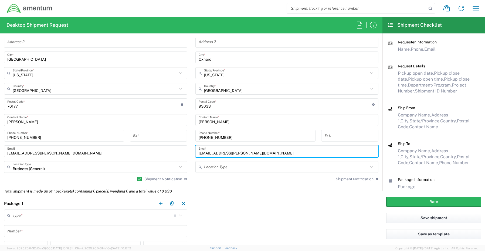
scroll to position [297, 0]
click at [328, 179] on label "Shipment Notification" at bounding box center [350, 178] width 45 height 4
click at [331, 178] on input "Shipment Notification" at bounding box center [331, 178] width 0 height 0
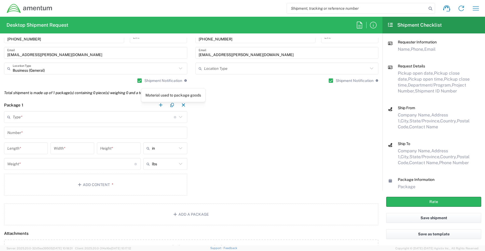
scroll to position [404, 0]
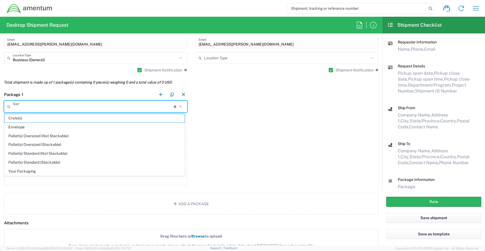
click at [24, 107] on input "text" at bounding box center [93, 106] width 161 height 9
click at [21, 171] on span "Your Packaging" at bounding box center [95, 171] width 180 height 8
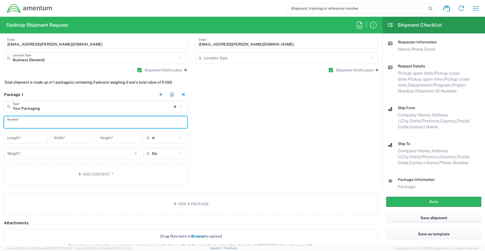
click at [27, 125] on input "text" at bounding box center [95, 122] width 177 height 9
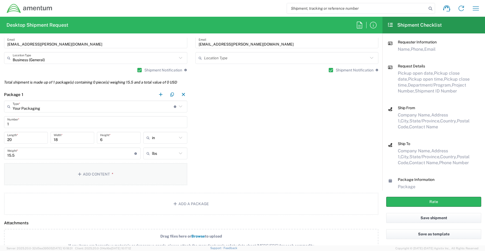
click at [89, 172] on button "Add Content *" at bounding box center [95, 174] width 183 height 22
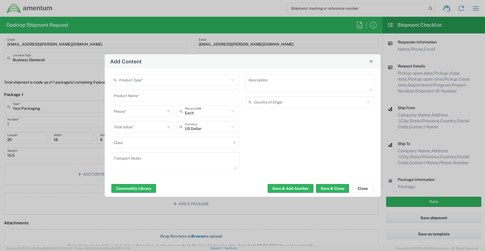
click at [147, 80] on input "text" at bounding box center [174, 79] width 111 height 9
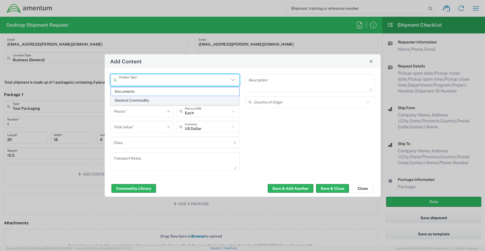
click at [140, 99] on span "General Commodity" at bounding box center [175, 100] width 128 height 8
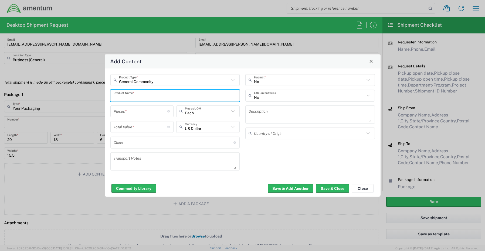
click at [145, 96] on input "text" at bounding box center [175, 95] width 123 height 9
paste input "Laptop - SCTASK0256272 10 Key Dell – CORP027270 service tag 33GT2C4"
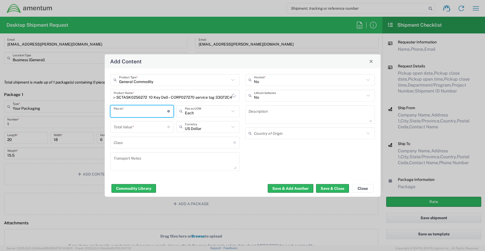
scroll to position [0, 0]
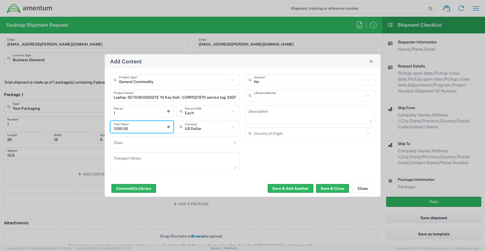
click at [271, 94] on input "text" at bounding box center [309, 95] width 111 height 9
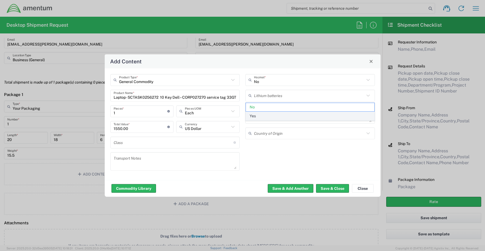
click at [261, 116] on span "Yes" at bounding box center [310, 116] width 128 height 8
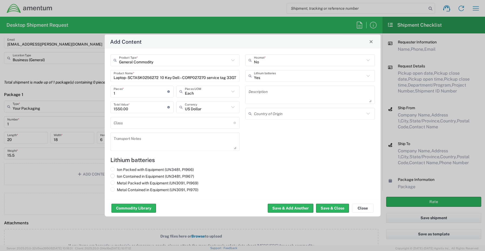
click at [125, 174] on label "Ion Contained in Equipment (UN3481, PI967)" at bounding box center [152, 176] width 84 height 5
click at [120, 174] on input "Ion Contained in Equipment (UN3481, PI967)" at bounding box center [119, 176] width 4 height 4
click at [329, 208] on button "Save & Close" at bounding box center [332, 208] width 33 height 9
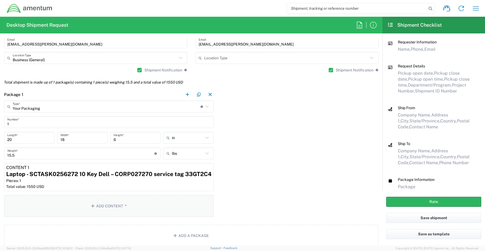
click at [102, 205] on button "Add Content *" at bounding box center [109, 206] width 210 height 22
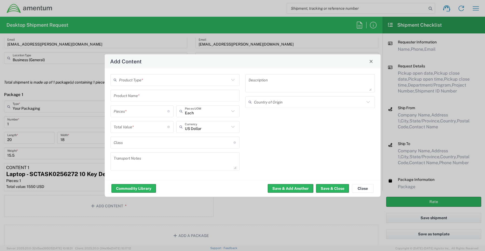
click at [129, 81] on input "text" at bounding box center [174, 79] width 111 height 9
click at [131, 100] on span "General Commodity" at bounding box center [175, 100] width 128 height 8
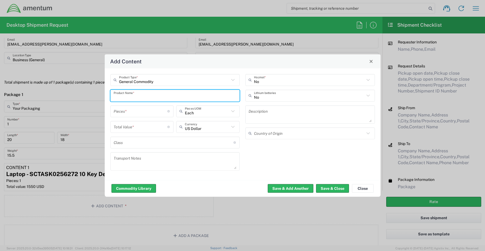
drag, startPoint x: 150, startPoint y: 94, endPoint x: 86, endPoint y: 84, distance: 65.3
click at [95, 86] on div "Add Content General Commodity Product Type * Product Name * Pieces * Number of …" at bounding box center [242, 125] width 485 height 251
paste input "Docking Station - SCTASK0256271 Dell – 5SR4244"
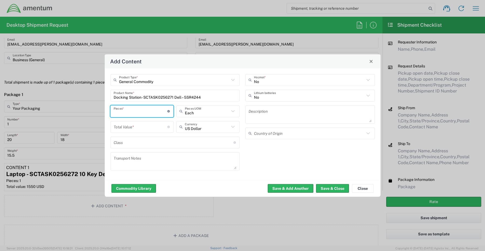
click at [134, 128] on input "number" at bounding box center [141, 126] width 54 height 9
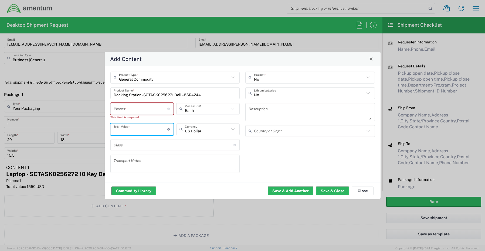
click at [126, 107] on input "number" at bounding box center [141, 108] width 54 height 9
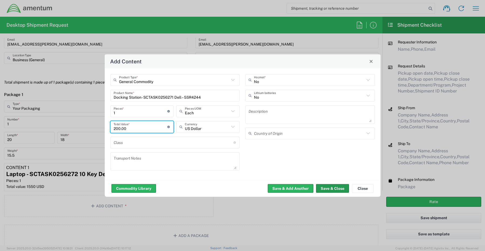
click at [324, 188] on button "Save & Close" at bounding box center [332, 188] width 33 height 9
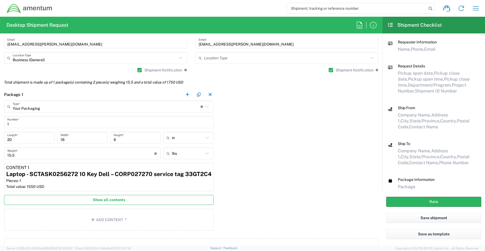
click at [110, 201] on span "Show all contents" at bounding box center [109, 199] width 32 height 5
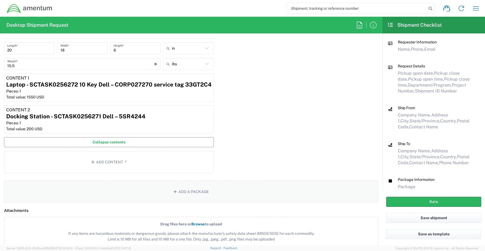
scroll to position [512, 0]
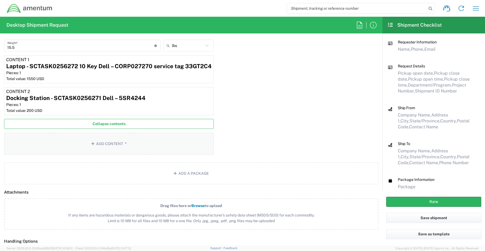
click at [105, 143] on button "Add Content *" at bounding box center [109, 144] width 210 height 22
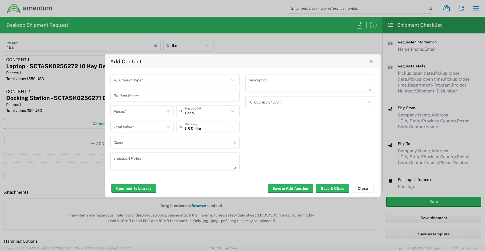
click at [138, 82] on input "text" at bounding box center [174, 79] width 111 height 9
click at [136, 101] on span "General Commodity" at bounding box center [175, 100] width 128 height 8
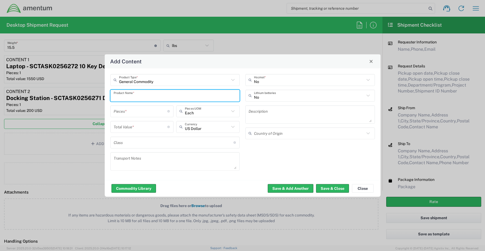
click at [139, 96] on input "text" at bounding box center [175, 95] width 123 height 9
paste input "Keyboard and Mouse Combo - SCTASK0256273 Dell – Wireless keyboard and mouse com…"
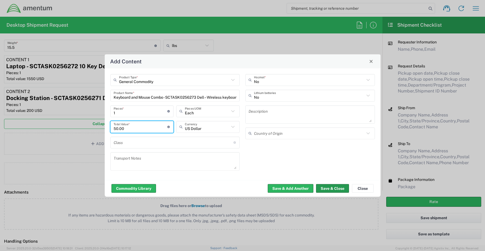
click at [338, 188] on button "Save & Close" at bounding box center [332, 188] width 33 height 9
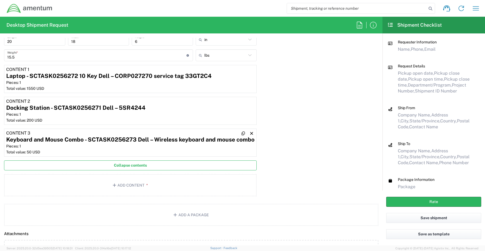
scroll to position [512, 0]
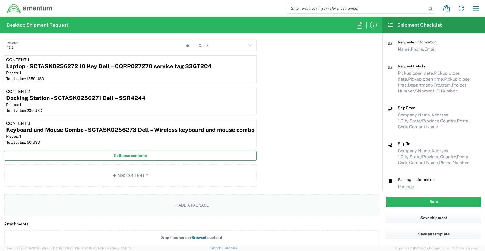
click at [193, 207] on button "Add a Package" at bounding box center [191, 205] width 374 height 22
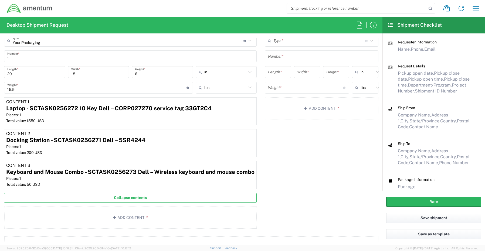
scroll to position [404, 0]
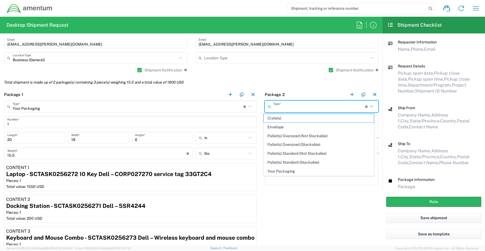
click at [280, 106] on input "text" at bounding box center [319, 106] width 92 height 9
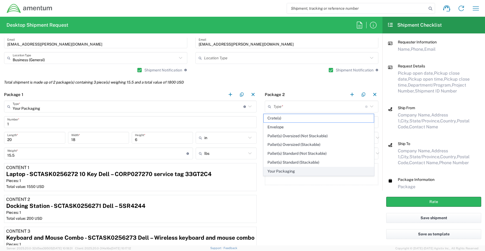
click at [277, 171] on span "Your Packaging" at bounding box center [318, 171] width 110 height 8
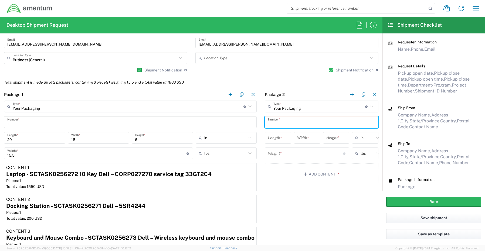
click at [275, 122] on input "text" at bounding box center [321, 122] width 107 height 9
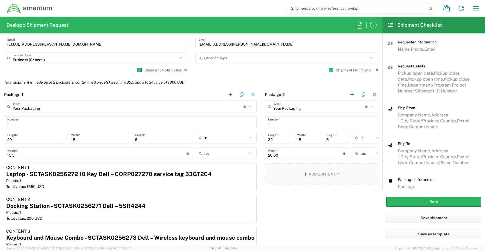
click at [320, 176] on button "Add Content *" at bounding box center [322, 174] width 114 height 22
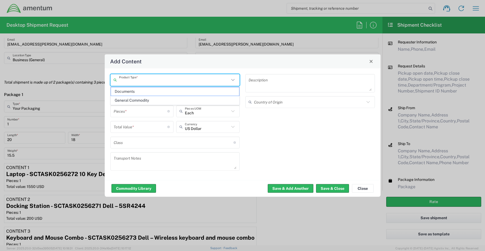
click at [148, 83] on input "text" at bounding box center [174, 79] width 111 height 9
click at [141, 98] on span "General Commodity" at bounding box center [175, 100] width 128 height 8
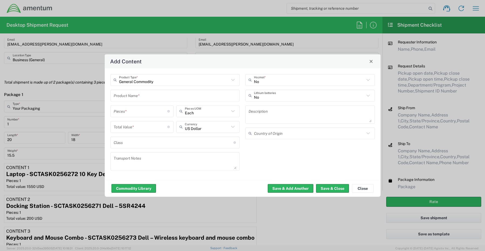
click at [145, 96] on input "text" at bounding box center [175, 95] width 123 height 9
paste input "Monitors - SCTASK0256274 Dell – J541734"
click at [326, 190] on button "Save & Close" at bounding box center [332, 188] width 33 height 9
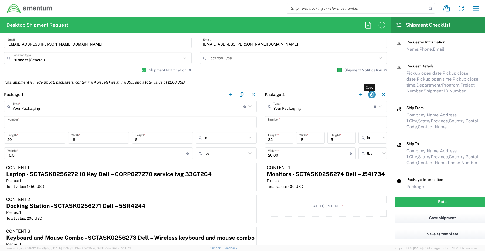
click at [369, 94] on button "button" at bounding box center [372, 95] width 8 height 8
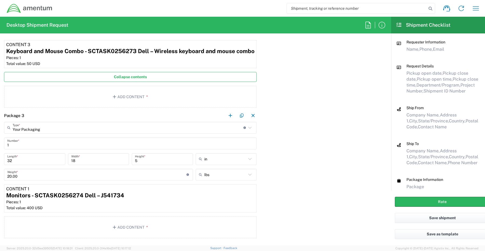
scroll to position [593, 0]
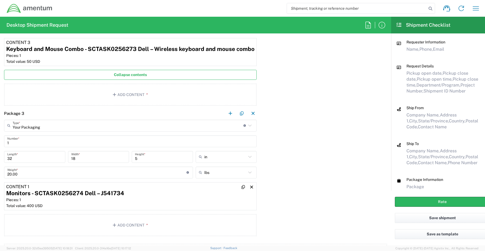
click at [60, 200] on div "Pieces: 1" at bounding box center [130, 199] width 248 height 5
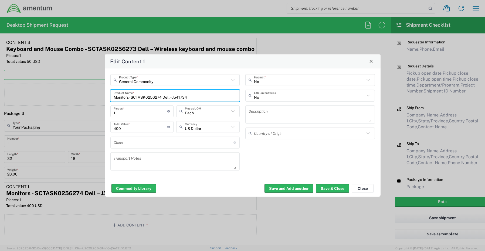
click at [217, 100] on input "Monitors - SCTASK0256274 Dell – J541734" at bounding box center [175, 95] width 123 height 9
drag, startPoint x: 204, startPoint y: 97, endPoint x: 163, endPoint y: 96, distance: 41.0
click at [163, 96] on input "Monitors - SCTASK0256274 Dell – J541734" at bounding box center [175, 95] width 123 height 9
paste input "F641734"
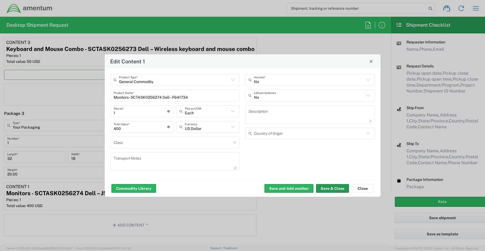
click at [324, 186] on button "Save & Close" at bounding box center [332, 188] width 33 height 9
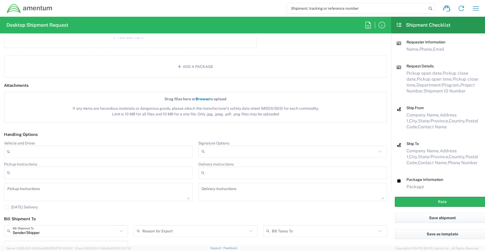
scroll to position [782, 0]
click at [215, 146] on div at bounding box center [292, 151] width 188 height 12
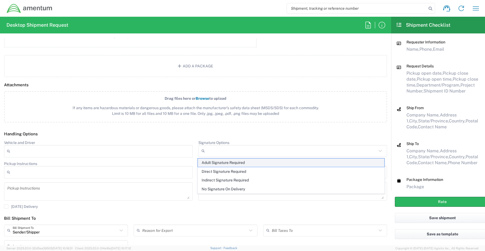
click at [221, 164] on span "Adult Signature Required" at bounding box center [291, 163] width 186 height 8
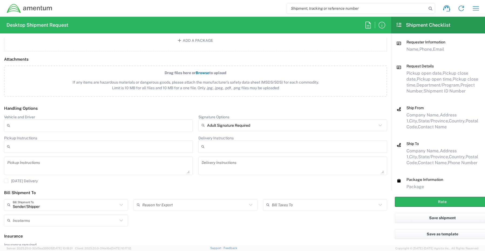
scroll to position [825, 0]
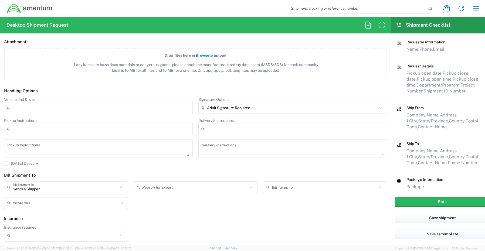
click at [28, 236] on input "Insurance required" at bounding box center [65, 235] width 105 height 9
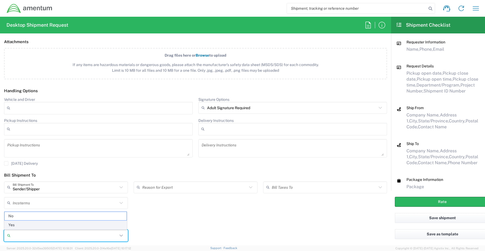
click at [25, 225] on span "Yes" at bounding box center [66, 225] width 122 height 8
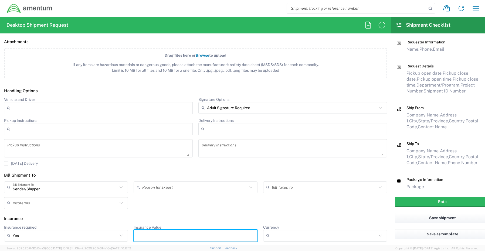
click at [154, 234] on input "Insurance Value" at bounding box center [195, 235] width 117 height 9
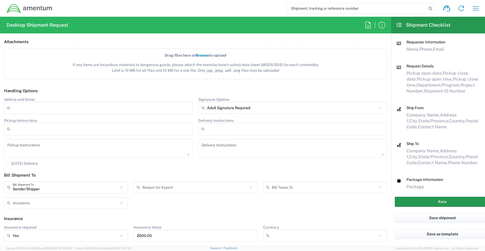
click at [425, 203] on button "Rate" at bounding box center [441, 202] width 95 height 10
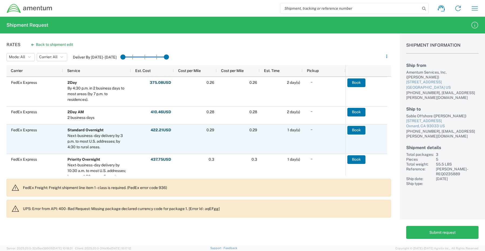
scroll to position [135, 0]
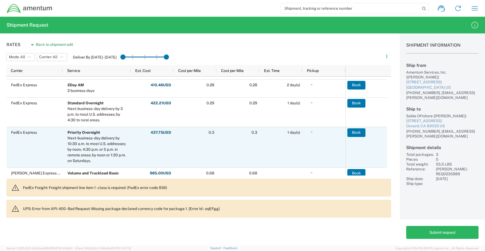
click at [23, 145] on div "FedEx Express" at bounding box center [34, 147] width 56 height 40
click at [360, 131] on button "Book" at bounding box center [356, 132] width 18 height 9
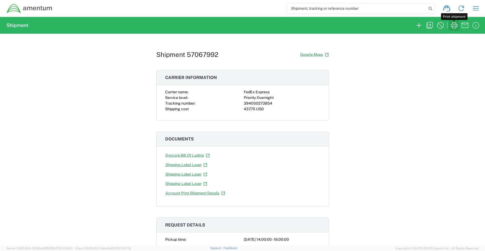
click at [455, 23] on icon "button" at bounding box center [453, 25] width 9 height 9
click at [417, 27] on icon "button" at bounding box center [418, 25] width 9 height 9
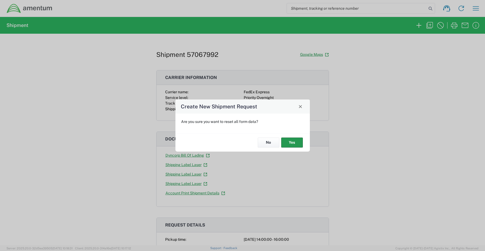
click at [291, 142] on button "Yes" at bounding box center [292, 143] width 22 height 10
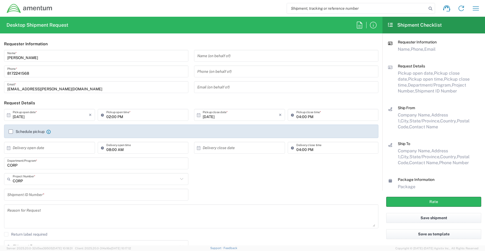
click at [28, 167] on input "CORP" at bounding box center [96, 163] width 178 height 9
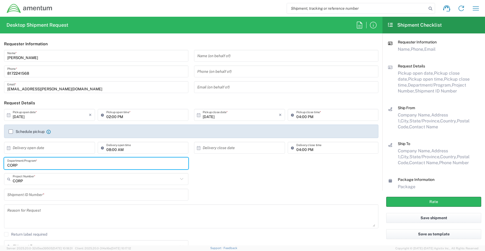
drag, startPoint x: 32, startPoint y: 166, endPoint x: 0, endPoint y: 163, distance: 32.3
click at [0, 163] on html "Shipment request Shipment tracking Shipment estimator Desktop shipment request …" at bounding box center [242, 125] width 485 height 251
paste input "[PERSON_NAME]"
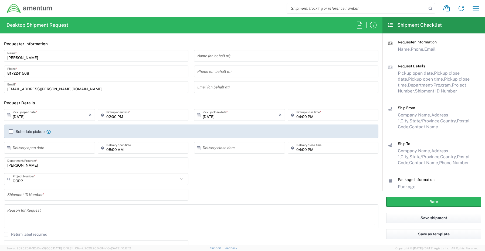
click at [12, 180] on icon at bounding box center [9, 179] width 5 height 9
paste input "401J.00.00.F.PMO1.0000"
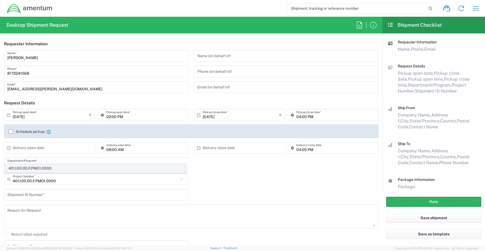
click at [23, 168] on span "401J.00.00.F.PMO1.0000" at bounding box center [95, 168] width 181 height 8
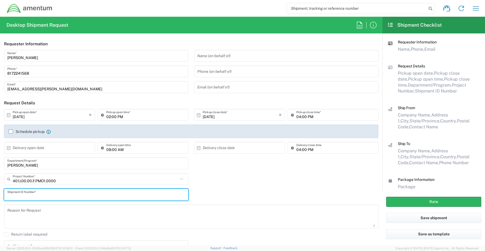
click at [21, 195] on input "text" at bounding box center [96, 194] width 178 height 9
paste input "[PERSON_NAME] - REQ0235402"
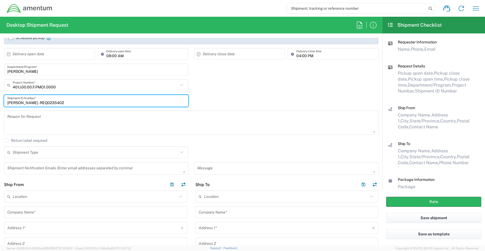
scroll to position [108, 0]
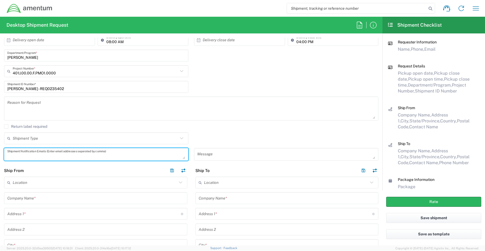
click at [20, 155] on textarea at bounding box center [96, 154] width 178 height 9
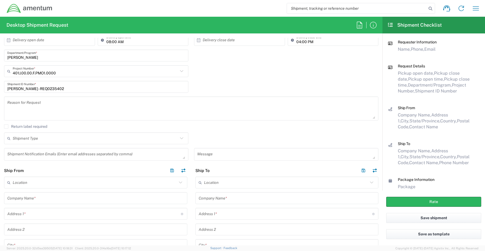
click at [20, 154] on textarea at bounding box center [96, 154] width 178 height 9
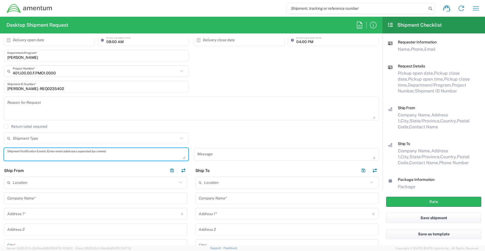
paste textarea "[PERSON_NAME][EMAIL_ADDRESS][PERSON_NAME][DOMAIN_NAME]"
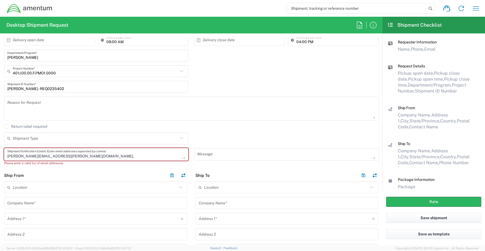
click at [70, 156] on textarea "[PERSON_NAME][EMAIL_ADDRESS][PERSON_NAME][DOMAIN_NAME]," at bounding box center [96, 154] width 178 height 9
paste textarea "[EMAIL_ADDRESS][DOMAIN_NAME]"
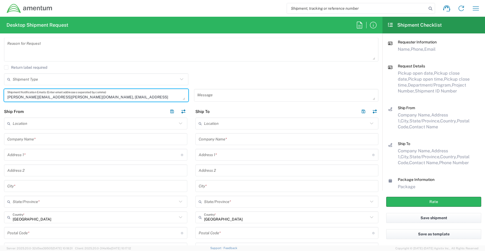
scroll to position [216, 0]
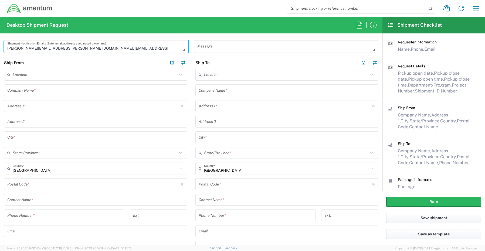
click at [29, 198] on input "text" at bounding box center [95, 199] width 177 height 9
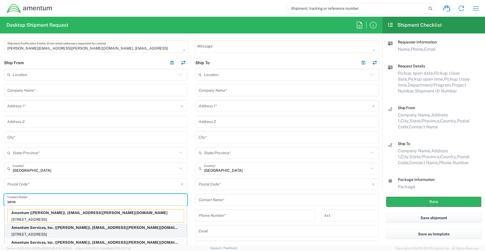
click at [32, 232] on p "[STREET_ADDRESS]" at bounding box center [96, 234] width 176 height 7
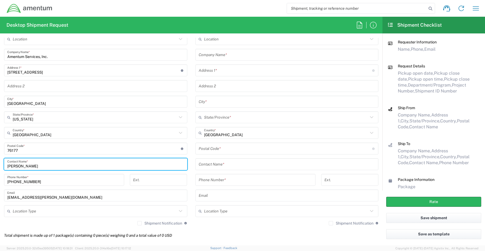
scroll to position [297, 0]
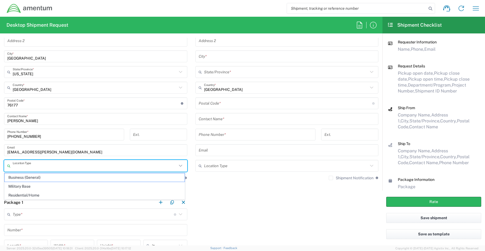
click at [32, 167] on input "text" at bounding box center [95, 165] width 164 height 9
click at [30, 177] on span "Business (General)" at bounding box center [95, 177] width 180 height 8
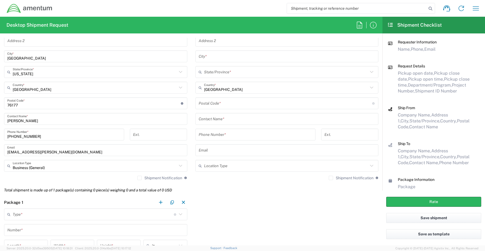
click at [139, 177] on label "Shipment Notification" at bounding box center [159, 178] width 45 height 4
click at [139, 178] on input "Shipment Notification" at bounding box center [139, 178] width 0 height 0
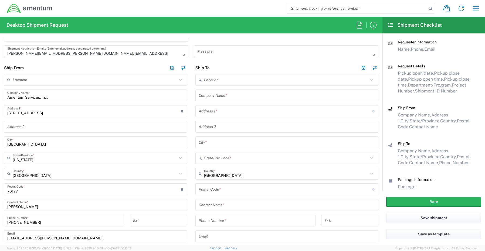
scroll to position [216, 0]
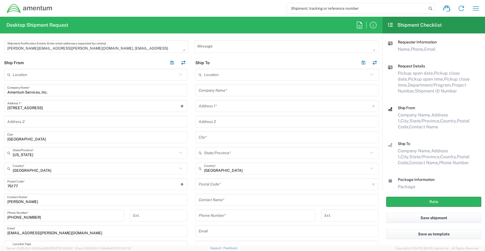
click at [207, 91] on input "text" at bounding box center [286, 90] width 177 height 9
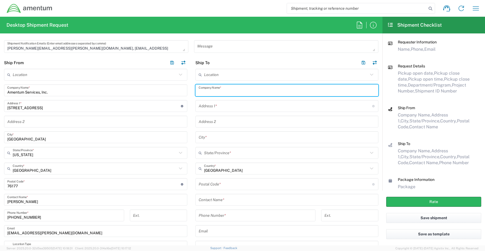
paste input "Amentum Services, Inc."
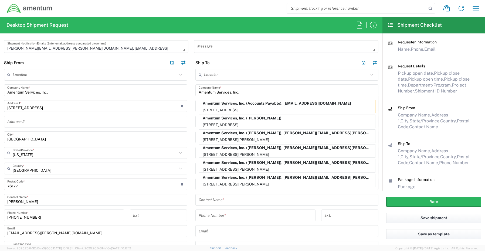
click at [243, 94] on input "Amentum Services, Inc." at bounding box center [286, 90] width 177 height 9
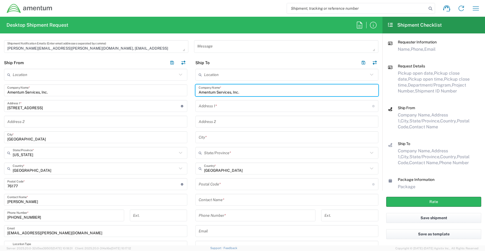
click at [224, 111] on div "Address 1 * For cross streets use street names with '&' or 'and' in between. Fo…" at bounding box center [286, 106] width 183 height 12
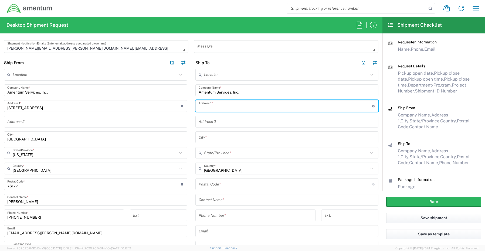
paste
drag, startPoint x: 248, startPoint y: 108, endPoint x: 229, endPoint y: 108, distance: 18.6
click at [229, 108] on input "[STREET_ADDRESS][US_STATE]" at bounding box center [284, 105] width 173 height 9
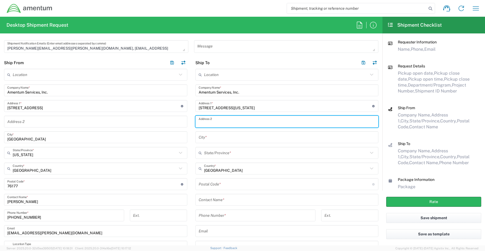
click at [213, 123] on input "text" at bounding box center [286, 121] width 177 height 9
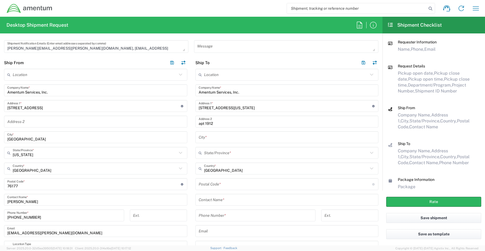
click at [226, 140] on input "text" at bounding box center [286, 137] width 177 height 9
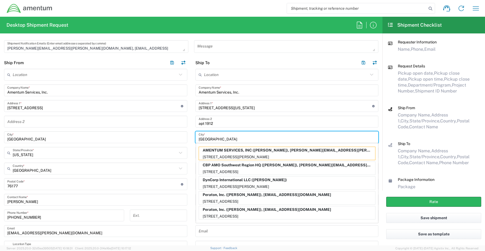
click at [214, 139] on input "[GEOGRAPHIC_DATA]" at bounding box center [286, 137] width 177 height 9
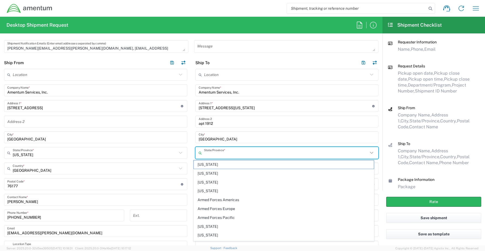
click at [211, 152] on input "text" at bounding box center [286, 152] width 164 height 9
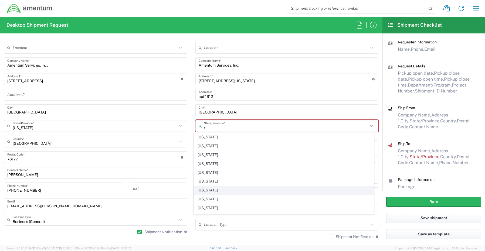
scroll to position [54, 0]
click at [208, 191] on span "[US_STATE]" at bounding box center [284, 190] width 180 height 8
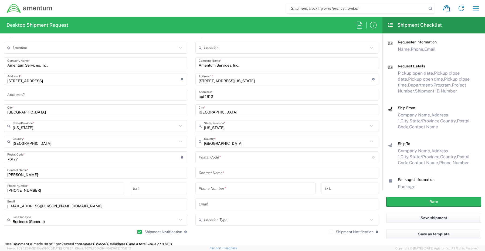
click at [212, 158] on input "undefined" at bounding box center [284, 157] width 173 height 9
click at [222, 174] on input "text" at bounding box center [286, 172] width 177 height 9
click at [203, 190] on input "tel" at bounding box center [255, 188] width 114 height 9
click at [214, 204] on input "text" at bounding box center [286, 204] width 177 height 9
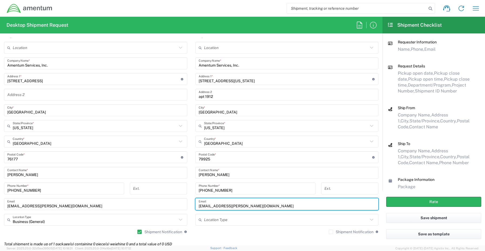
click at [328, 232] on label "Shipment Notification" at bounding box center [350, 232] width 45 height 4
click at [331, 232] on input "Shipment Notification" at bounding box center [331, 232] width 0 height 0
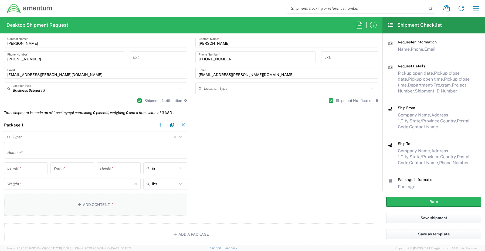
scroll to position [377, 0]
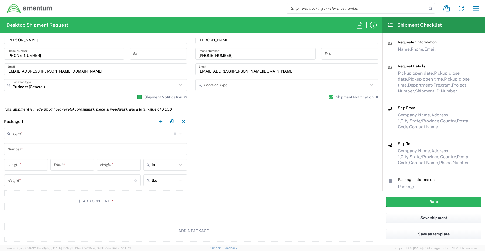
click at [35, 135] on input "text" at bounding box center [93, 133] width 161 height 9
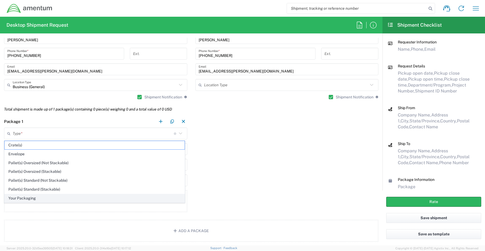
click at [37, 201] on span "Your Packaging" at bounding box center [95, 198] width 180 height 8
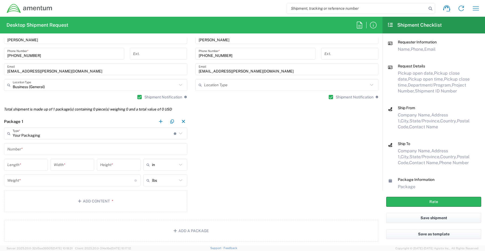
click at [25, 147] on input "text" at bounding box center [95, 149] width 177 height 9
click at [94, 203] on button "Add Content *" at bounding box center [95, 201] width 183 height 22
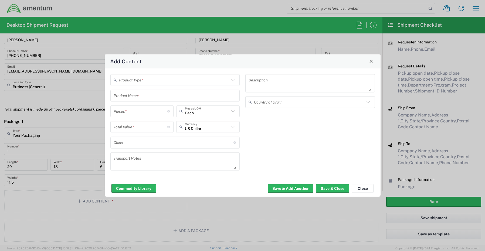
click at [146, 79] on input "text" at bounding box center [174, 79] width 111 height 9
click at [146, 101] on span "General Commodity" at bounding box center [175, 100] width 128 height 8
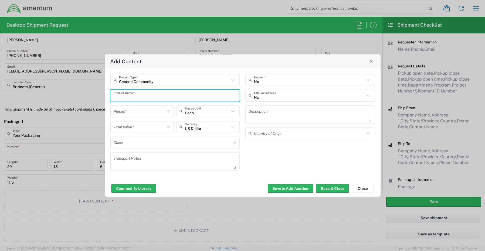
drag, startPoint x: 158, startPoint y: 95, endPoint x: 84, endPoint y: 90, distance: 73.8
click at [93, 90] on div "Add Content General Commodity Product Type * Product Name * Pieces * Number of …" at bounding box center [242, 125] width 485 height 251
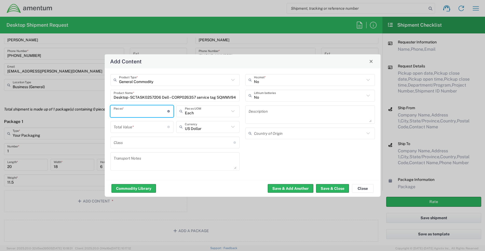
scroll to position [0, 0]
click at [338, 188] on button "Save & Close" at bounding box center [332, 188] width 33 height 9
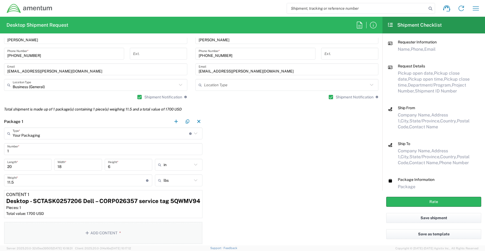
click at [101, 233] on button "Add Content *" at bounding box center [103, 233] width 198 height 22
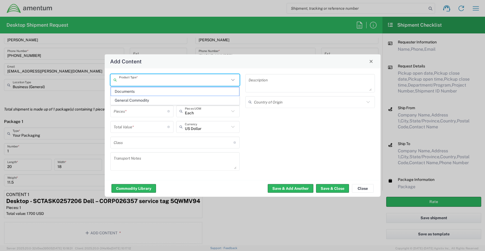
click at [136, 80] on input "text" at bounding box center [174, 79] width 111 height 9
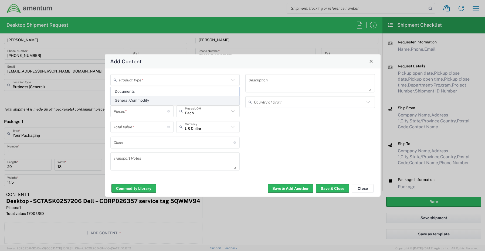
click at [139, 101] on span "General Commodity" at bounding box center [175, 100] width 128 height 8
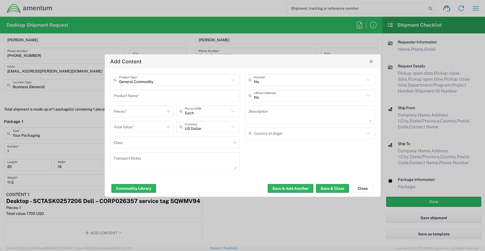
click at [159, 96] on input "text" at bounding box center [175, 95] width 123 height 9
click at [330, 187] on button "Save & Close" at bounding box center [332, 188] width 33 height 9
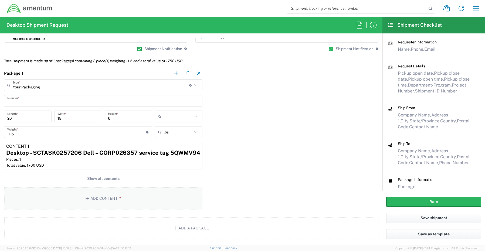
scroll to position [431, 0]
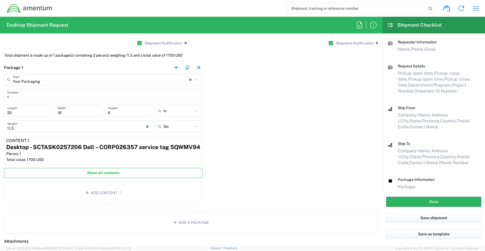
click at [106, 173] on span "Show all contents" at bounding box center [103, 172] width 32 height 5
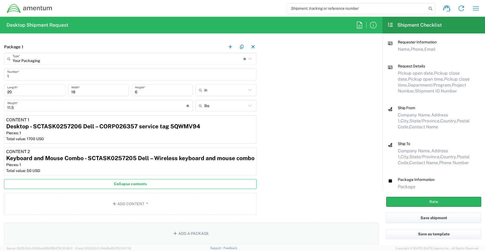
scroll to position [485, 0]
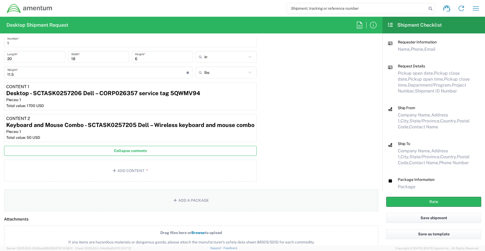
click at [179, 199] on button "Add a Package" at bounding box center [191, 200] width 374 height 22
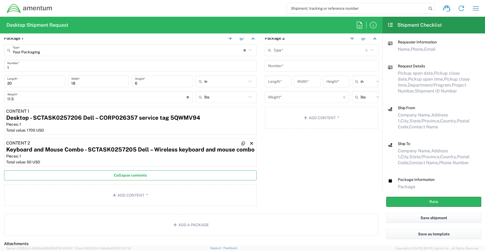
scroll to position [431, 0]
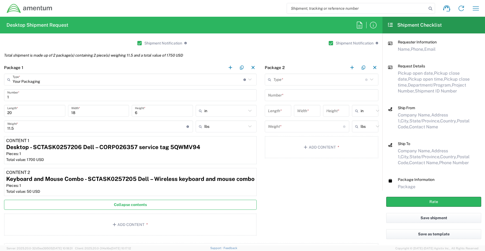
click at [287, 81] on input "text" at bounding box center [319, 79] width 92 height 9
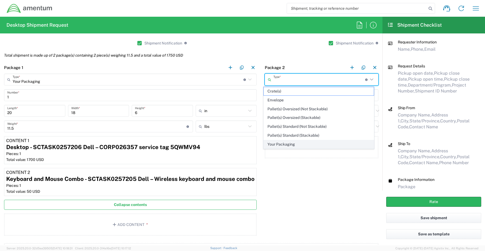
click at [278, 144] on span "Your Packaging" at bounding box center [318, 144] width 110 height 8
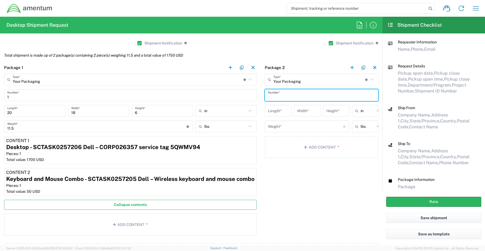
click at [279, 95] on input "text" at bounding box center [321, 95] width 107 height 9
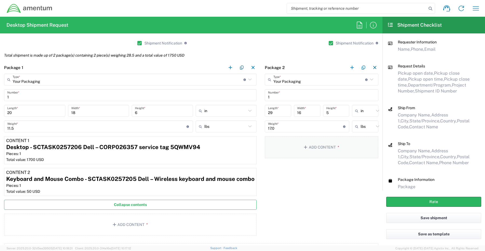
click at [315, 147] on button "Add Content *" at bounding box center [322, 147] width 114 height 22
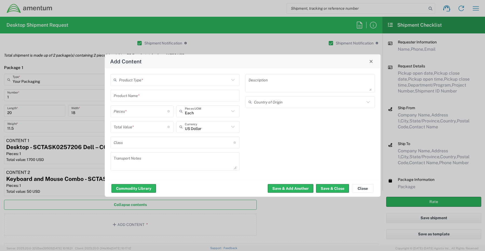
click at [143, 81] on input "text" at bounding box center [174, 79] width 111 height 9
click at [143, 99] on span "General Commodity" at bounding box center [175, 100] width 128 height 8
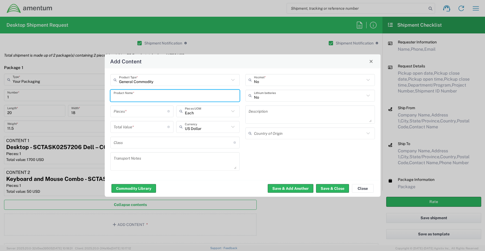
click at [120, 98] on input "text" at bounding box center [175, 95] width 123 height 9
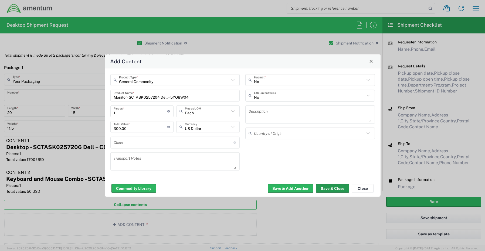
click at [322, 187] on button "Save & Close" at bounding box center [332, 188] width 33 height 9
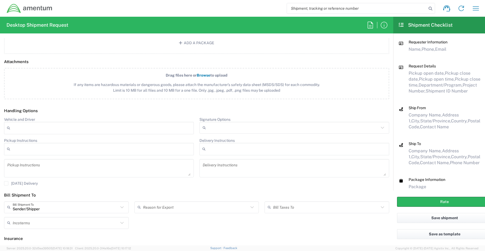
scroll to position [647, 0]
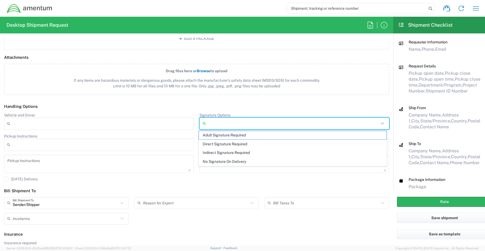
click at [210, 126] on input "Signature Options" at bounding box center [293, 123] width 171 height 9
click at [213, 135] on span "Adult Signature Required" at bounding box center [292, 135] width 187 height 8
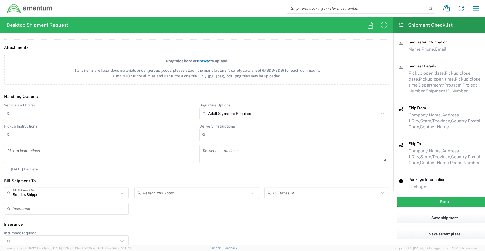
scroll to position [663, 0]
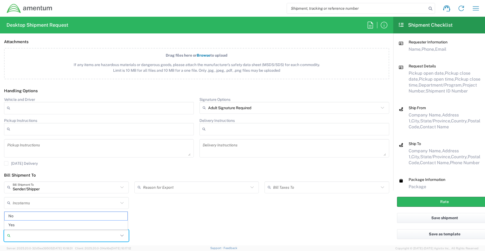
click at [29, 236] on input "Insurance required" at bounding box center [66, 235] width 106 height 9
click at [24, 225] on span "Yes" at bounding box center [66, 225] width 123 height 8
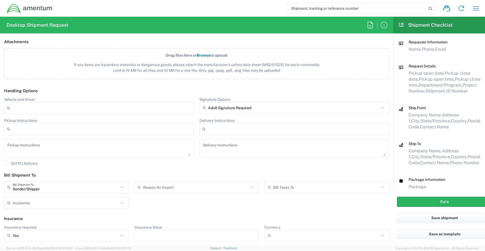
click at [164, 238] on input "Insurance Value" at bounding box center [197, 235] width 118 height 9
click at [407, 198] on button "Rate" at bounding box center [444, 202] width 95 height 10
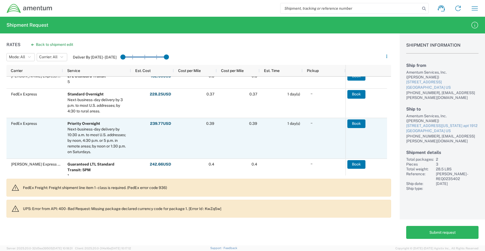
scroll to position [135, 0]
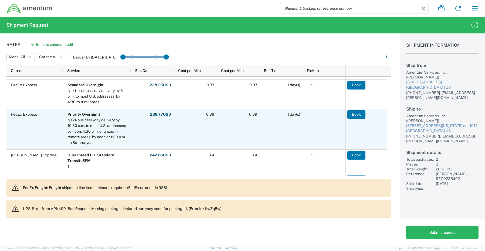
click at [37, 142] on div "FedEx Express" at bounding box center [34, 129] width 56 height 40
click at [356, 115] on button "Book" at bounding box center [356, 114] width 18 height 9
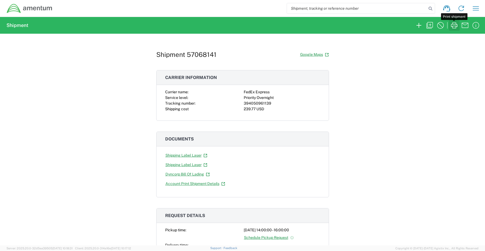
click at [456, 26] on icon "button" at bounding box center [454, 25] width 6 height 6
click at [418, 25] on icon "button" at bounding box center [418, 25] width 5 height 5
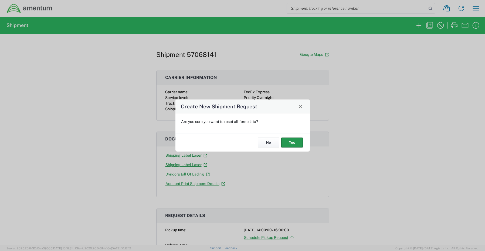
click at [289, 144] on button "Yes" at bounding box center [292, 143] width 22 height 10
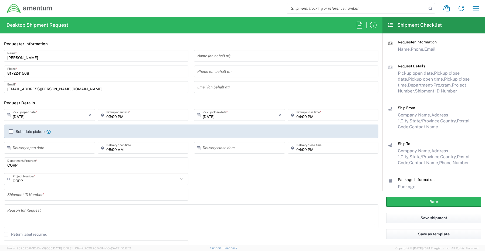
drag, startPoint x: 30, startPoint y: 164, endPoint x: -13, endPoint y: 163, distance: 43.2
click at [0, 163] on html "Shipment request Shipment tracking Shipment estimator Desktop shipment request …" at bounding box center [242, 125] width 485 height 251
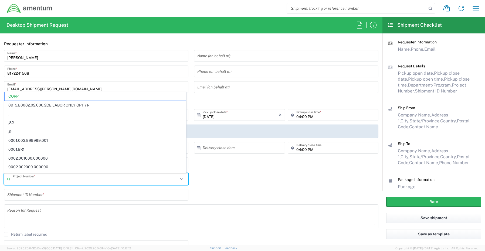
click at [23, 180] on input "text" at bounding box center [95, 178] width 165 height 9
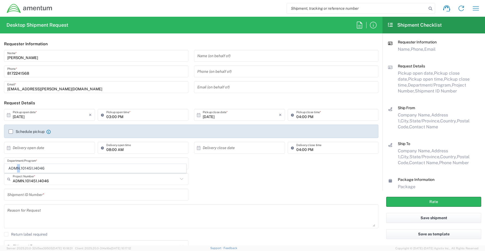
click at [19, 168] on span "ADMN.101451.I4046" at bounding box center [95, 168] width 181 height 8
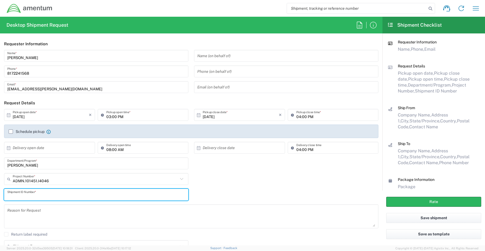
click at [36, 196] on input "text" at bounding box center [96, 194] width 178 height 9
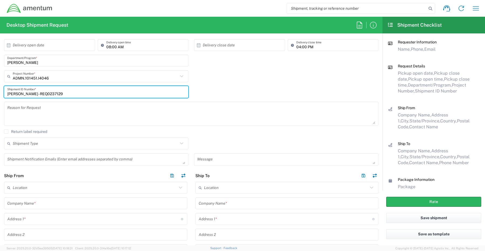
scroll to position [108, 0]
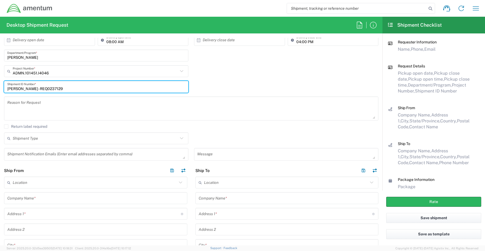
click at [22, 155] on textarea at bounding box center [96, 154] width 178 height 9
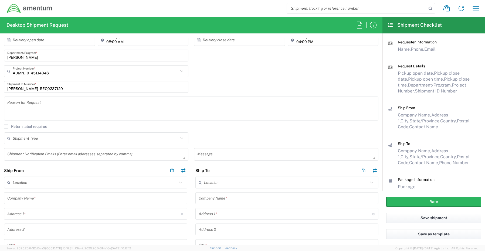
click at [17, 154] on textarea at bounding box center [96, 154] width 178 height 9
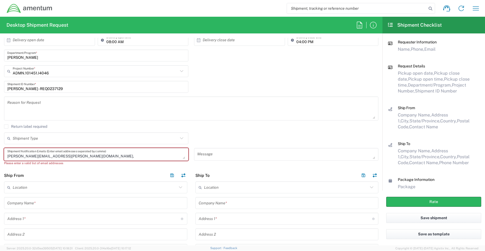
click at [72, 153] on textarea "[PERSON_NAME][EMAIL_ADDRESS][PERSON_NAME][DOMAIN_NAME]," at bounding box center [96, 154] width 178 height 9
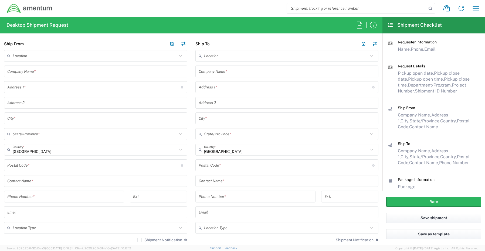
scroll to position [243, 0]
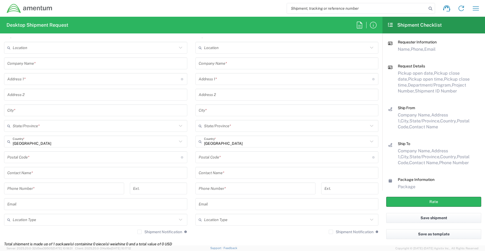
click at [28, 174] on input "text" at bounding box center [95, 172] width 177 height 9
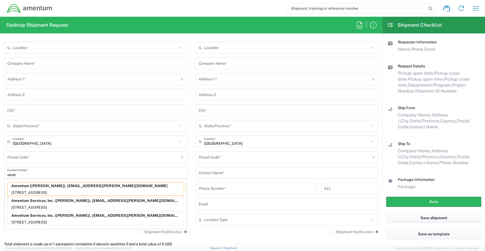
click at [28, 208] on p "[STREET_ADDRESS]" at bounding box center [96, 207] width 176 height 7
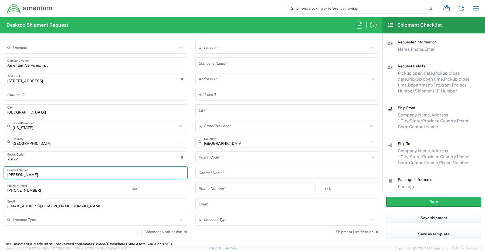
click at [30, 219] on input "text" at bounding box center [95, 219] width 164 height 9
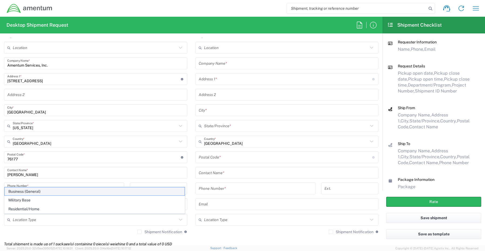
click at [27, 190] on span "Business (General)" at bounding box center [95, 191] width 180 height 8
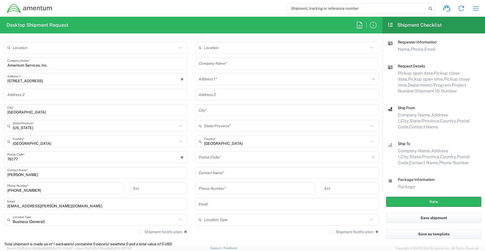
click at [137, 233] on label "Shipment Notification" at bounding box center [159, 232] width 45 height 4
click at [139, 232] on input "Shipment Notification" at bounding box center [139, 232] width 0 height 0
click at [215, 65] on input "text" at bounding box center [286, 63] width 177 height 9
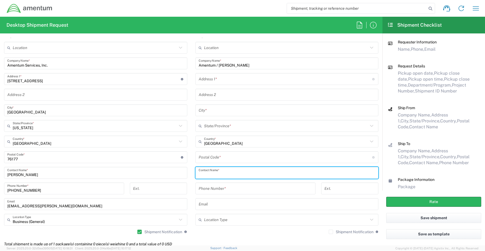
click at [213, 173] on input "text" at bounding box center [286, 172] width 177 height 9
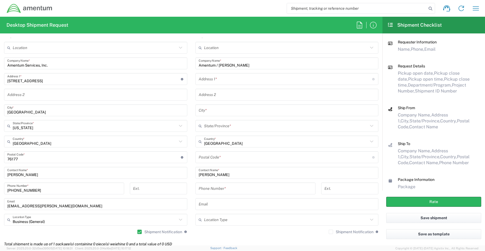
click at [210, 77] on input "text" at bounding box center [284, 78] width 173 height 9
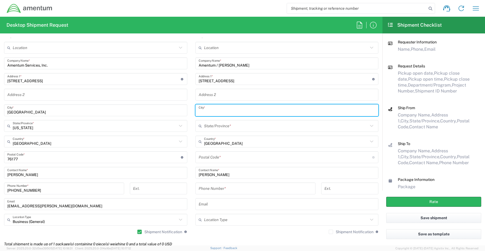
click at [222, 111] on input "text" at bounding box center [286, 110] width 177 height 9
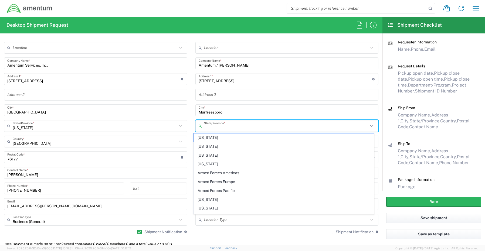
click at [205, 126] on input "text" at bounding box center [286, 125] width 164 height 9
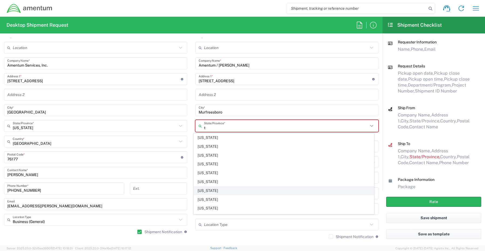
scroll to position [27, 0]
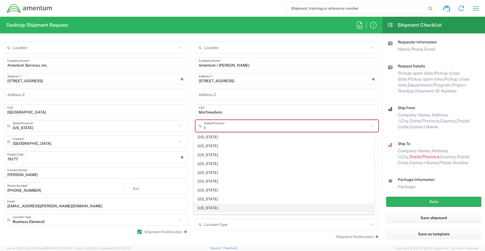
click at [214, 208] on span "[US_STATE]" at bounding box center [284, 208] width 180 height 8
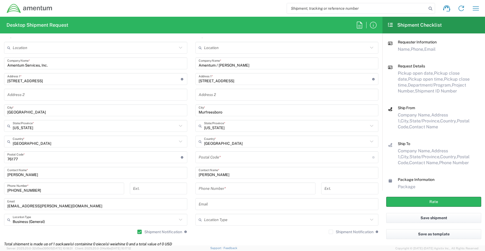
click at [216, 158] on input "undefined" at bounding box center [284, 157] width 173 height 9
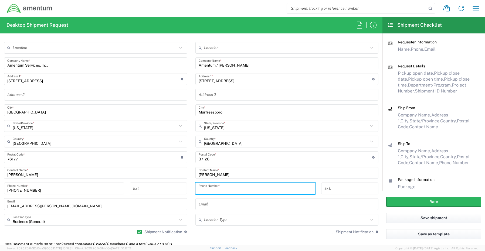
click at [224, 191] on input "tel" at bounding box center [255, 188] width 114 height 9
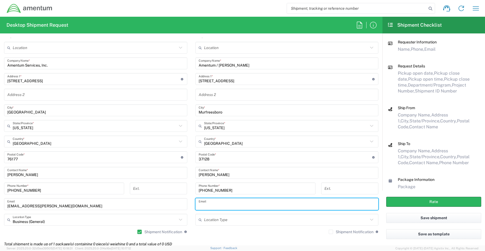
click at [210, 204] on input "text" at bounding box center [286, 204] width 177 height 9
click at [328, 233] on label "Shipment Notification" at bounding box center [350, 232] width 45 height 4
click at [331, 232] on input "Shipment Notification" at bounding box center [331, 232] width 0 height 0
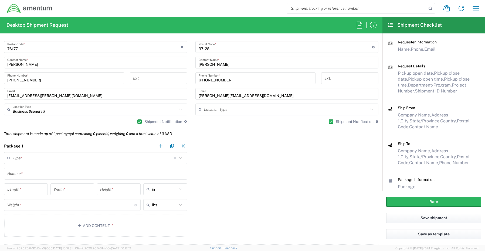
scroll to position [377, 0]
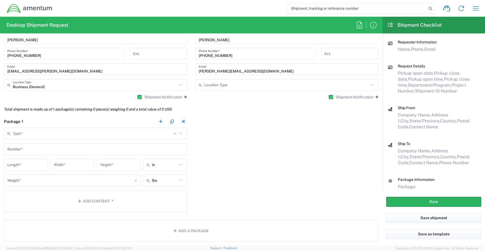
click at [23, 133] on input "text" at bounding box center [93, 133] width 161 height 9
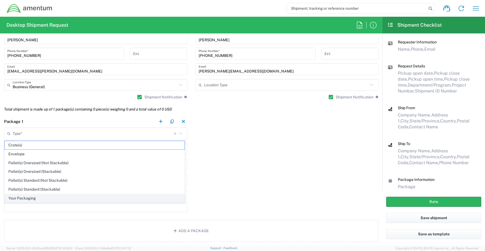
click at [18, 197] on span "Your Packaging" at bounding box center [95, 198] width 180 height 8
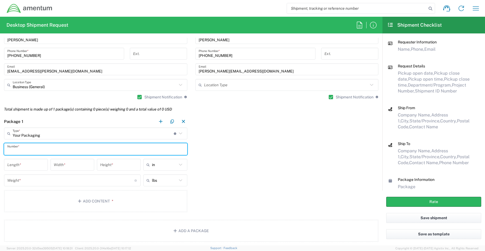
click at [18, 147] on input "text" at bounding box center [95, 149] width 177 height 9
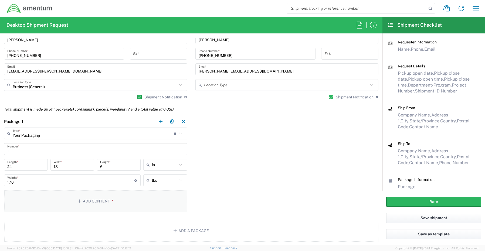
click at [92, 200] on button "Add Content *" at bounding box center [95, 201] width 183 height 22
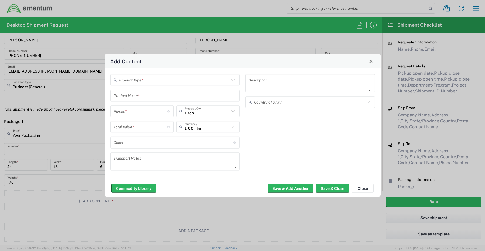
click at [140, 80] on input "text" at bounding box center [174, 79] width 111 height 9
click at [137, 101] on span "General Commodity" at bounding box center [175, 100] width 128 height 8
click at [147, 97] on input "text" at bounding box center [175, 95] width 123 height 9
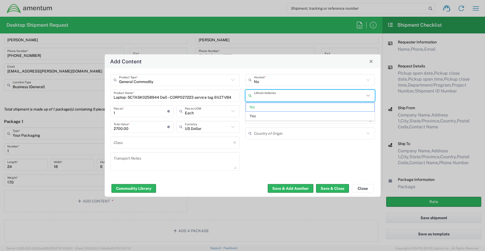
click at [270, 97] on input "text" at bounding box center [309, 95] width 111 height 9
click at [260, 116] on span "Yes" at bounding box center [310, 116] width 128 height 8
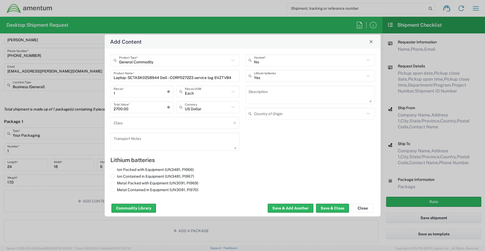
click at [126, 176] on label "Ion Contained in Equipment (UN3481, PI967)" at bounding box center [152, 176] width 84 height 5
click at [120, 176] on input "Ion Contained in Equipment (UN3481, PI967)" at bounding box center [119, 176] width 4 height 4
click at [330, 209] on button "Save & Close" at bounding box center [332, 208] width 33 height 9
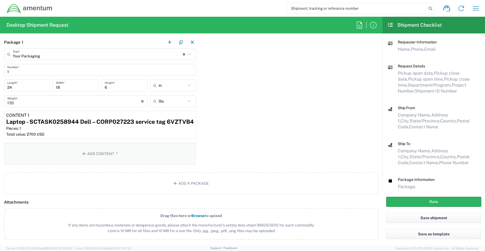
scroll to position [458, 0]
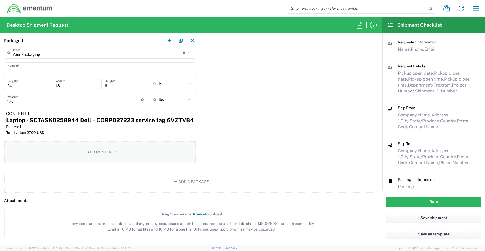
click at [98, 151] on button "Add Content *" at bounding box center [100, 152] width 192 height 22
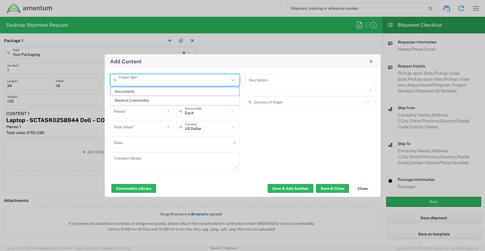
click at [132, 78] on input "text" at bounding box center [174, 79] width 111 height 9
click at [143, 102] on span "General Commodity" at bounding box center [175, 100] width 128 height 8
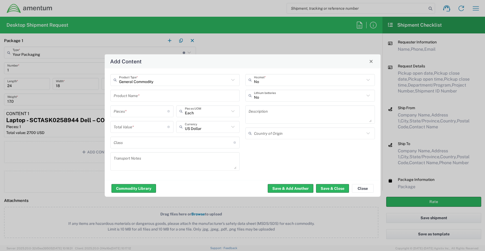
click at [128, 91] on input "text" at bounding box center [175, 95] width 123 height 9
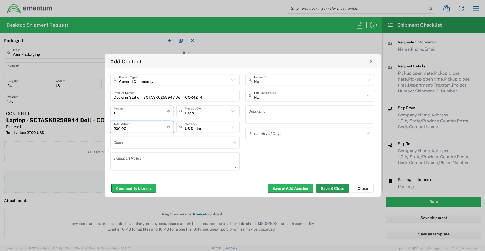
click at [324, 186] on button "Save & Close" at bounding box center [332, 188] width 33 height 9
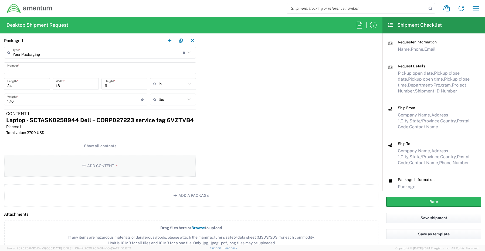
click at [94, 165] on button "Add Content *" at bounding box center [100, 166] width 192 height 22
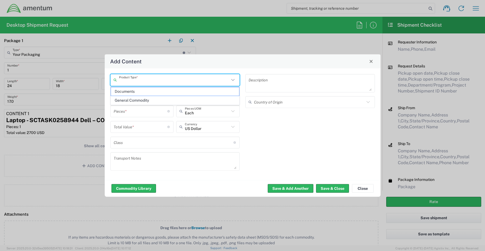
click at [137, 81] on input "text" at bounding box center [174, 79] width 111 height 9
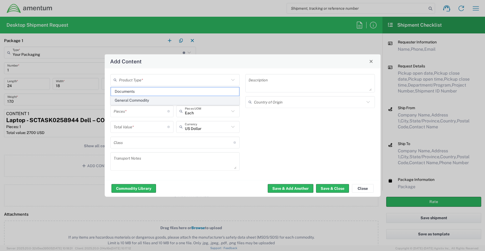
click at [138, 101] on span "General Commodity" at bounding box center [175, 100] width 128 height 8
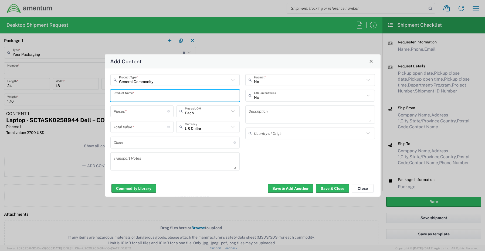
click at [142, 96] on input "text" at bounding box center [175, 95] width 123 height 9
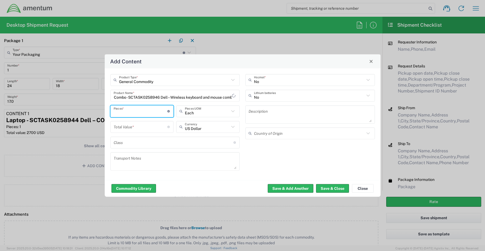
scroll to position [0, 0]
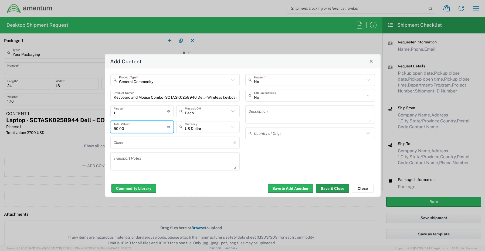
click at [337, 188] on button "Save & Close" at bounding box center [332, 188] width 33 height 9
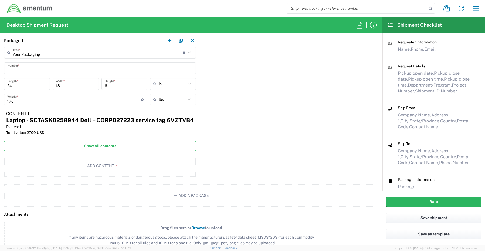
click at [93, 147] on span "Show all contents" at bounding box center [100, 145] width 32 height 5
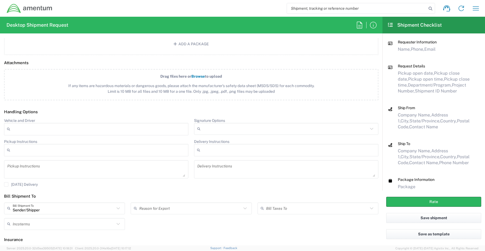
scroll to position [674, 0]
click at [209, 129] on input "Signature Options" at bounding box center [285, 128] width 165 height 9
click at [210, 140] on span "Adult Signature Required" at bounding box center [283, 140] width 181 height 8
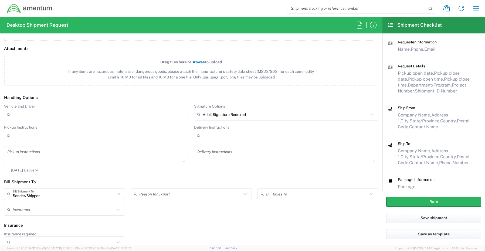
scroll to position [695, 0]
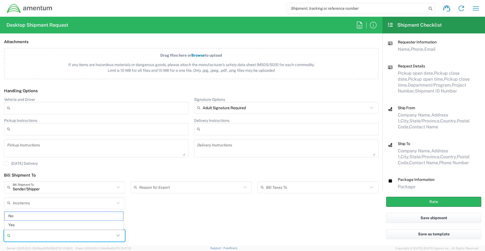
click at [29, 238] on input "Insurance required" at bounding box center [64, 235] width 102 height 9
click at [23, 225] on span "Yes" at bounding box center [64, 225] width 118 height 8
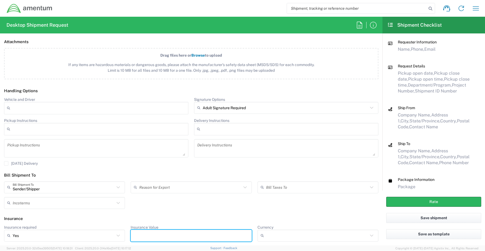
click at [159, 237] on input "Insurance Value" at bounding box center [191, 235] width 114 height 9
click at [392, 202] on button "Rate" at bounding box center [433, 202] width 95 height 10
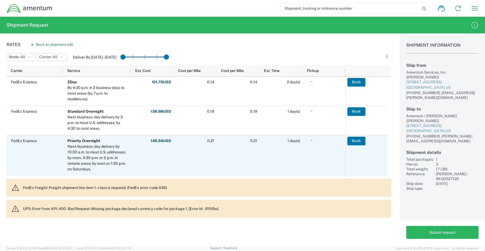
scroll to position [54, 0]
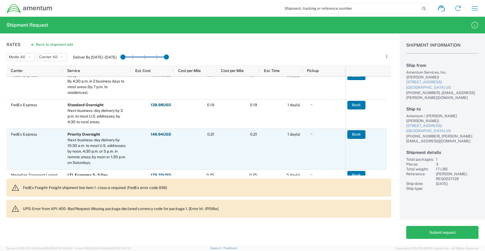
click at [40, 151] on div "FedEx Express" at bounding box center [34, 149] width 56 height 40
click at [353, 134] on button "Book" at bounding box center [356, 134] width 18 height 9
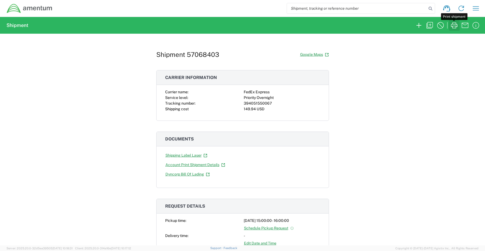
click at [453, 24] on icon "button" at bounding box center [454, 25] width 6 height 6
click at [419, 26] on icon "button" at bounding box center [418, 25] width 9 height 9
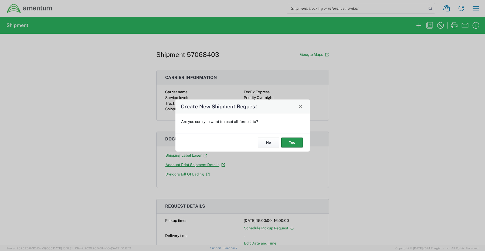
click at [291, 142] on button "Yes" at bounding box center [292, 143] width 22 height 10
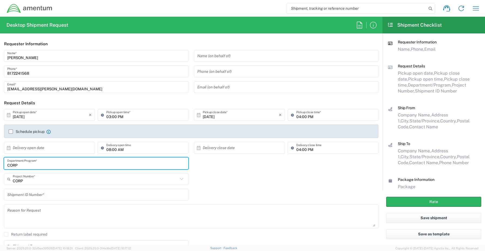
click at [27, 164] on input "CORP" at bounding box center [96, 163] width 178 height 9
drag, startPoint x: 56, startPoint y: 165, endPoint x: -18, endPoint y: 163, distance: 73.1
click at [0, 163] on html "Shipment request Shipment tracking Shipment estimator Desktop shipment request …" at bounding box center [242, 125] width 485 height 251
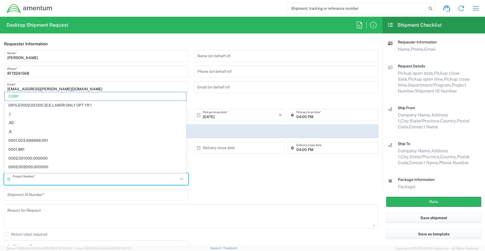
drag, startPoint x: 25, startPoint y: 180, endPoint x: -16, endPoint y: 176, distance: 41.7
click at [0, 176] on html "Shipment request Shipment tracking Shipment estimator Desktop shipment request …" at bounding box center [242, 125] width 485 height 251
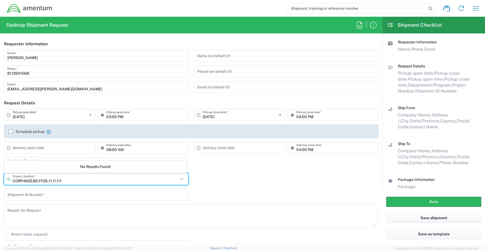
drag, startPoint x: 23, startPoint y: 181, endPoint x: -8, endPoint y: 181, distance: 31.0
click at [0, 181] on html "Shipment request Shipment tracking Shipment estimator Desktop shipment request …" at bounding box center [242, 125] width 485 height 251
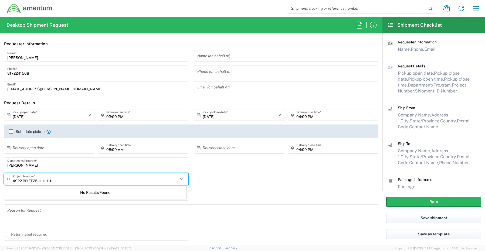
click at [55, 180] on input "4922.BD.FF25.11.11.1111" at bounding box center [95, 178] width 165 height 9
drag, startPoint x: 56, startPoint y: 181, endPoint x: -16, endPoint y: 184, distance: 72.1
click at [0, 184] on html "Shipment request Shipment tracking Shipment estimator Desktop shipment request …" at bounding box center [242, 125] width 485 height 251
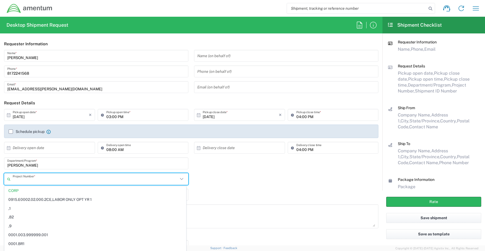
click at [73, 166] on input "[PERSON_NAME]" at bounding box center [96, 163] width 178 height 9
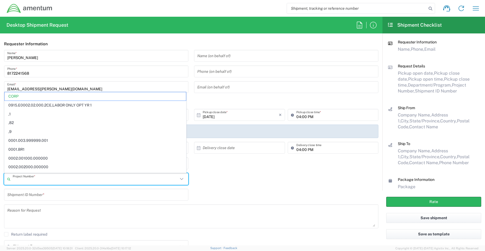
drag, startPoint x: 51, startPoint y: 183, endPoint x: -12, endPoint y: 184, distance: 62.6
click at [0, 184] on html "Shipment request Shipment tracking Shipment estimator Desktop shipment request …" at bounding box center [242, 125] width 485 height 251
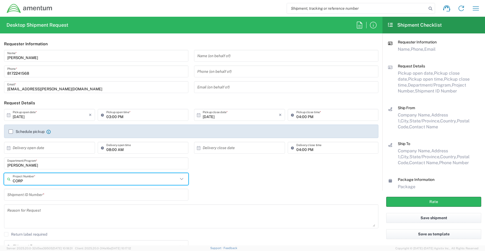
drag, startPoint x: 29, startPoint y: 183, endPoint x: -4, endPoint y: 181, distance: 33.0
click at [0, 181] on html "Shipment request Shipment tracking Shipment estimator Desktop shipment request …" at bounding box center [242, 125] width 485 height 251
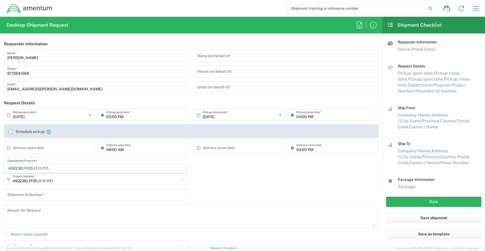
click at [30, 169] on span "4922.BD.FF25.11.11.1111" at bounding box center [95, 168] width 181 height 8
click at [22, 193] on input "text" at bounding box center [96, 194] width 178 height 9
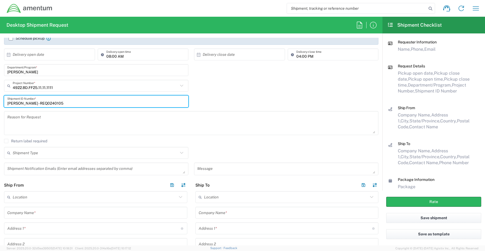
scroll to position [108, 0]
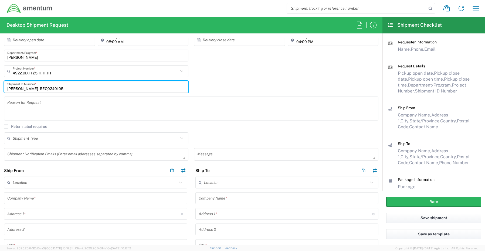
click at [28, 155] on textarea at bounding box center [96, 154] width 178 height 9
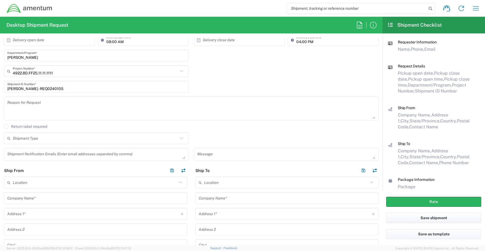
click at [23, 155] on textarea at bounding box center [96, 154] width 178 height 9
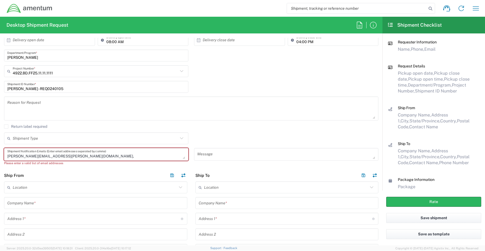
click at [78, 157] on textarea "[PERSON_NAME][EMAIL_ADDRESS][PERSON_NAME][DOMAIN_NAME]," at bounding box center [96, 154] width 178 height 9
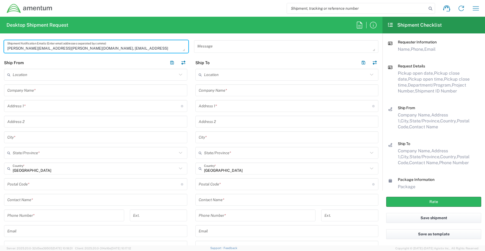
scroll to position [243, 0]
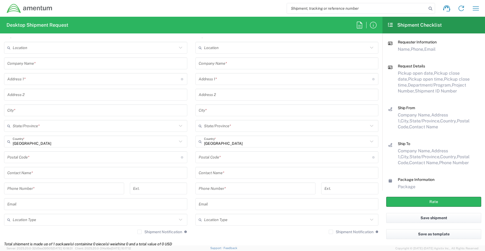
click at [38, 171] on input "text" at bounding box center [95, 172] width 177 height 9
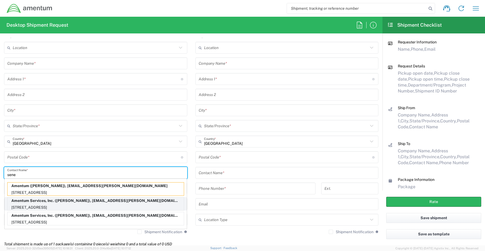
click at [23, 206] on p "[STREET_ADDRESS]" at bounding box center [96, 207] width 176 height 7
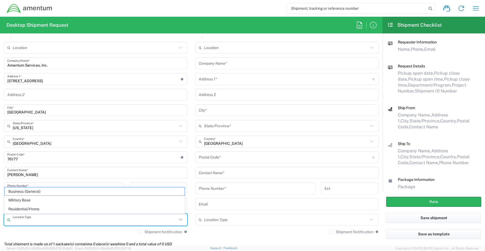
click at [25, 217] on input "text" at bounding box center [95, 219] width 164 height 9
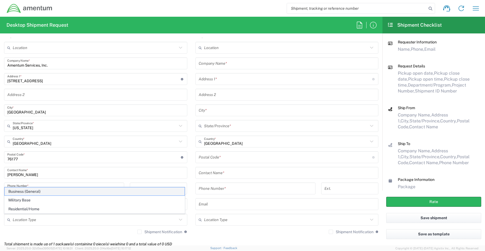
click at [29, 191] on span "Business (General)" at bounding box center [95, 191] width 180 height 8
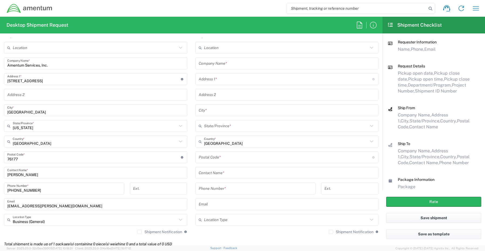
click at [138, 233] on label "Shipment Notification" at bounding box center [159, 232] width 45 height 4
click at [139, 232] on input "Shipment Notification" at bounding box center [139, 232] width 0 height 0
click at [238, 64] on input "text" at bounding box center [286, 63] width 177 height 9
click at [216, 175] on input "text" at bounding box center [286, 172] width 177 height 9
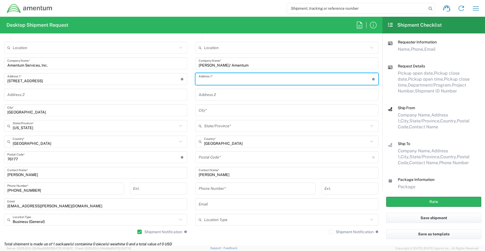
click at [221, 76] on input "text" at bounding box center [284, 78] width 173 height 9
click at [209, 109] on input "text" at bounding box center [286, 110] width 177 height 9
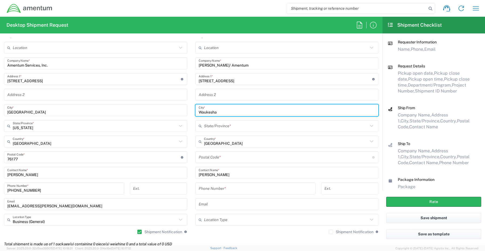
click at [210, 126] on input "text" at bounding box center [286, 125] width 164 height 9
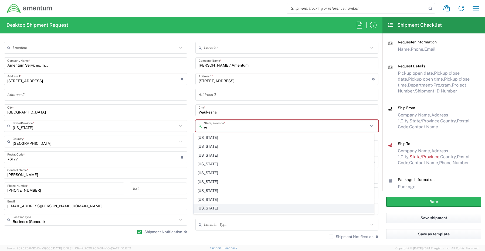
scroll to position [16, 0]
click at [211, 201] on span "[US_STATE]" at bounding box center [284, 201] width 180 height 8
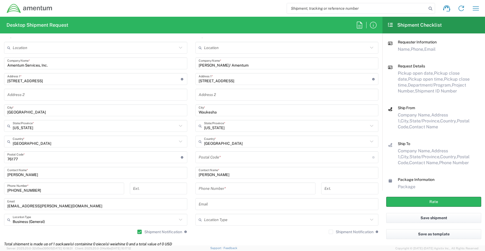
click at [205, 160] on input "undefined" at bounding box center [284, 157] width 173 height 9
click at [204, 191] on input "tel" at bounding box center [255, 188] width 114 height 9
click at [204, 202] on input "text" at bounding box center [286, 204] width 177 height 9
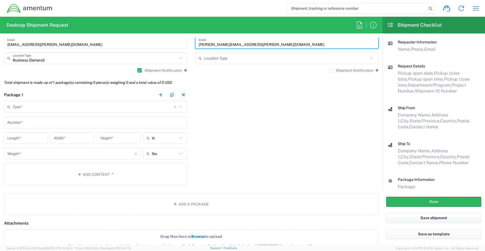
scroll to position [404, 0]
click at [28, 106] on input "text" at bounding box center [93, 106] width 161 height 9
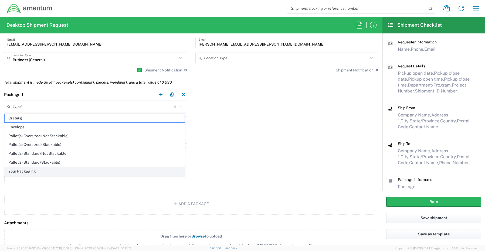
click at [26, 173] on span "Your Packaging" at bounding box center [95, 171] width 180 height 8
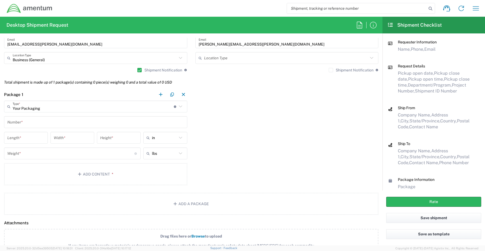
click at [33, 121] on input "text" at bounding box center [95, 122] width 177 height 9
drag, startPoint x: 103, startPoint y: 136, endPoint x: 93, endPoint y: 138, distance: 9.9
click at [93, 138] on div "16 Length * 14 Width * 6 Height * in cm ft" at bounding box center [96, 140] width 186 height 16
click at [94, 174] on button "Add Content *" at bounding box center [95, 174] width 183 height 22
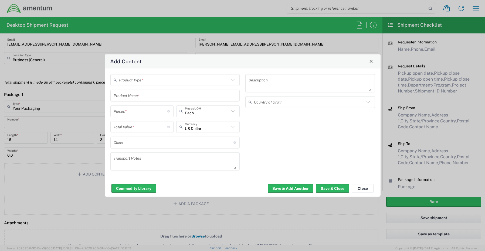
click at [129, 78] on input "text" at bounding box center [174, 79] width 111 height 9
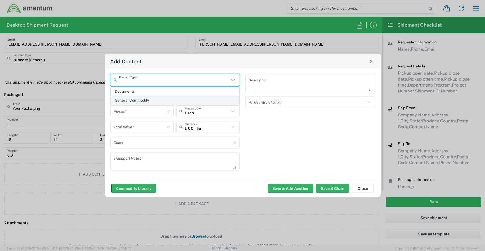
click at [125, 102] on span "General Commodity" at bounding box center [175, 100] width 128 height 8
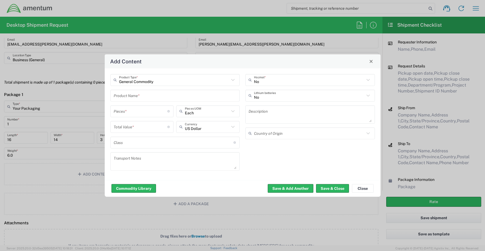
click at [146, 95] on input "text" at bounding box center [175, 95] width 123 height 9
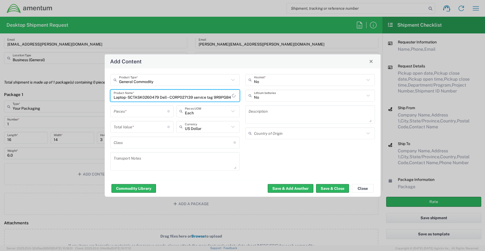
scroll to position [0, 0]
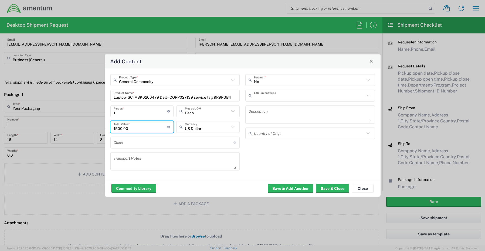
click at [261, 97] on input "text" at bounding box center [309, 95] width 111 height 9
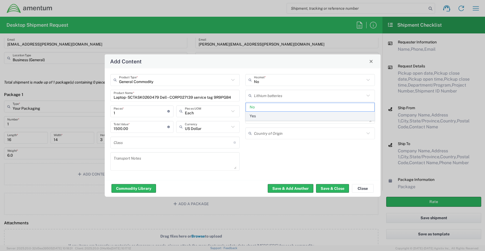
click at [254, 114] on span "Yes" at bounding box center [310, 116] width 128 height 8
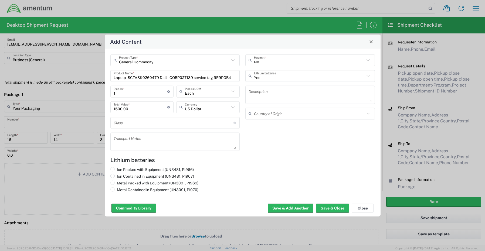
click at [123, 176] on label "Ion Contained in Equipment (UN3481, PI967)" at bounding box center [152, 176] width 84 height 5
click at [120, 176] on input "Ion Contained in Equipment (UN3481, PI967)" at bounding box center [119, 176] width 4 height 4
click at [335, 212] on button "Save & Close" at bounding box center [332, 208] width 33 height 9
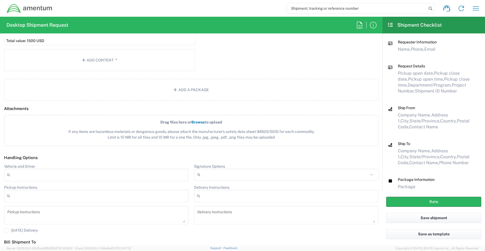
scroll to position [617, 0]
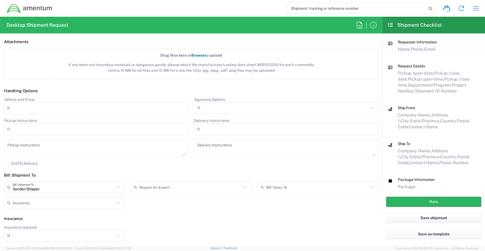
click at [217, 105] on input "Signature Options" at bounding box center [285, 108] width 165 height 9
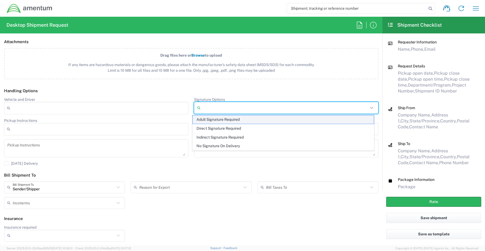
click at [212, 121] on span "Adult Signature Required" at bounding box center [283, 119] width 181 height 8
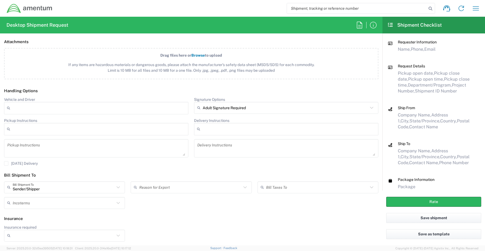
click at [18, 237] on input "Insurance required" at bounding box center [64, 235] width 102 height 9
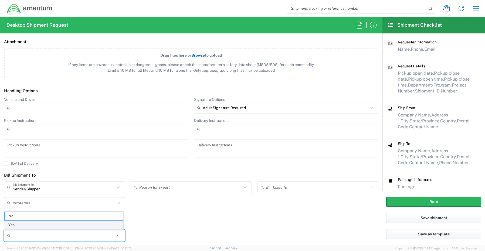
click at [24, 225] on span "Yes" at bounding box center [64, 225] width 118 height 8
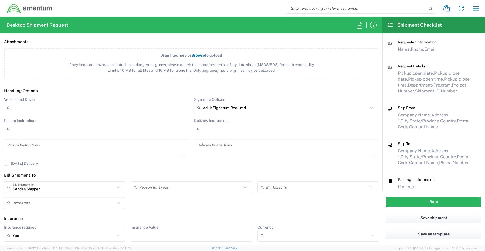
click at [143, 236] on input "Insurance Value" at bounding box center [191, 235] width 114 height 9
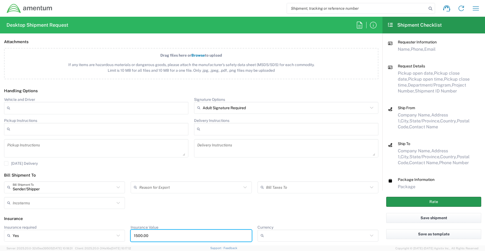
click at [400, 200] on button "Rate" at bounding box center [433, 202] width 95 height 10
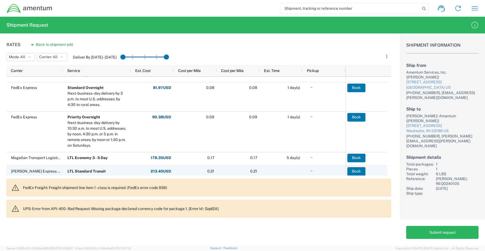
scroll to position [81, 0]
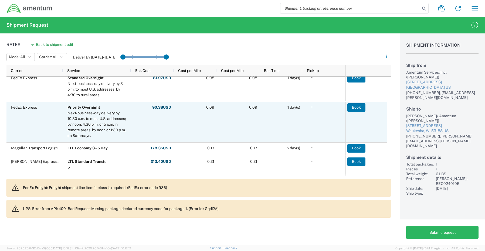
drag, startPoint x: 34, startPoint y: 129, endPoint x: 37, endPoint y: 127, distance: 3.3
click at [34, 129] on div "FedEx Express" at bounding box center [34, 122] width 56 height 40
click at [350, 106] on button "Book" at bounding box center [356, 107] width 18 height 9
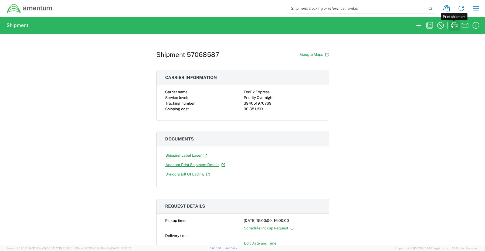
click at [454, 24] on icon "button" at bounding box center [453, 25] width 9 height 9
